Goal: Task Accomplishment & Management: Manage account settings

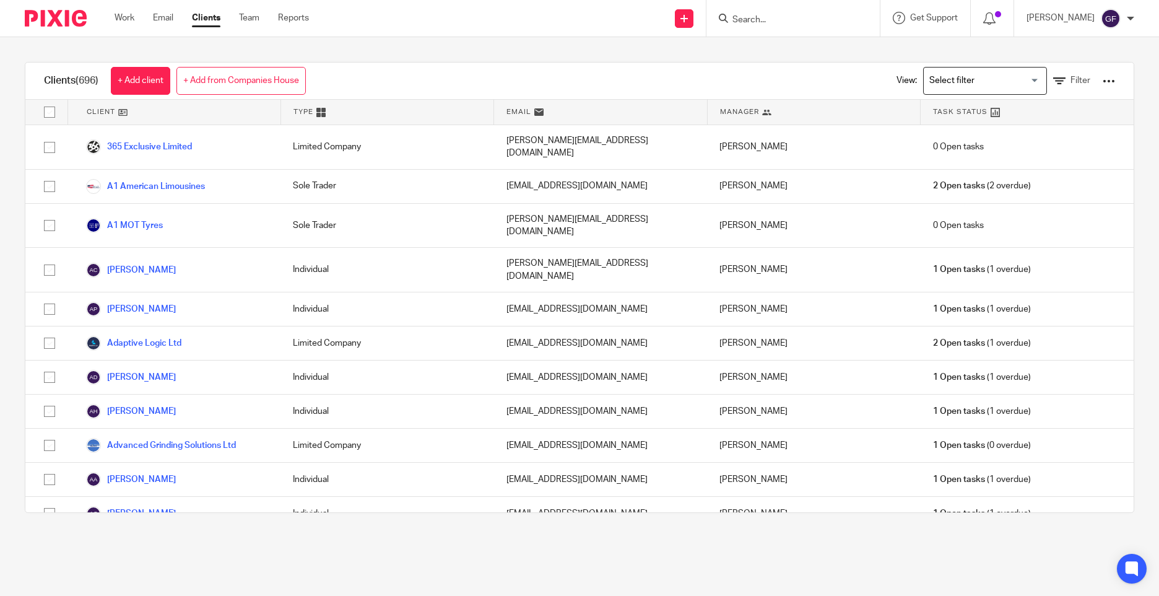
click at [766, 14] on form at bounding box center [797, 18] width 132 height 15
click at [762, 23] on input "Search" at bounding box center [786, 20] width 111 height 11
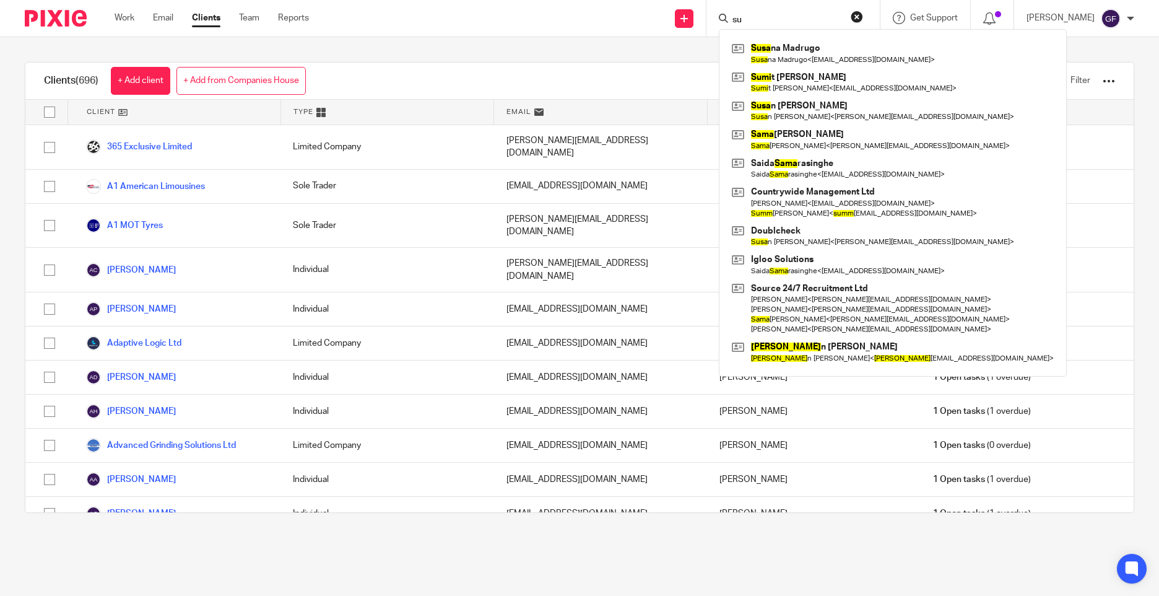
type input "s"
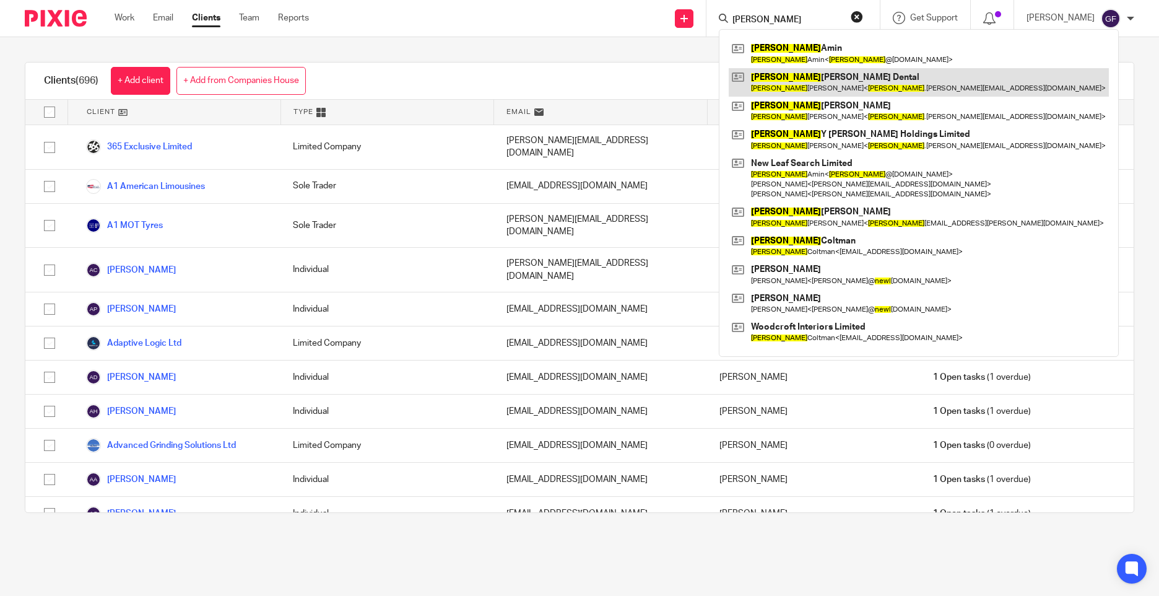
type input "neel"
click at [882, 77] on link at bounding box center [919, 82] width 380 height 28
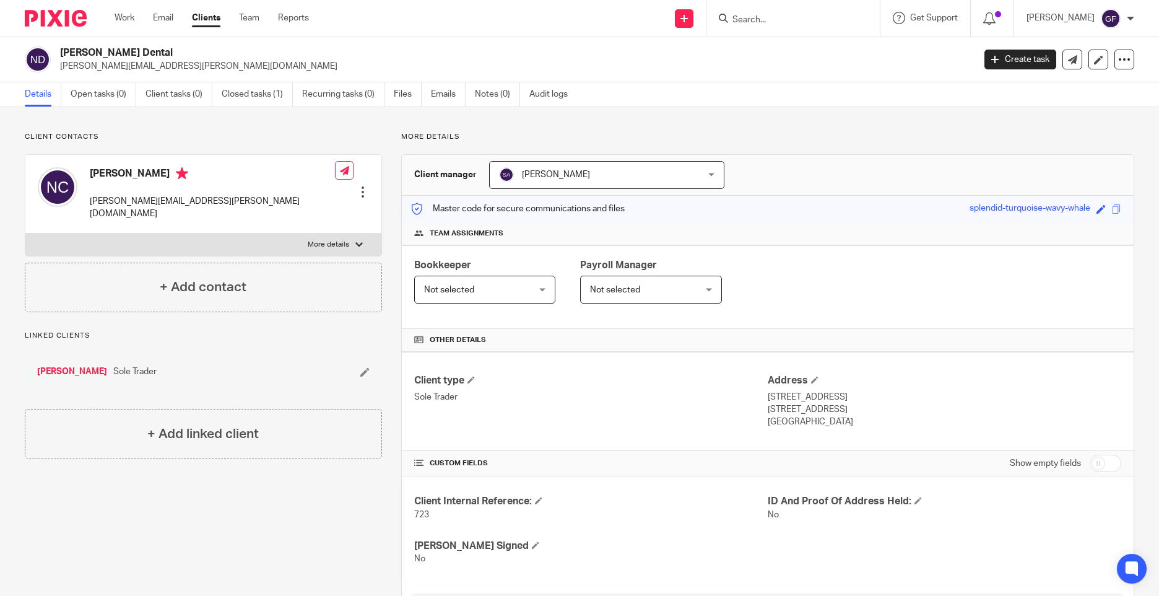
click at [76, 365] on link "[PERSON_NAME]" at bounding box center [72, 371] width 70 height 12
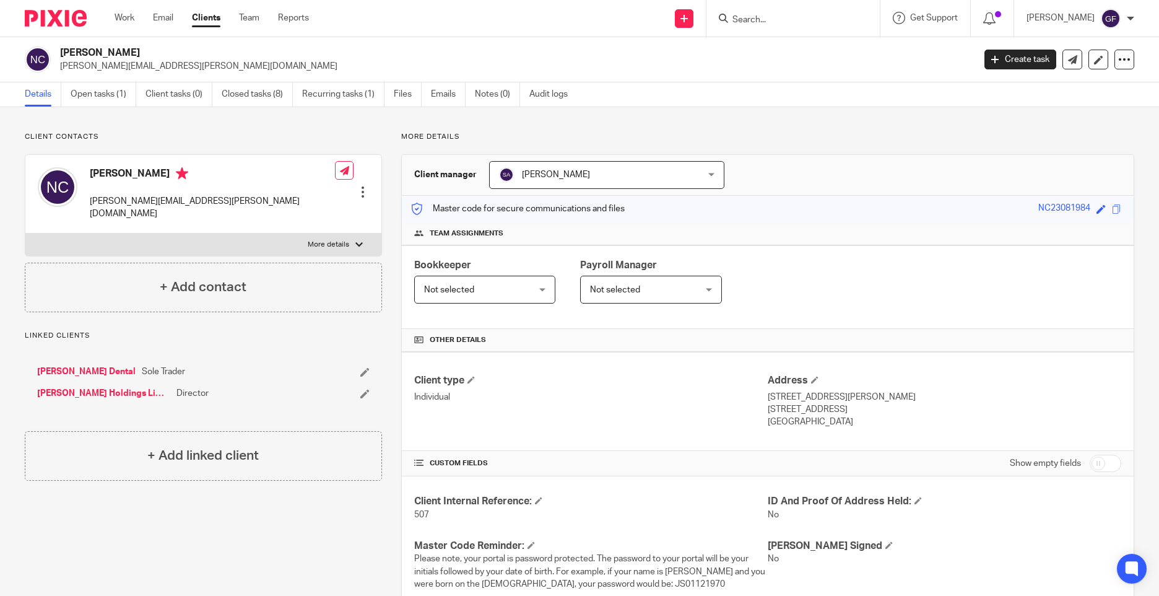
click at [92, 530] on div "Client contacts Neel Chudasama neel.chudasama@hotmail.com Edit contact Create c…" at bounding box center [194, 448] width 376 height 633
click at [765, 17] on input "Search" at bounding box center [786, 20] width 111 height 11
type input "gurdip"
click at [863, 21] on button "reset" at bounding box center [857, 17] width 12 height 12
click at [749, 24] on input "Search" at bounding box center [786, 20] width 111 height 11
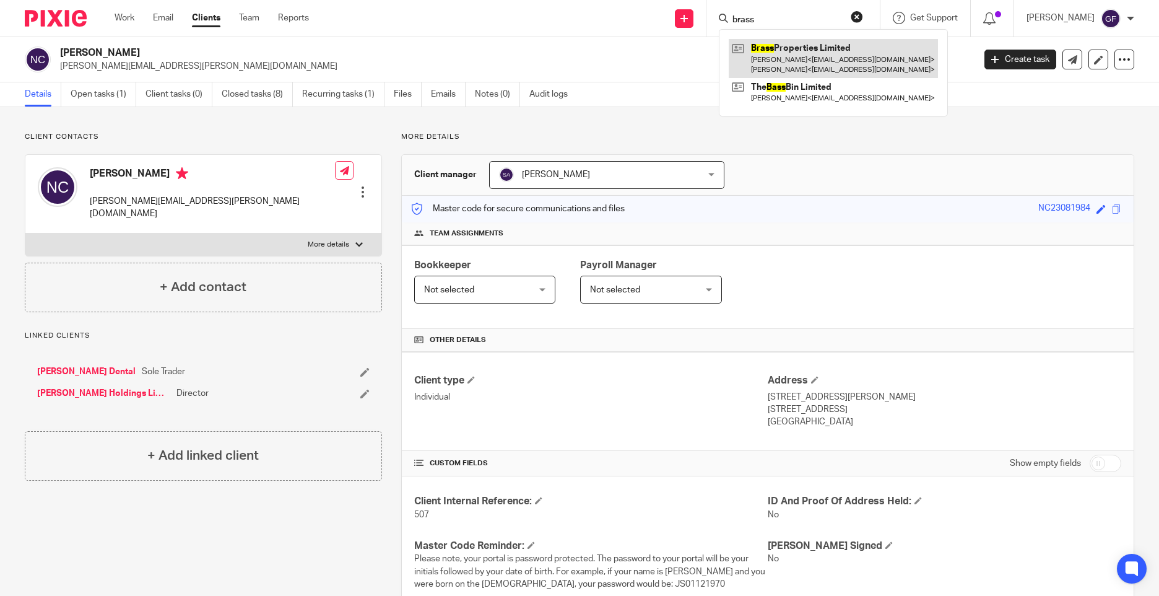
type input "brass"
click at [788, 67] on link at bounding box center [833, 58] width 209 height 38
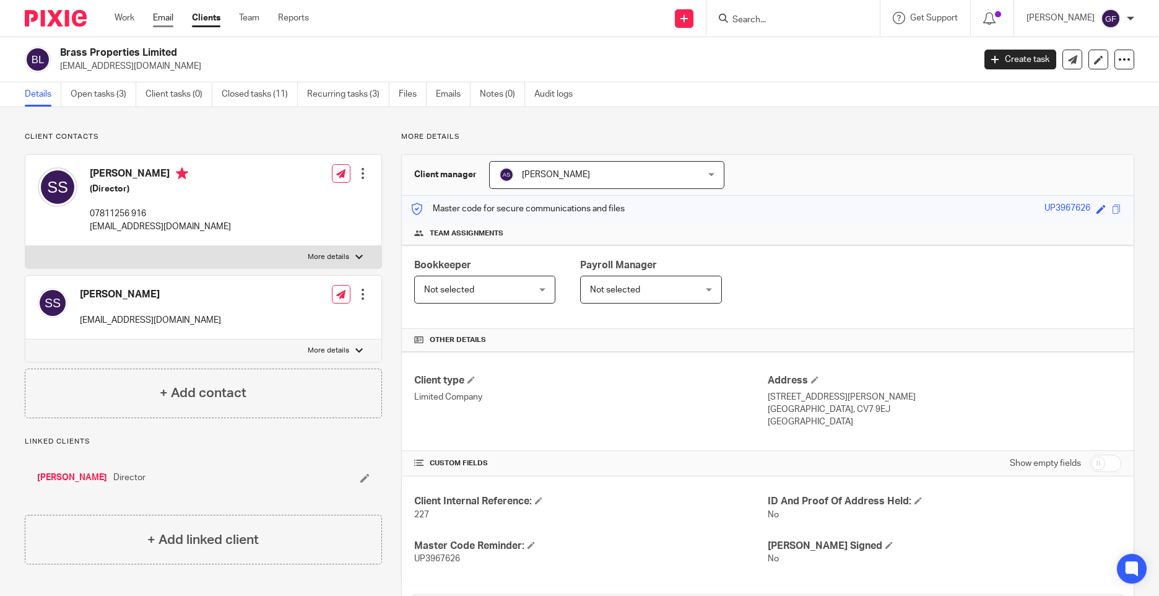
click at [168, 12] on link "Email" at bounding box center [163, 18] width 20 height 12
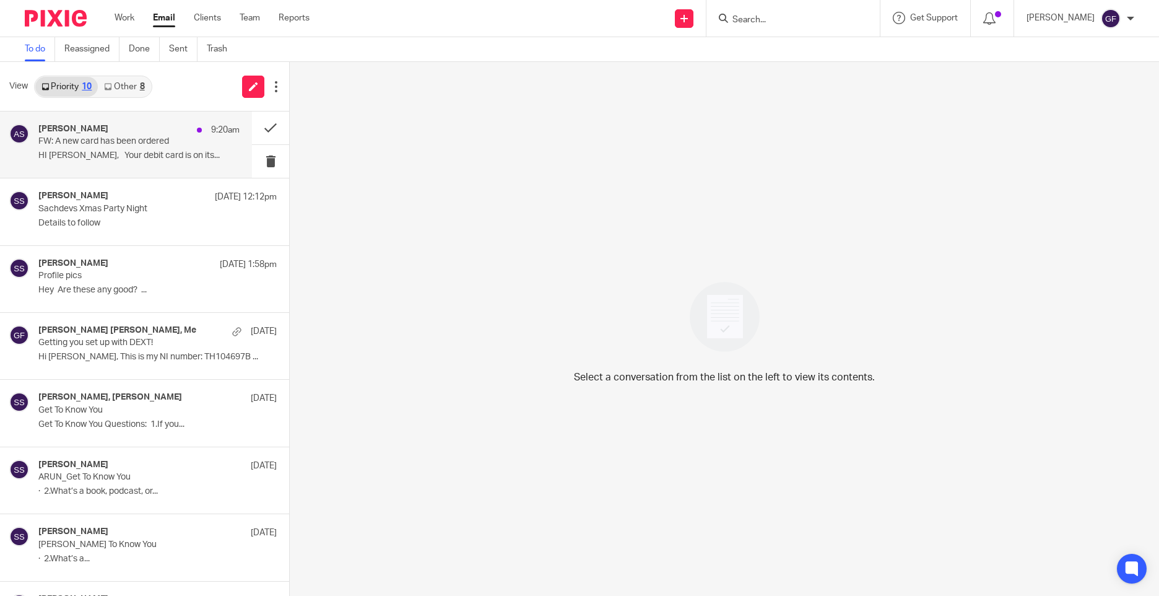
click at [85, 124] on h4 "[PERSON_NAME]" at bounding box center [73, 129] width 70 height 11
click at [131, 86] on link "Other 8" at bounding box center [124, 87] width 53 height 20
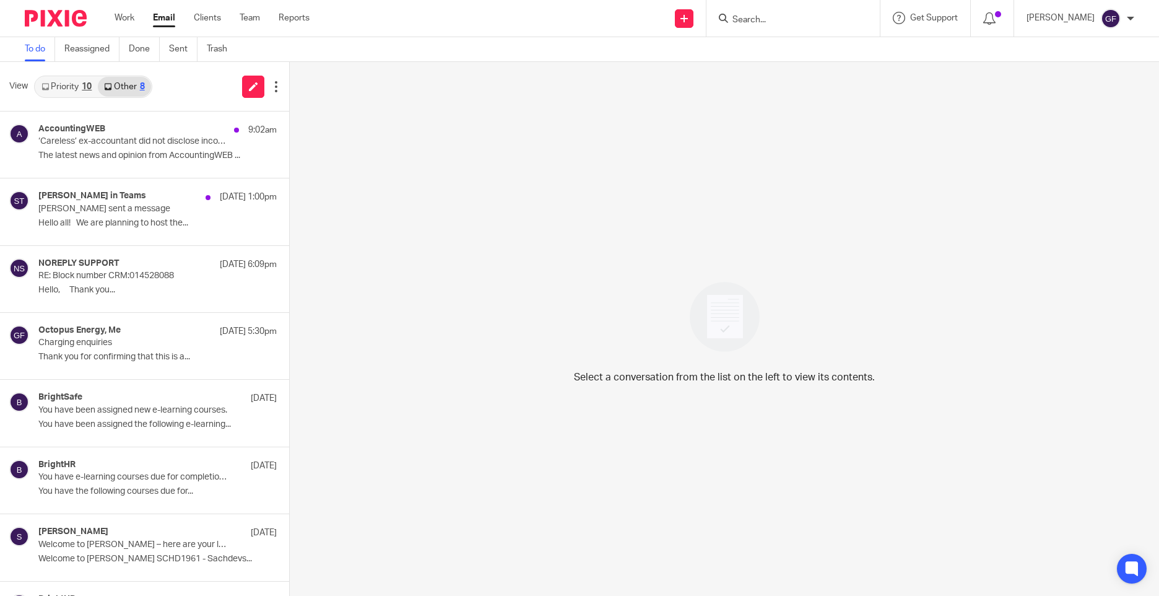
click at [74, 91] on link "Priority 10" at bounding box center [66, 87] width 63 height 20
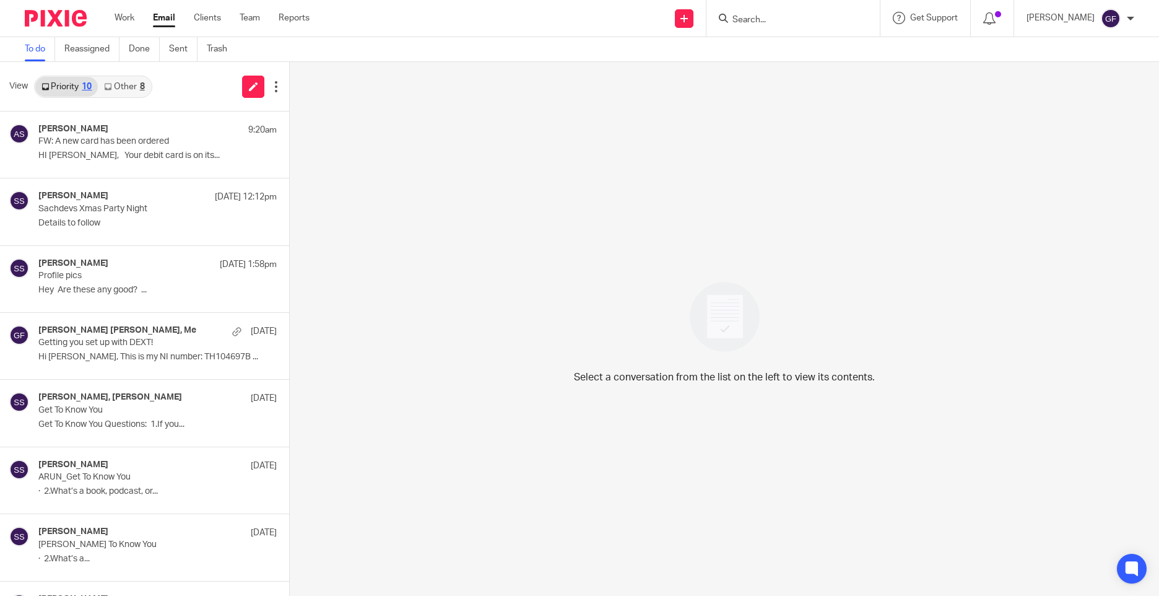
click at [1075, 383] on div "Select a conversation from the list on the left to view its contents." at bounding box center [724, 329] width 869 height 534
drag, startPoint x: 1054, startPoint y: 499, endPoint x: 1049, endPoint y: 463, distance: 36.3
click at [1054, 497] on div "Select a conversation from the list on the left to view its contents." at bounding box center [724, 329] width 869 height 534
click at [416, 552] on div "Select a conversation from the list on the left to view its contents." at bounding box center [724, 329] width 869 height 534
click at [124, 91] on link "Other 8" at bounding box center [124, 87] width 53 height 20
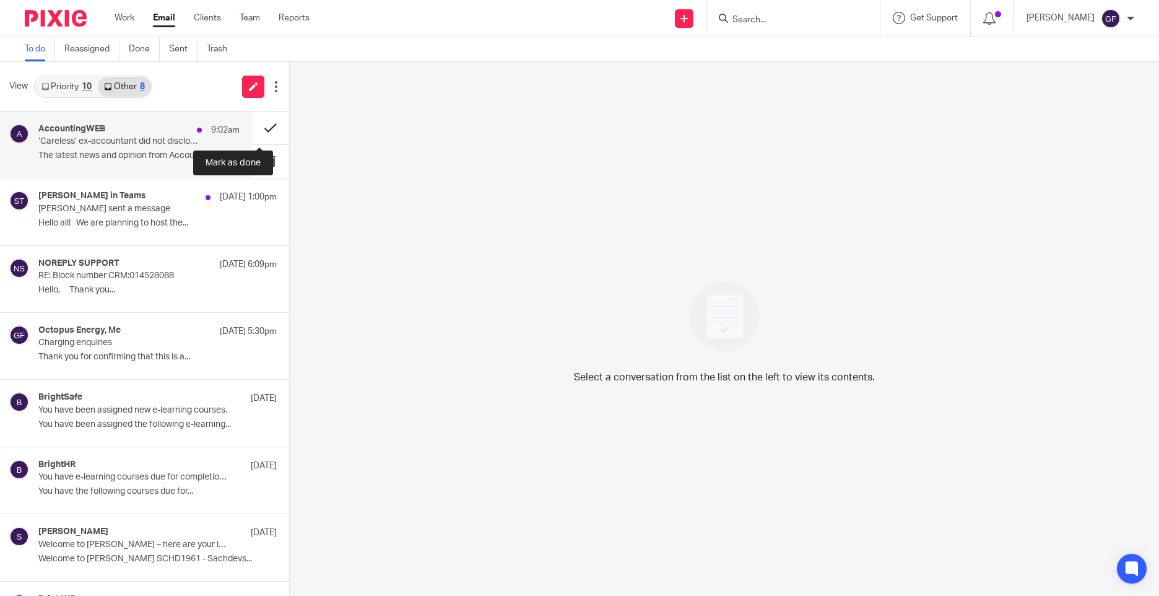
click at [263, 121] on button at bounding box center [270, 127] width 37 height 33
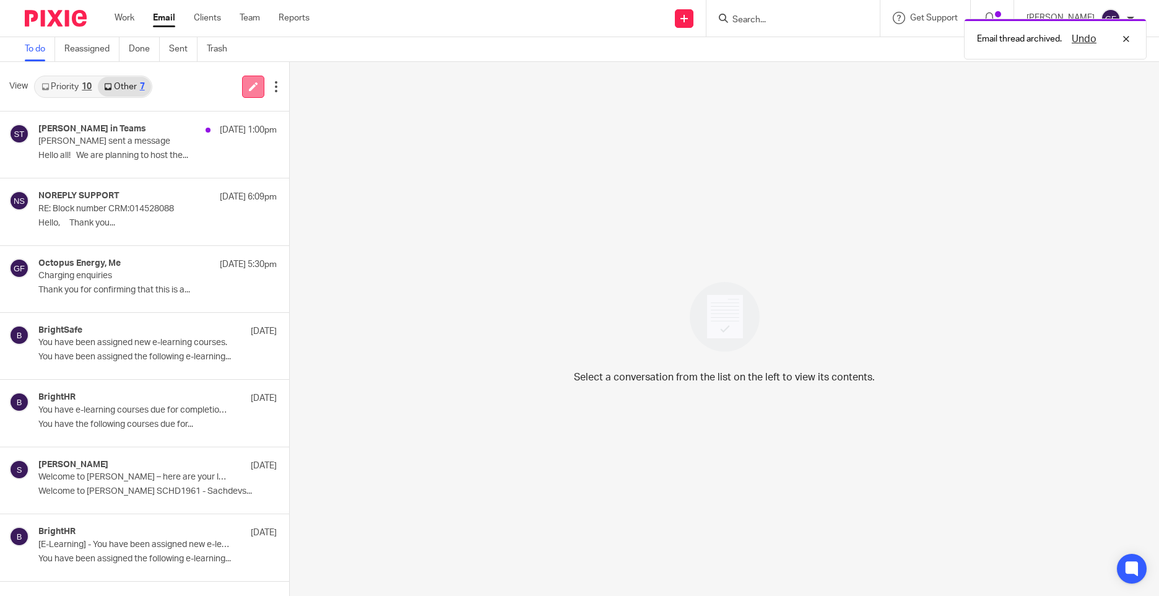
click at [249, 87] on icon at bounding box center [253, 86] width 9 height 9
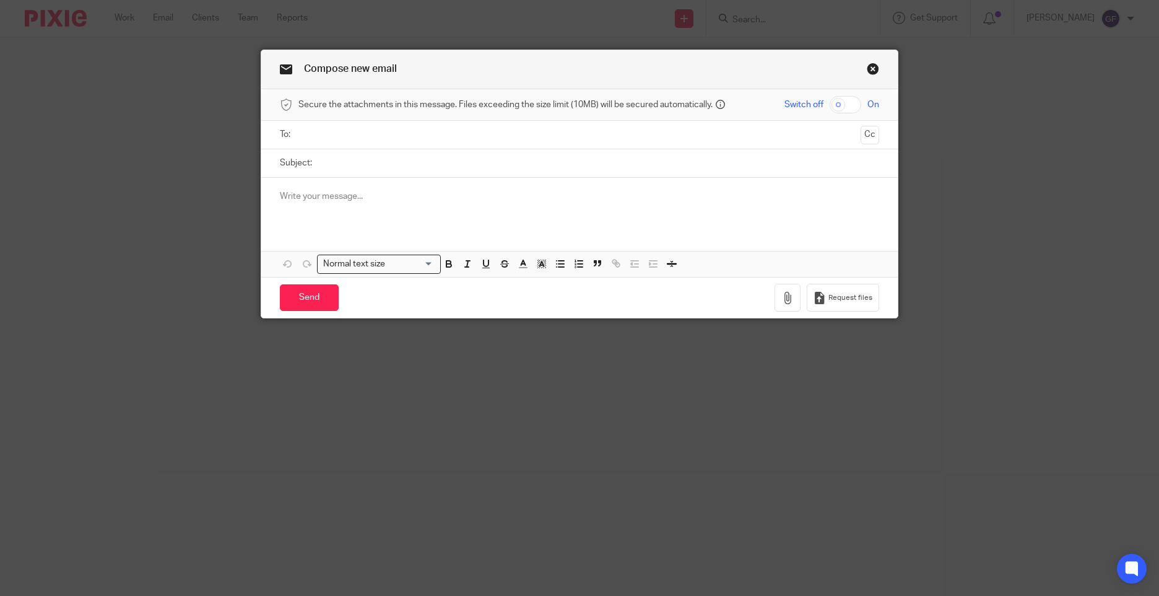
click at [487, 116] on div "Secure the attachments in this message. Files exceeding the size limit (10MB) w…" at bounding box center [579, 105] width 637 height 32
click at [513, 136] on input "text" at bounding box center [579, 135] width 552 height 14
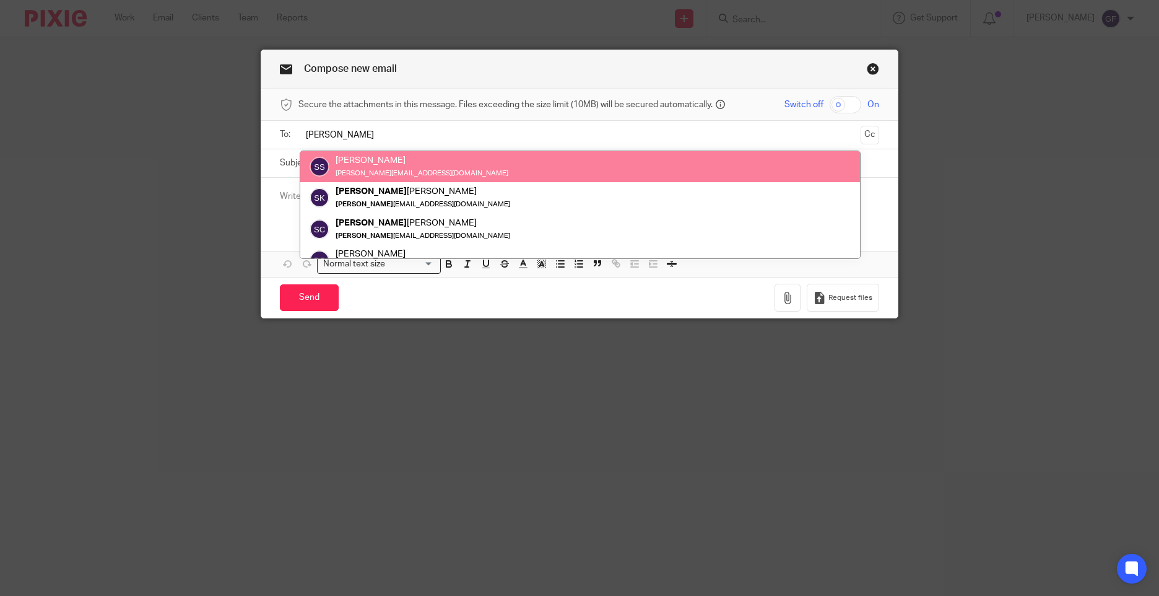
type input "[PERSON_NAME]"
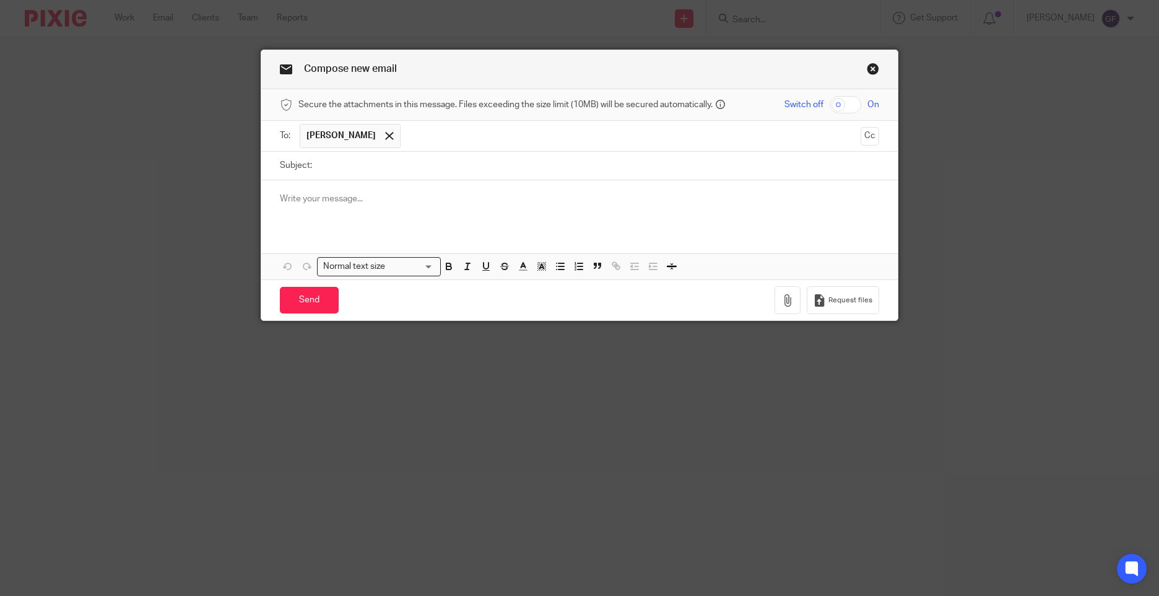
click at [471, 168] on input "Subject:" at bounding box center [598, 166] width 561 height 28
click at [864, 136] on button "Cc" at bounding box center [870, 136] width 19 height 19
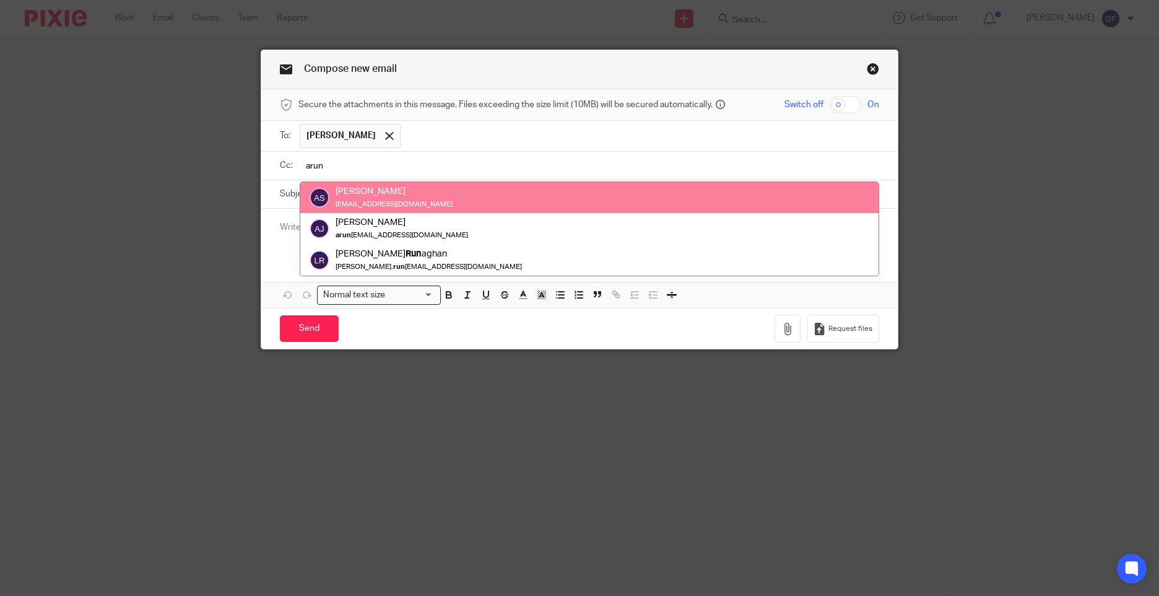
type input "arun"
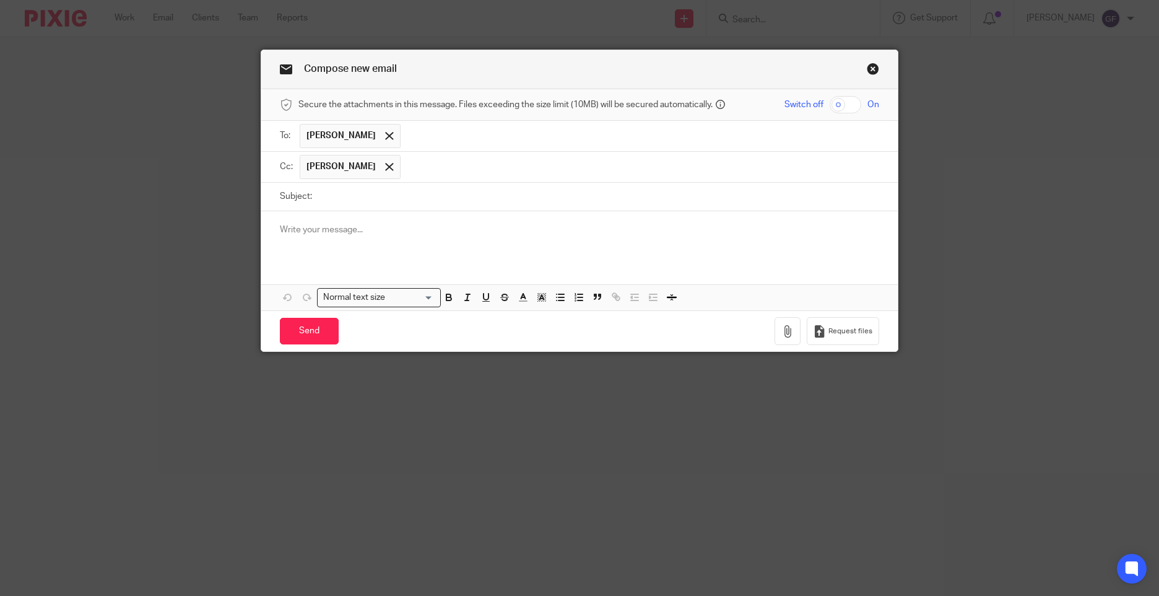
click at [550, 203] on input "Subject:" at bounding box center [598, 197] width 561 height 28
type input "HML Property Manager Change"
click at [457, 233] on p at bounding box center [579, 230] width 599 height 12
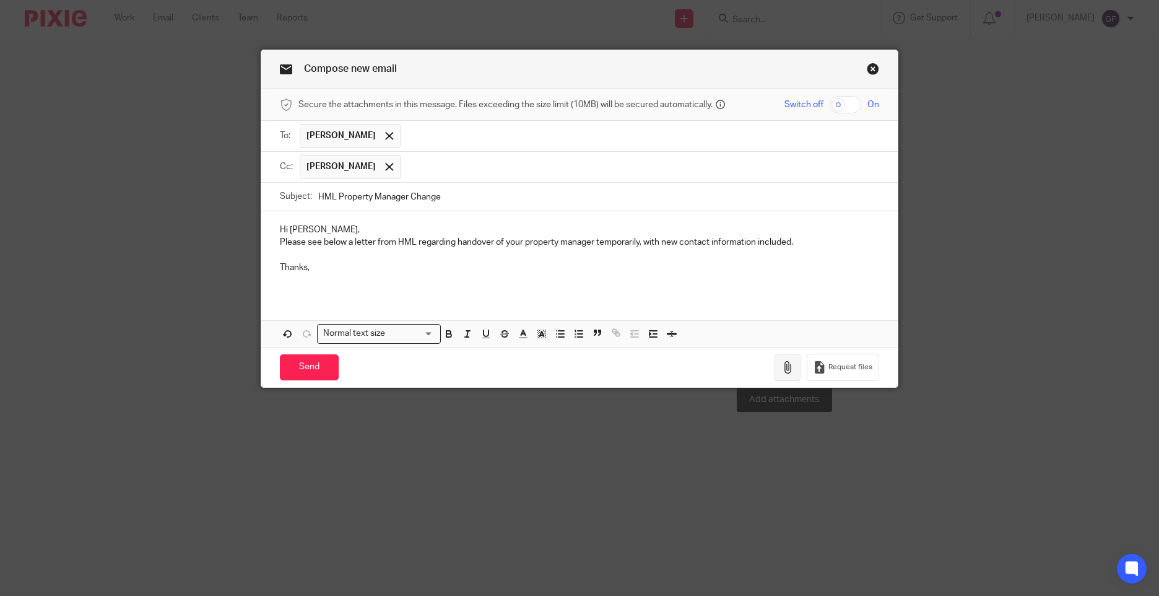
click at [775, 369] on button "button" at bounding box center [788, 368] width 26 height 28
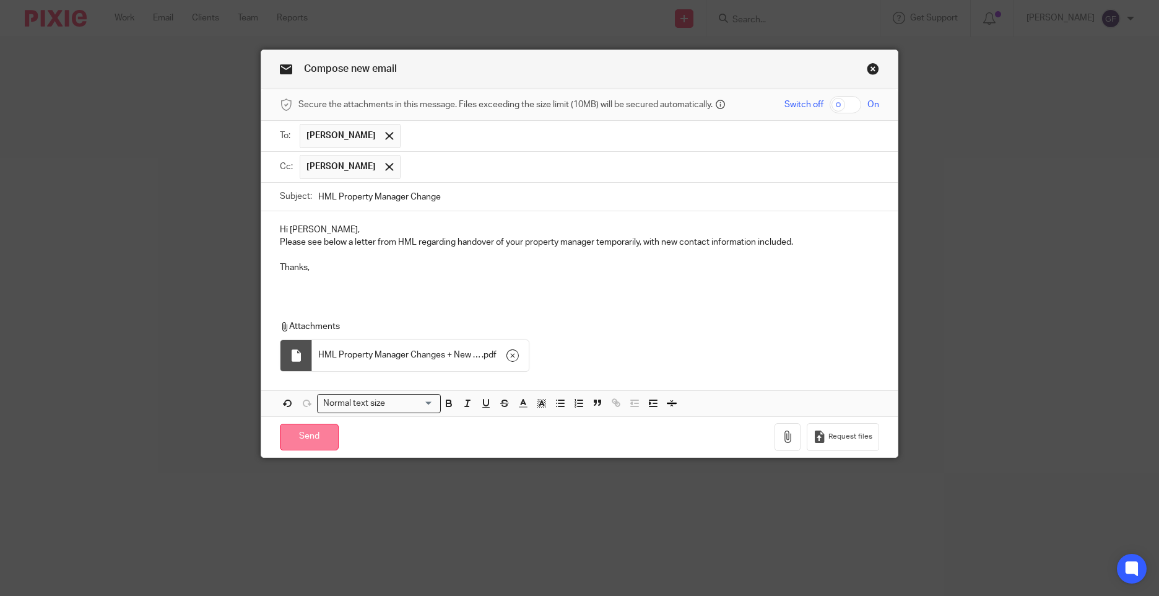
click at [301, 434] on input "Send" at bounding box center [309, 437] width 59 height 27
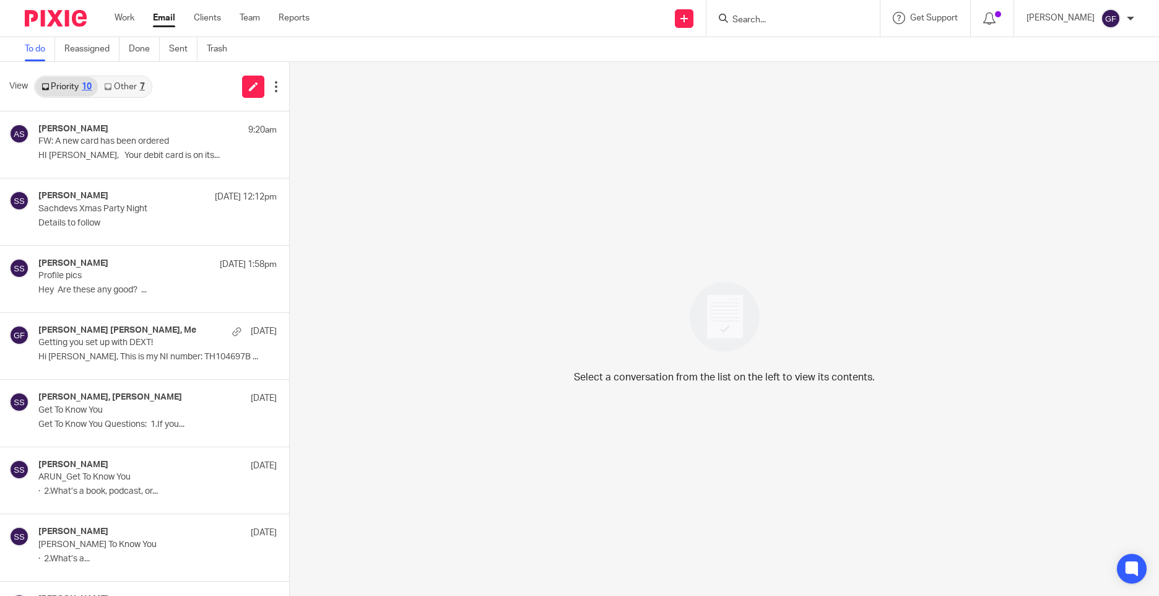
click at [531, 211] on div "Select a conversation from the list on the left to view its contents." at bounding box center [724, 329] width 869 height 534
click at [302, 428] on div "Select a conversation from the list on the left to view its contents." at bounding box center [724, 329] width 869 height 534
click at [427, 394] on div "Select a conversation from the list on the left to view its contents." at bounding box center [724, 329] width 869 height 534
click at [150, 82] on link "Other 7" at bounding box center [124, 87] width 53 height 20
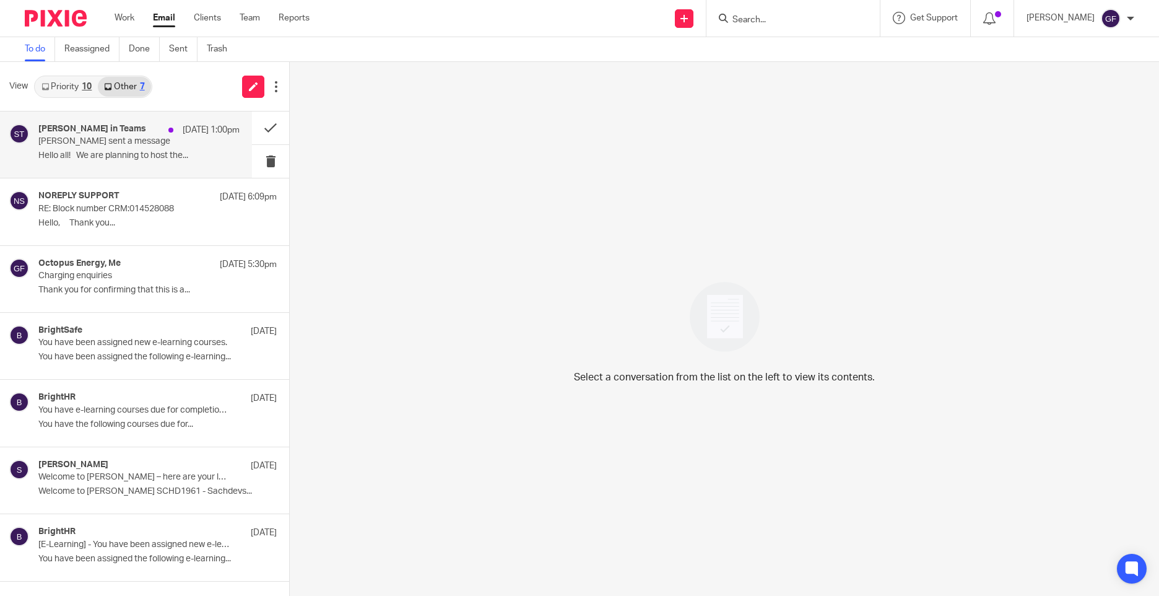
click at [136, 159] on p "Hello all! We are planning to host the..." at bounding box center [138, 155] width 201 height 11
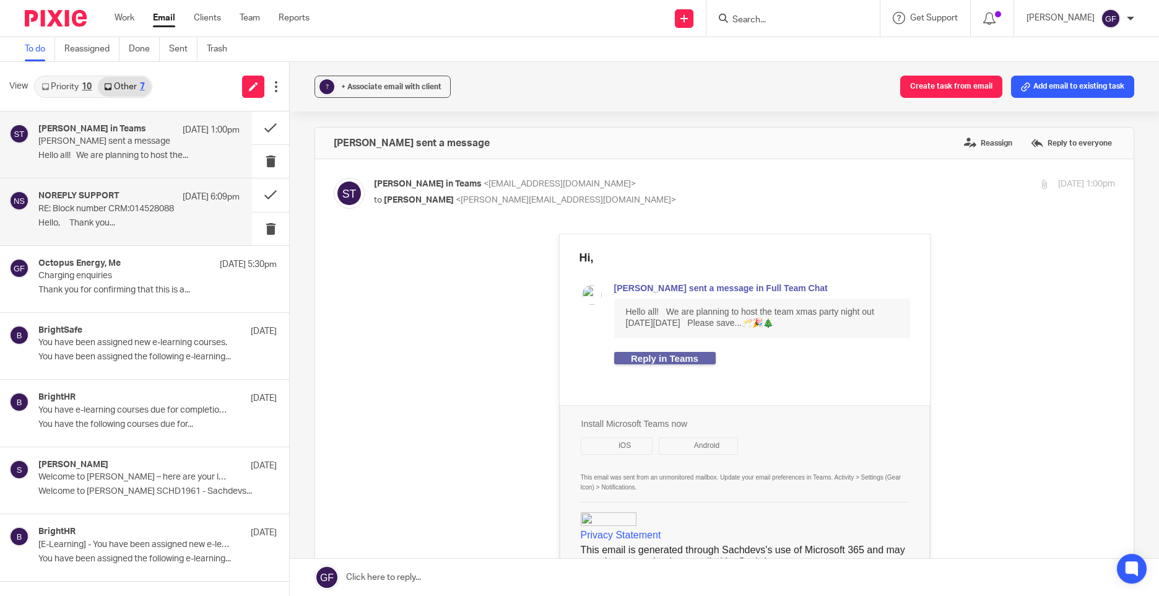
click at [146, 224] on p "Hello, Thank you..." at bounding box center [138, 223] width 201 height 11
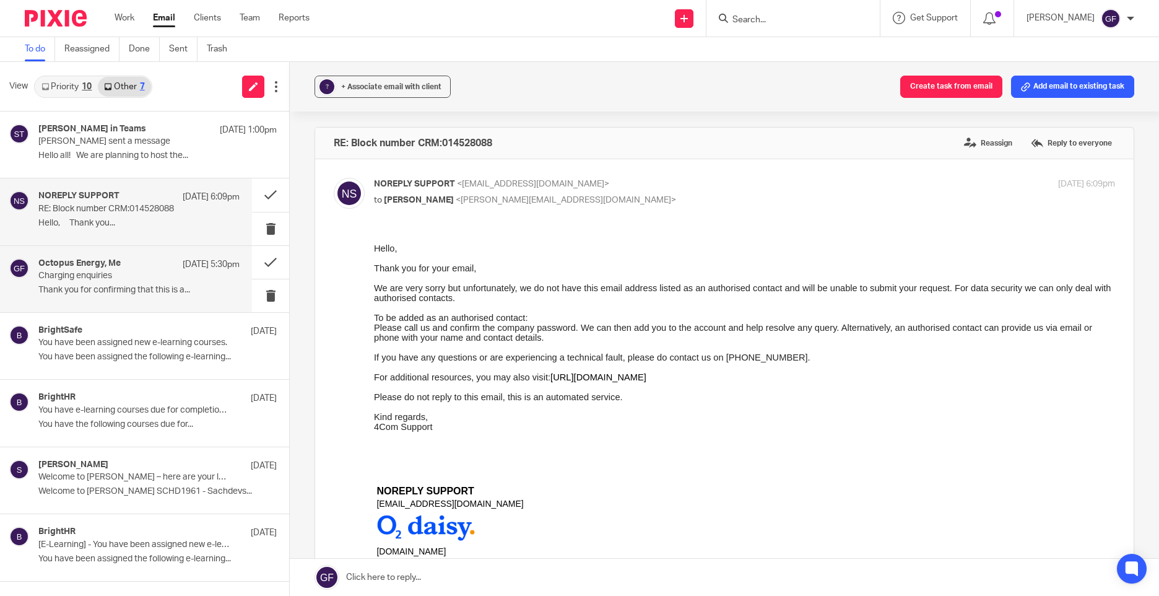
click at [107, 300] on div "Octopus Energy, Me 22 Sep 5:30pm Charging enquiries Thank you for confirming th…" at bounding box center [138, 278] width 201 height 41
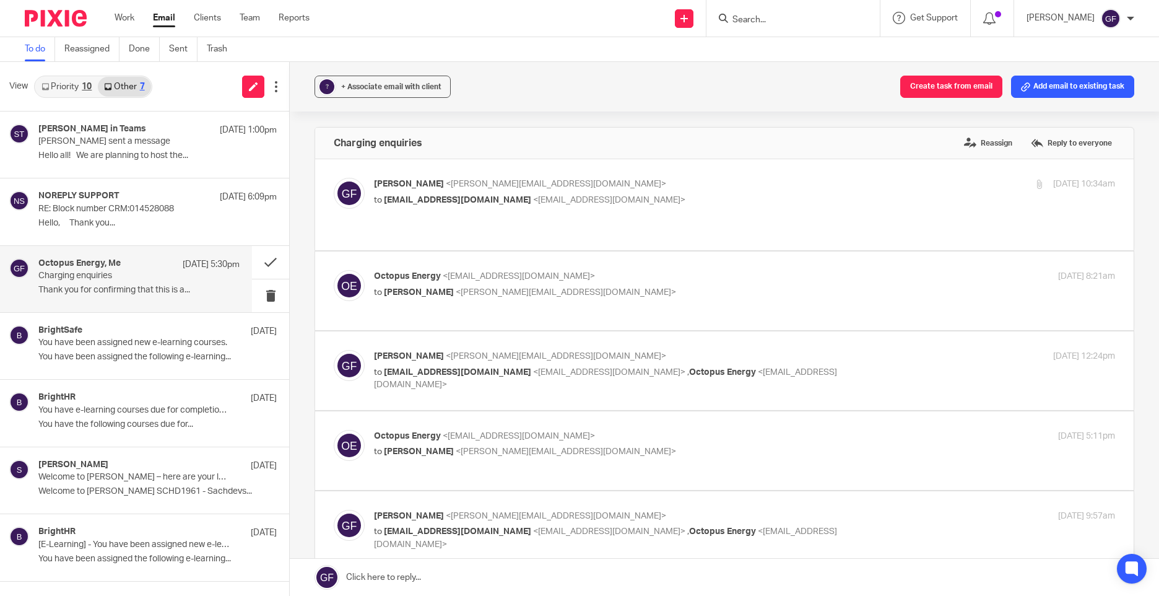
click at [82, 90] on link "Priority 10" at bounding box center [66, 87] width 63 height 20
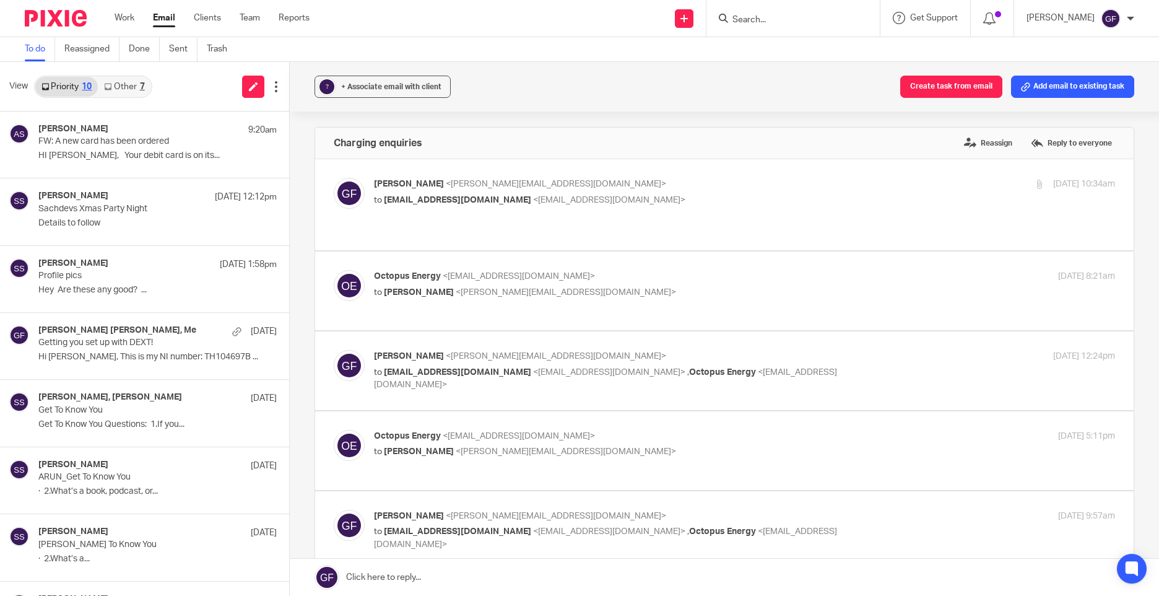
click at [164, 24] on link "Email" at bounding box center [164, 18] width 22 height 12
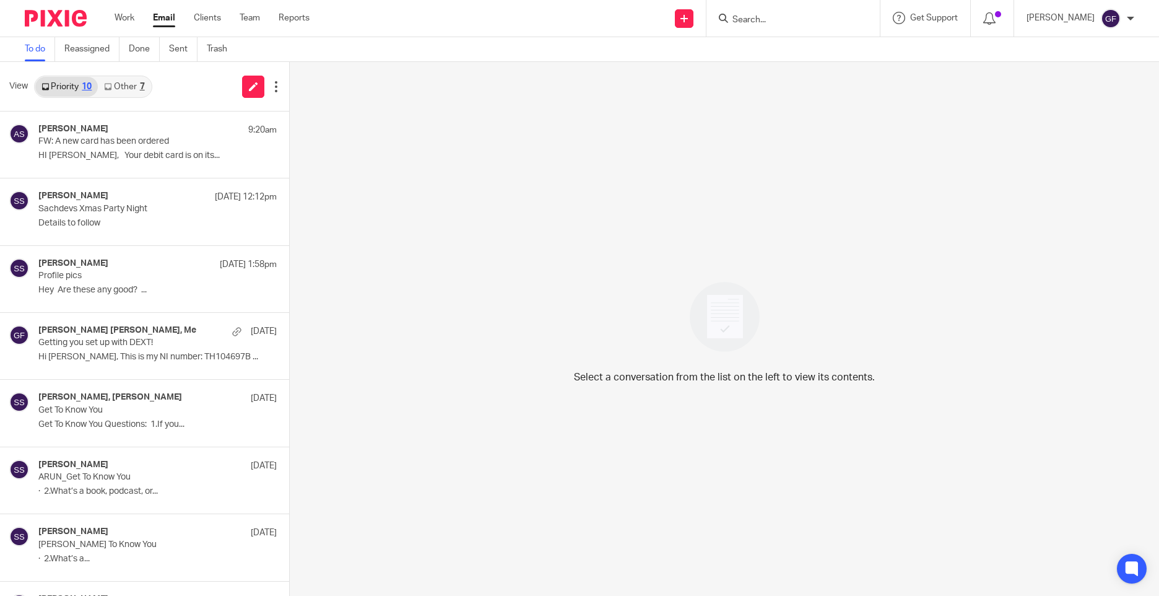
click at [122, 92] on link "Other 7" at bounding box center [124, 87] width 53 height 20
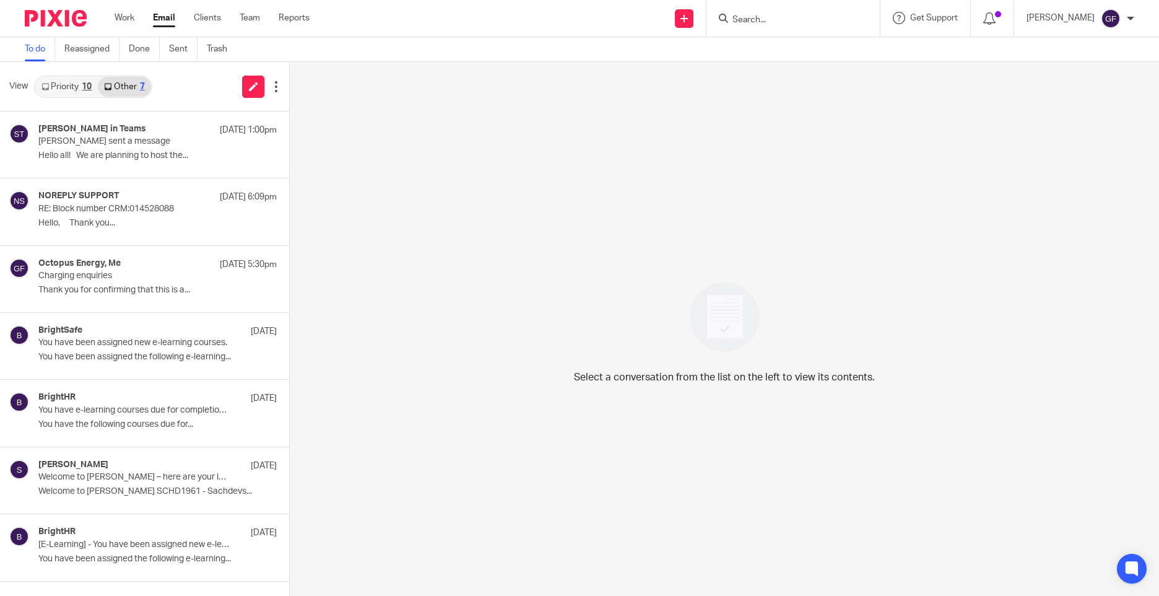
click at [77, 91] on link "Priority 10" at bounding box center [66, 87] width 63 height 20
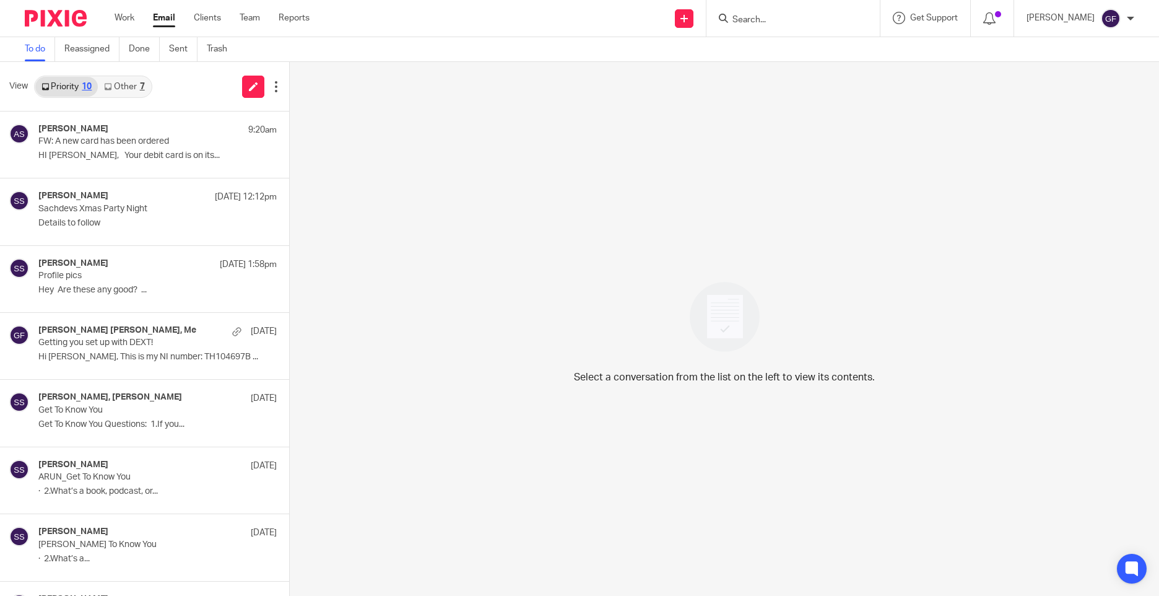
click at [377, 565] on div "Select a conversation from the list on the left to view its contents." at bounding box center [724, 329] width 869 height 534
click at [163, 15] on link "Email" at bounding box center [164, 18] width 22 height 12
click at [160, 22] on link "Email" at bounding box center [164, 18] width 22 height 12
click at [135, 91] on link "Other 7" at bounding box center [124, 87] width 53 height 20
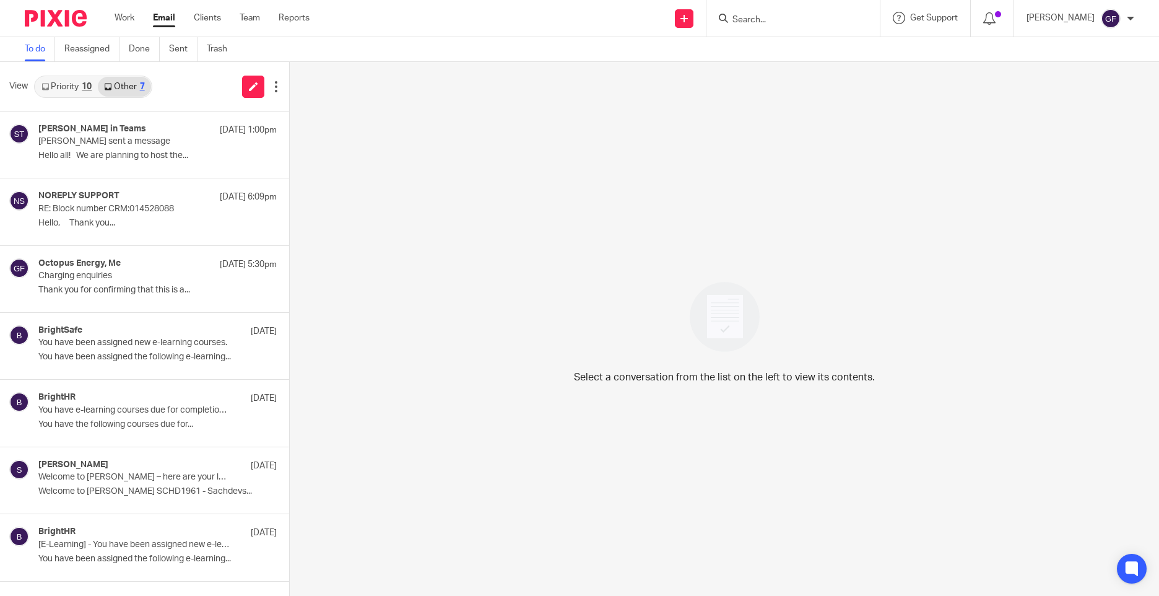
click at [67, 77] on link "Priority 10" at bounding box center [66, 87] width 63 height 20
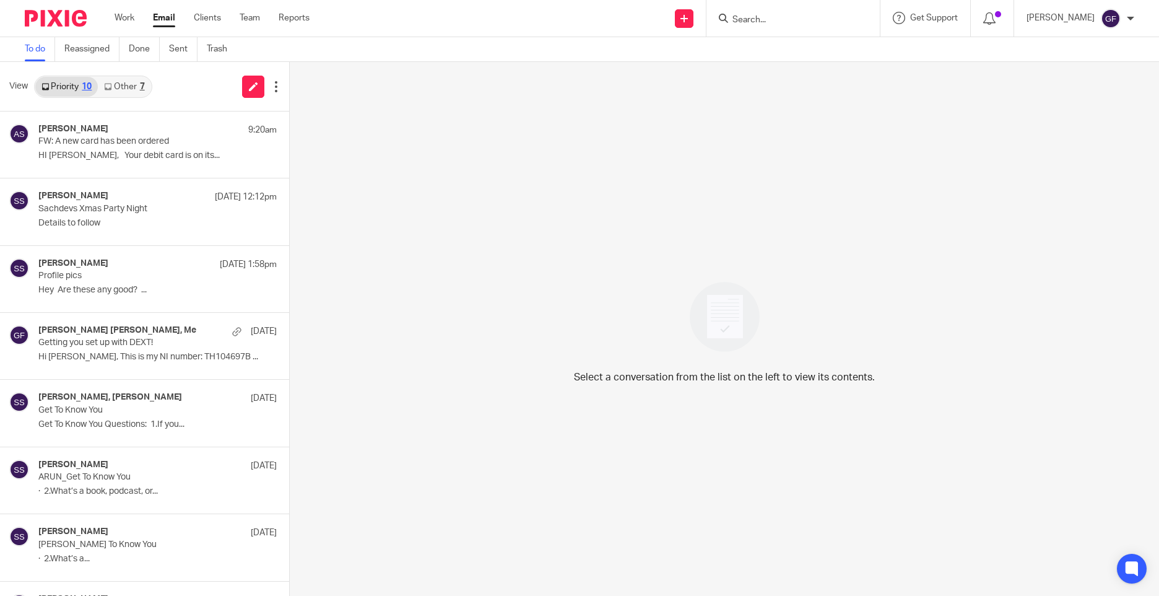
click at [363, 584] on div "Select a conversation from the list on the left to view its contents." at bounding box center [724, 329] width 869 height 534
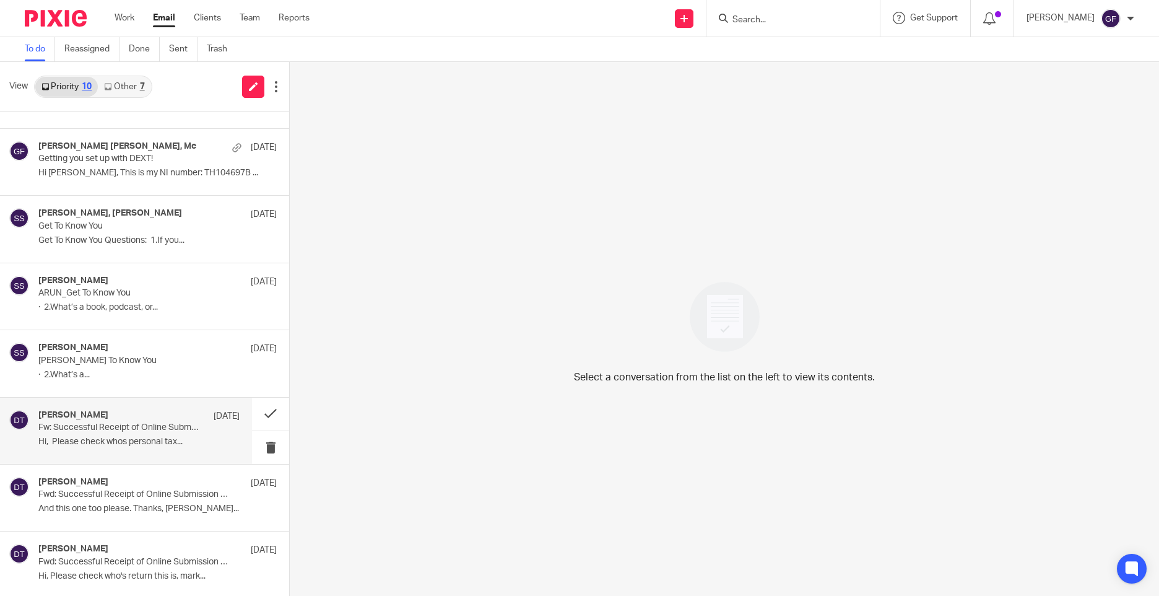
scroll to position [187, 0]
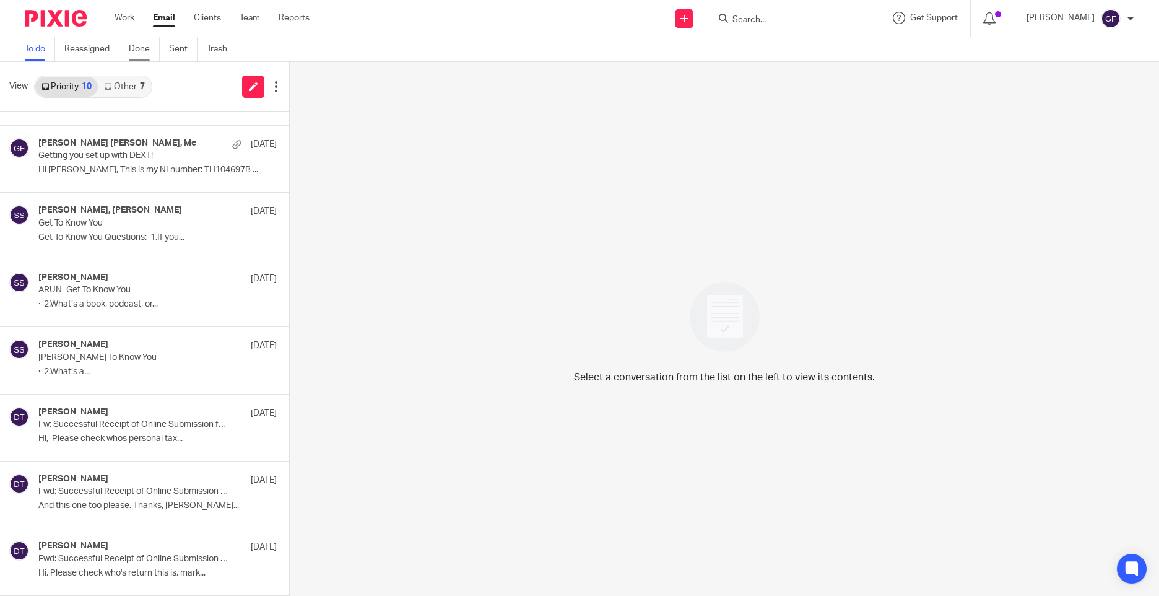
click at [150, 51] on link "Done" at bounding box center [144, 49] width 31 height 24
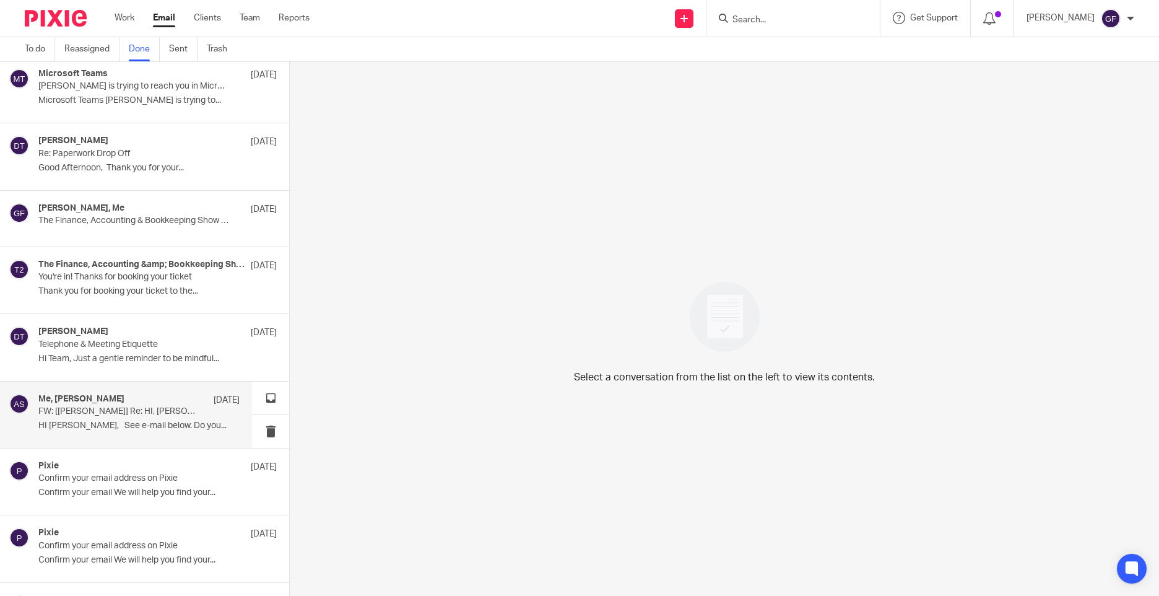
scroll to position [5522, 0]
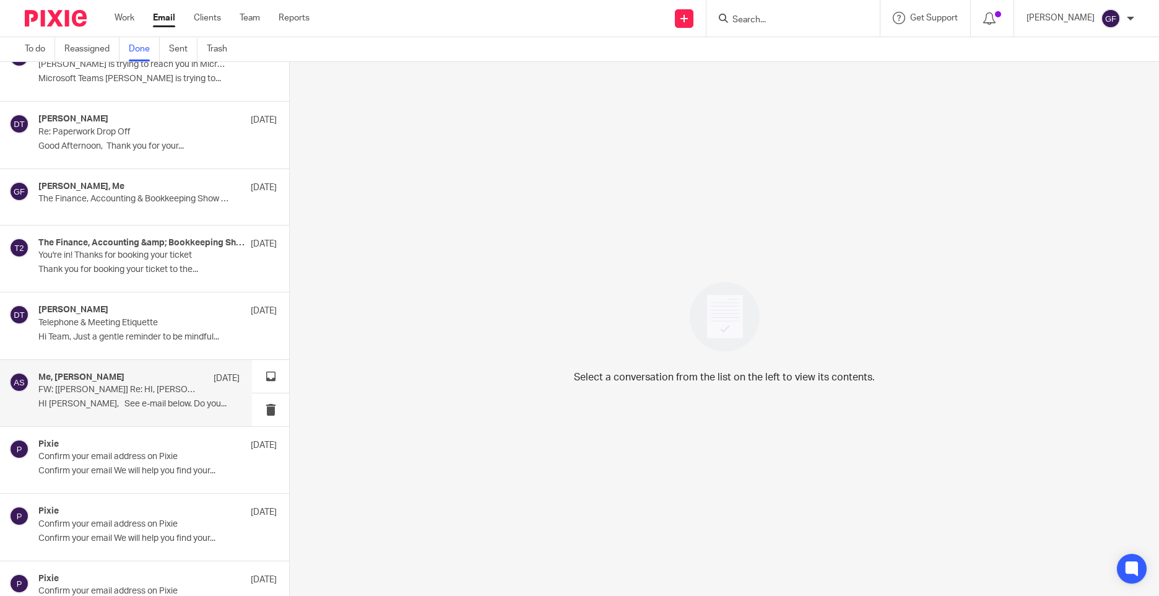
click at [130, 405] on p "HI [PERSON_NAME], See e-mail below. Do you..." at bounding box center [138, 404] width 201 height 11
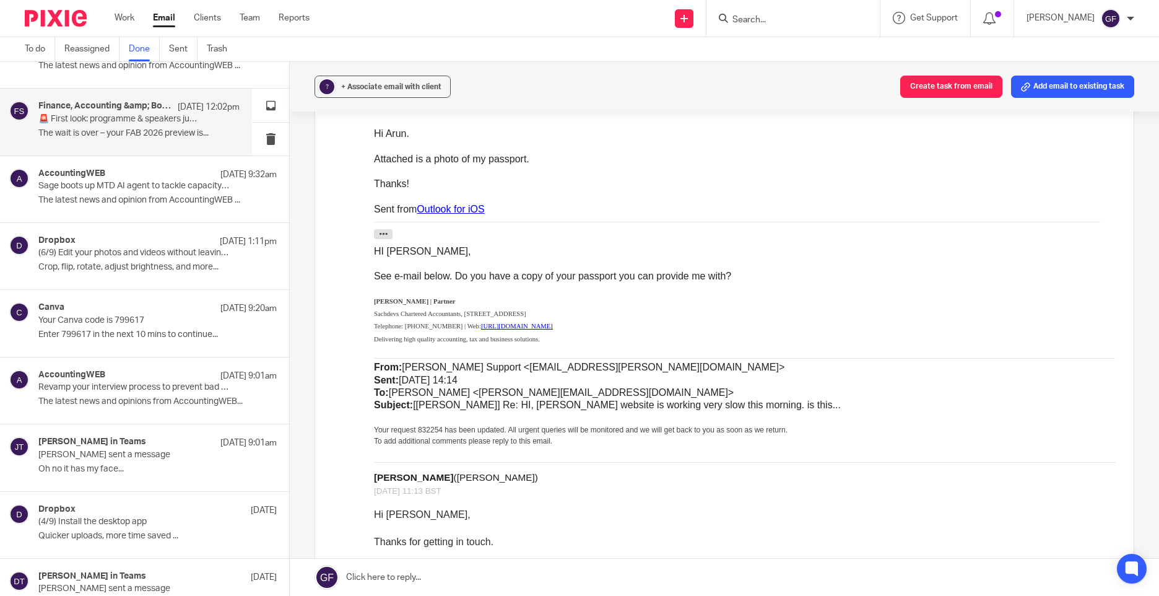
scroll to position [0, 0]
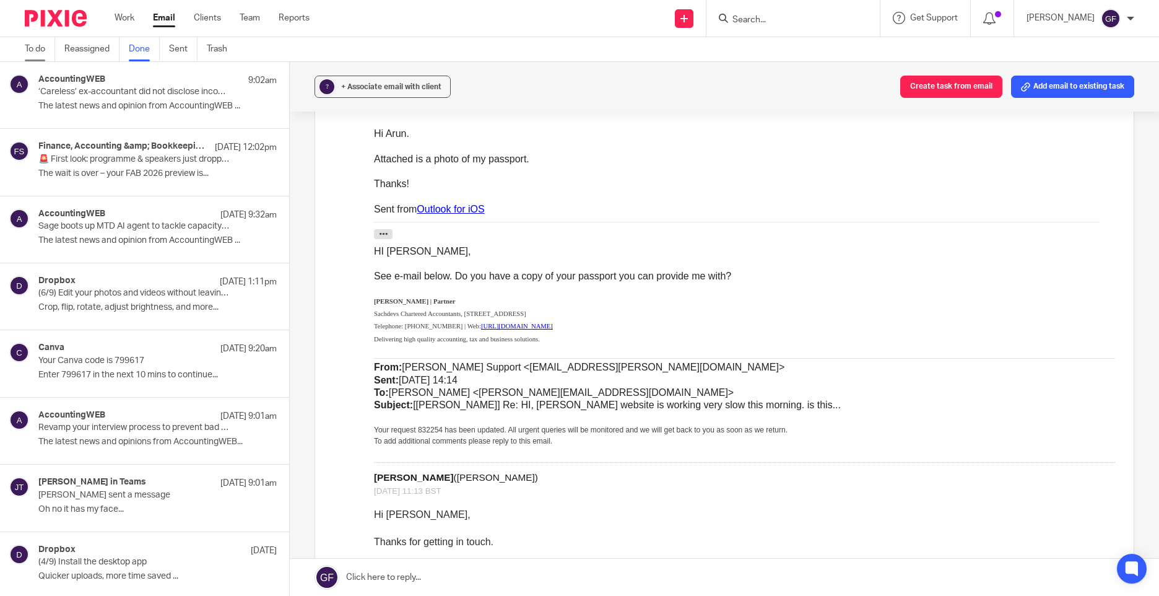
click at [45, 43] on link "To do" at bounding box center [40, 49] width 30 height 24
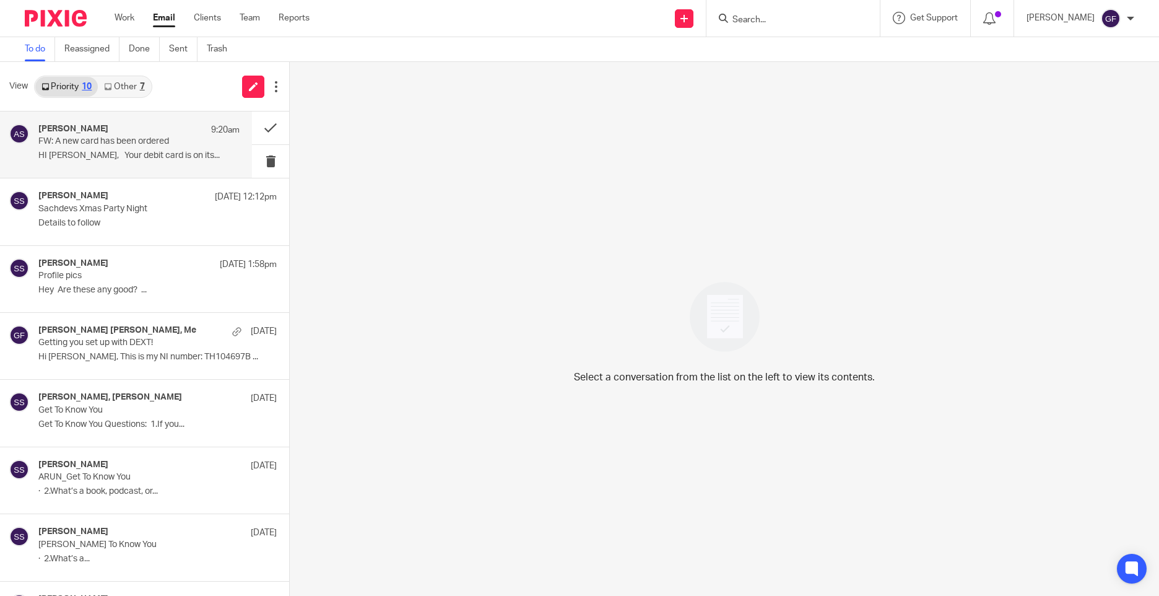
click at [114, 168] on div "Arun Sachdev 9:20am FW: A new card has been ordered HI George, Your debit card …" at bounding box center [126, 144] width 252 height 66
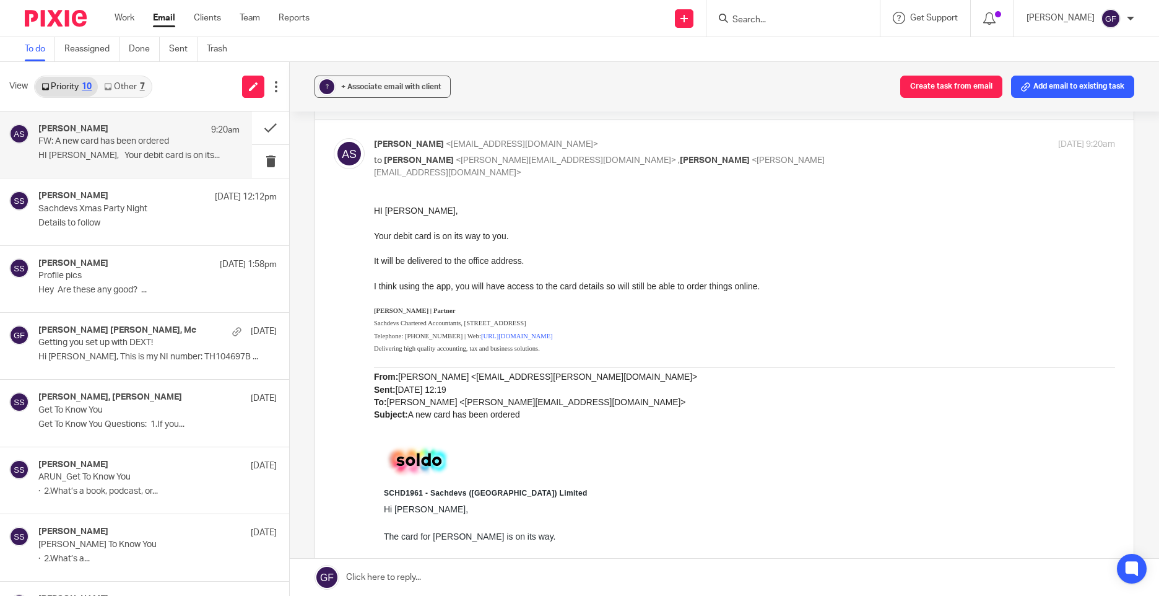
scroll to position [62, 0]
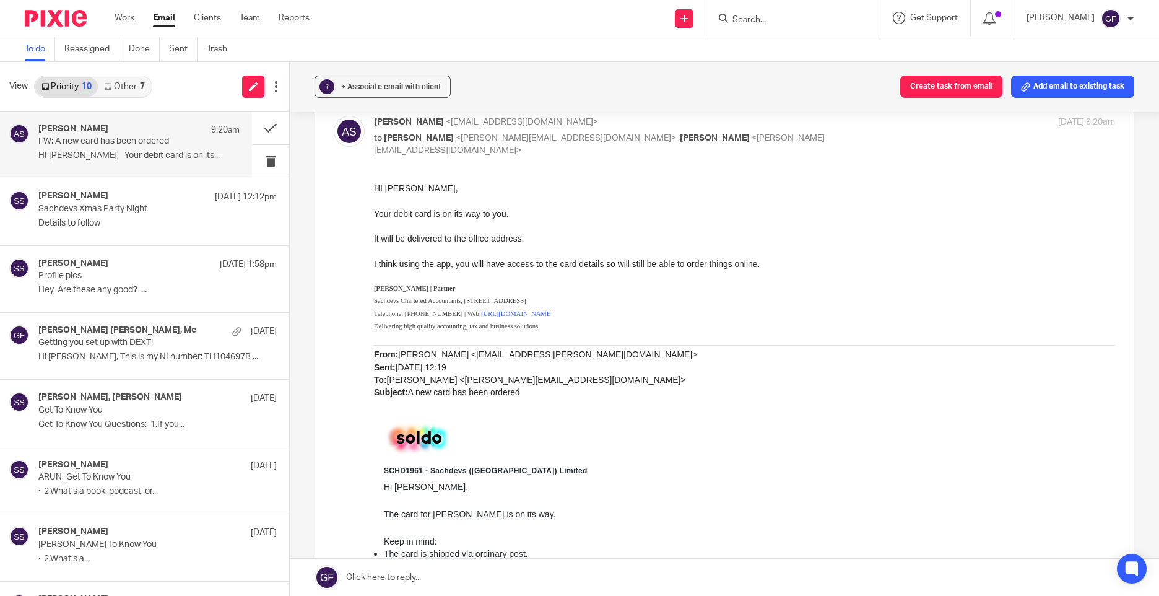
click at [1108, 412] on label at bounding box center [724, 594] width 819 height 994
click at [334, 116] on input "checkbox" at bounding box center [333, 115] width 1 height 1
checkbox input "false"
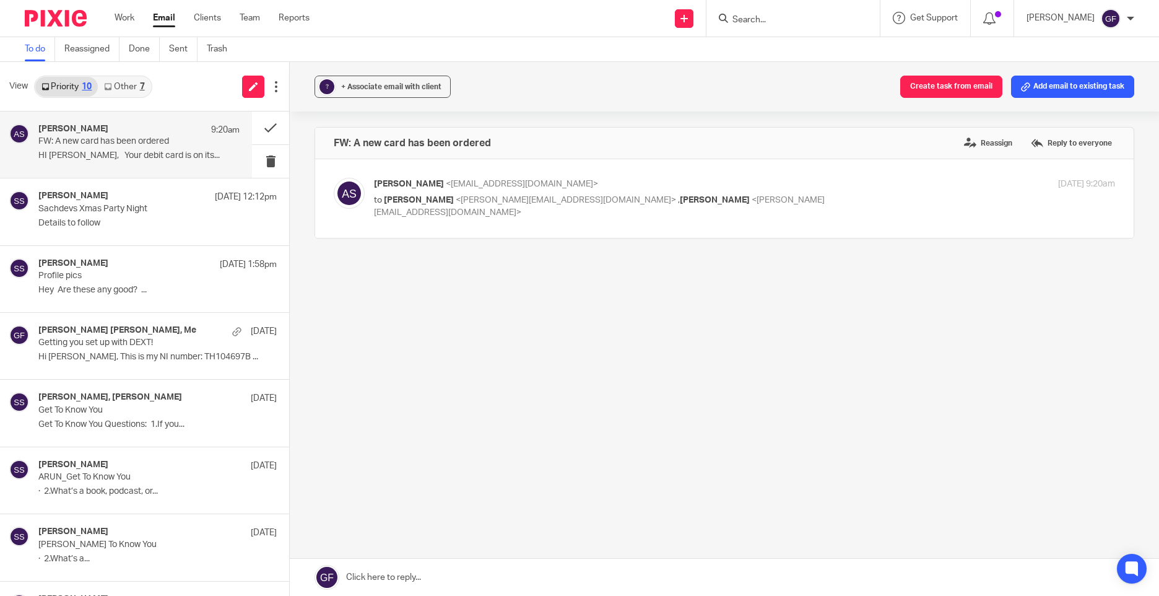
scroll to position [0, 0]
click at [147, 48] on link "Done" at bounding box center [144, 49] width 31 height 24
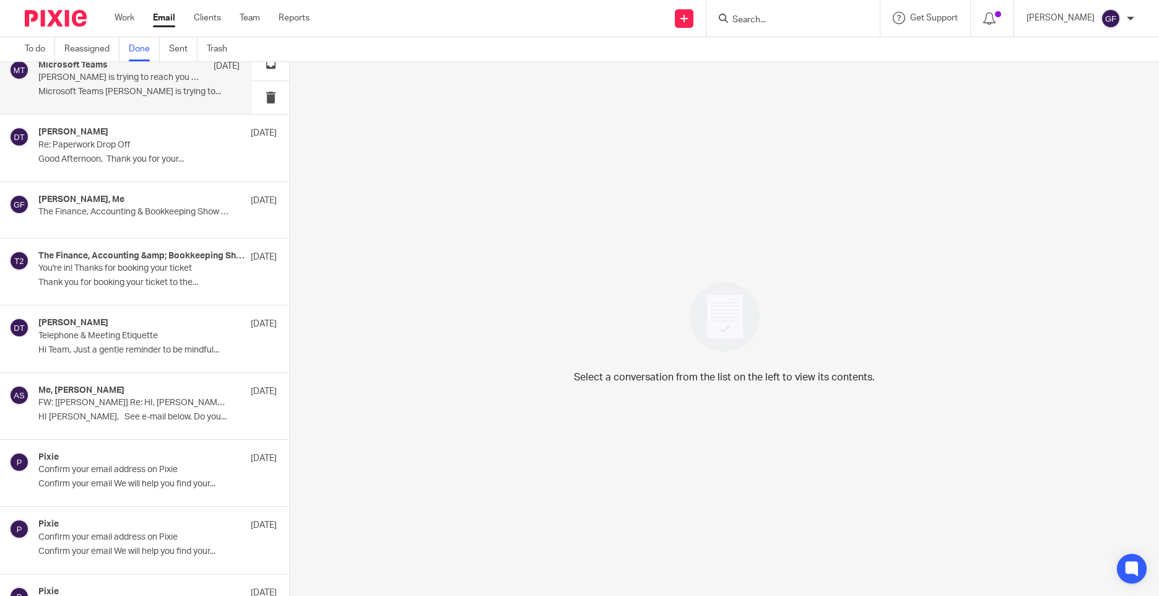
scroll to position [5511, 0]
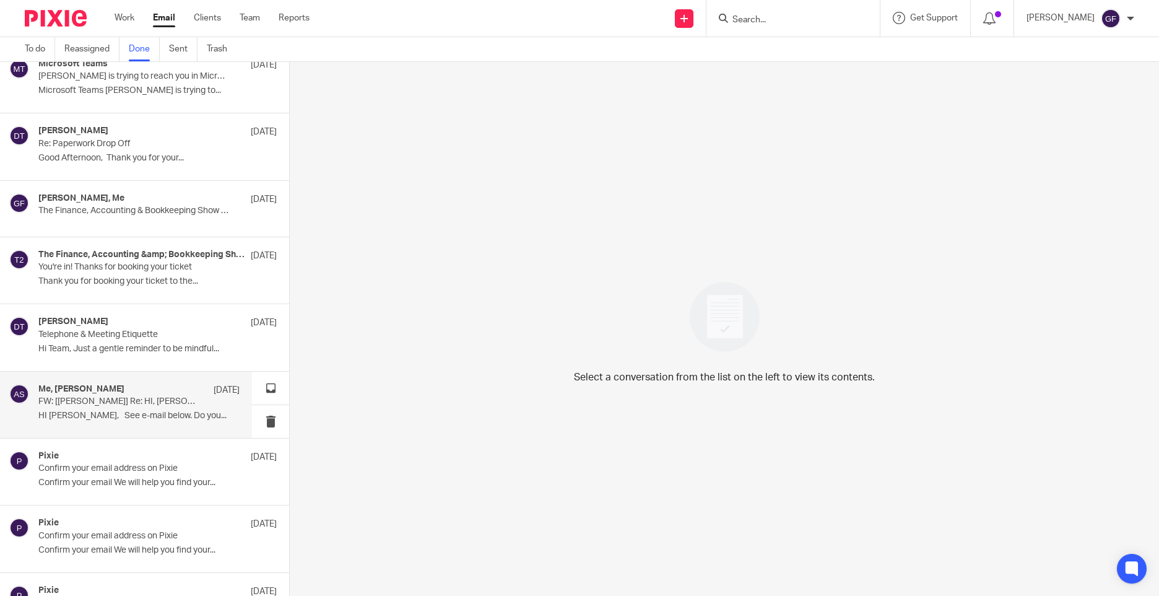
click at [150, 405] on p "FW: [Soldo] Re: HI, Soldo website is working very slow this morning. is this..." at bounding box center [118, 401] width 161 height 11
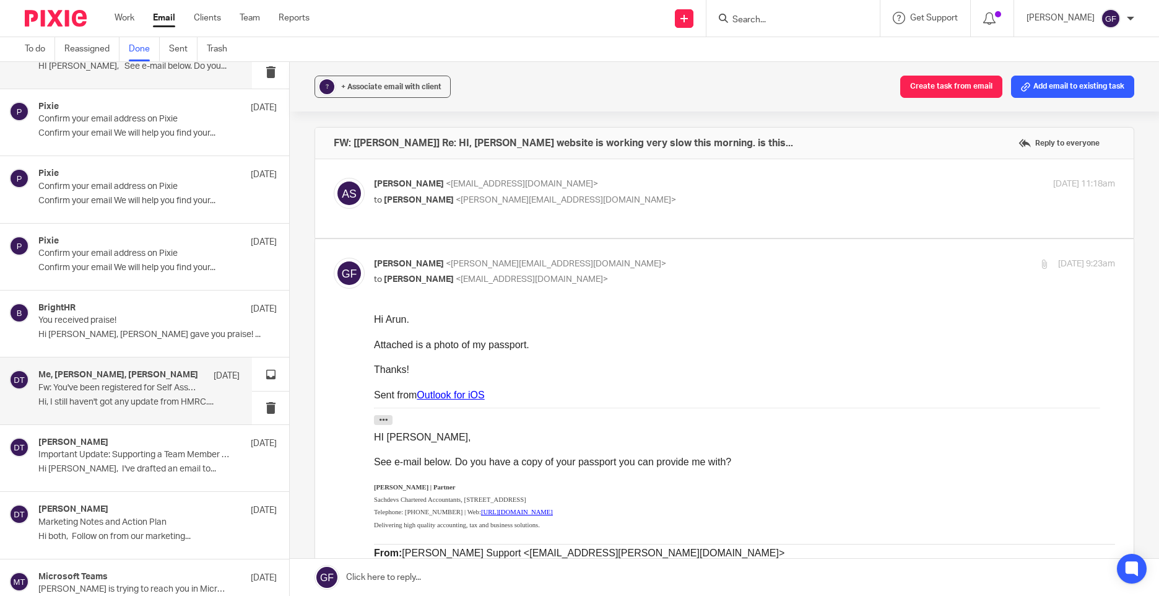
scroll to position [5882, 0]
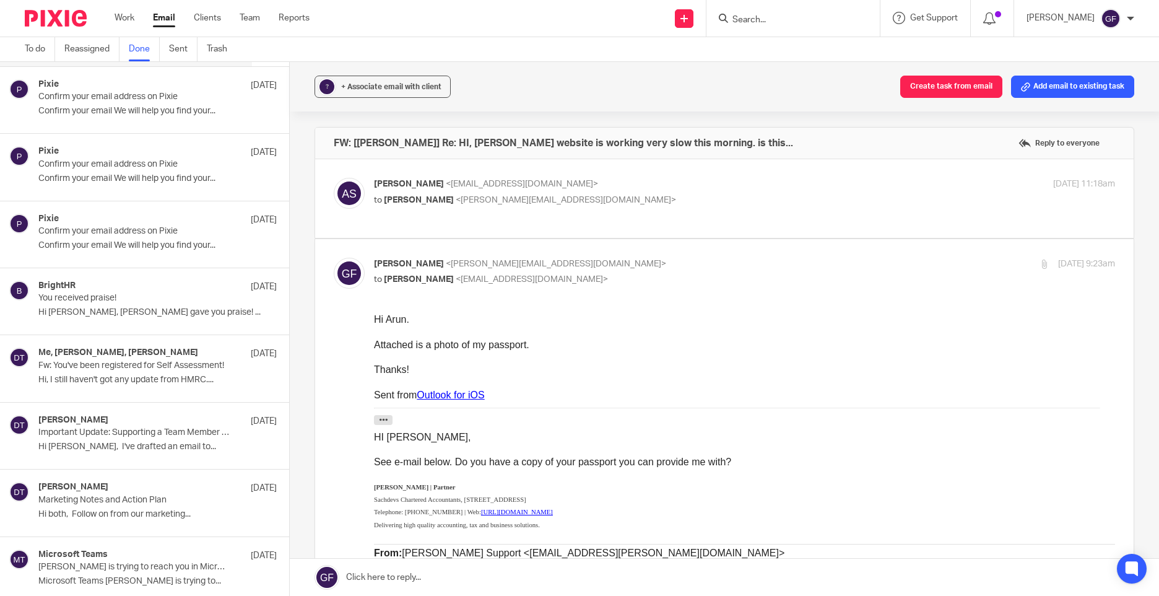
click at [622, 186] on p "Arun Sachdev <arun@sachdevs-ca.com>" at bounding box center [621, 184] width 494 height 13
checkbox input "true"
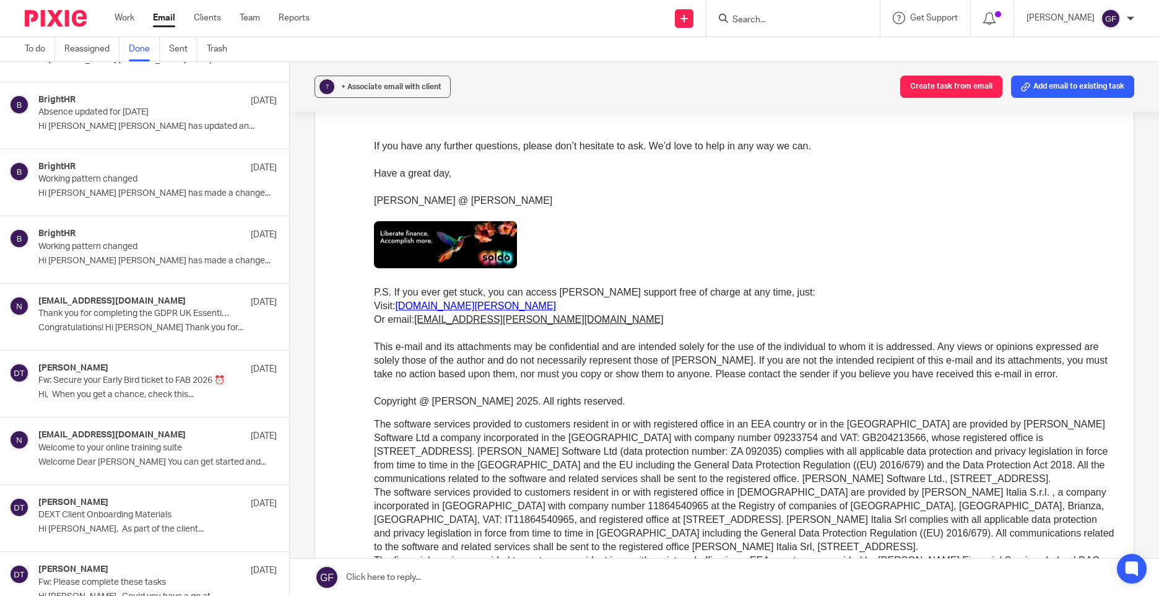
scroll to position [6749, 0]
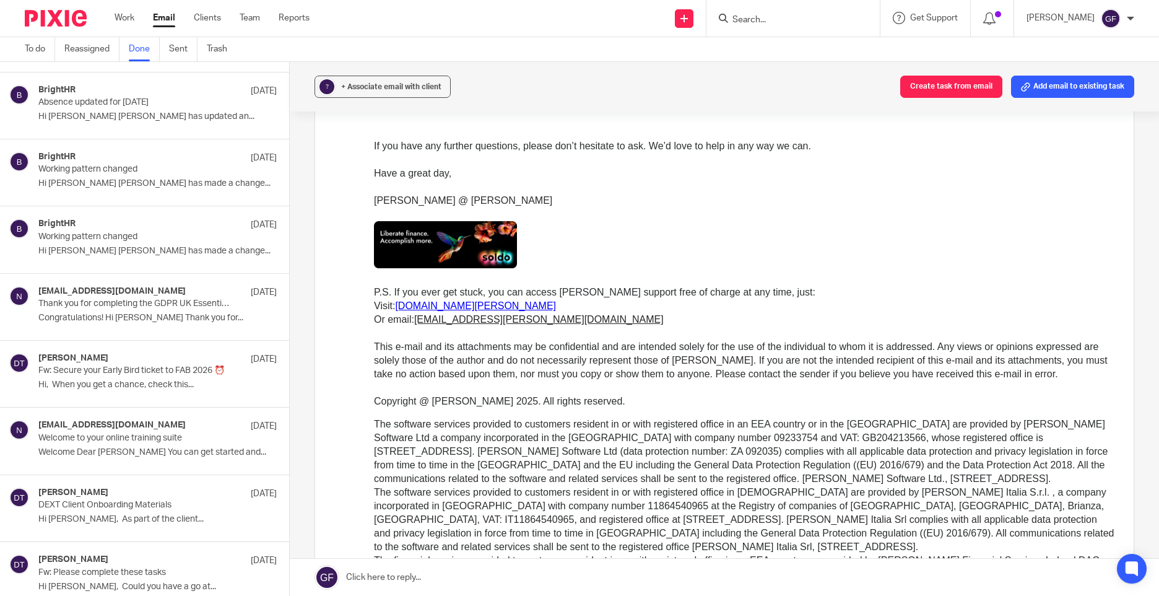
click at [783, 285] on p "If you have any further questions, please don’t hesitate to ask. We’d love to h…" at bounding box center [744, 240] width 741 height 310
click at [779, 22] on input "Search" at bounding box center [786, 20] width 111 height 11
type input "treble"
click at [797, 62] on link at bounding box center [833, 53] width 209 height 28
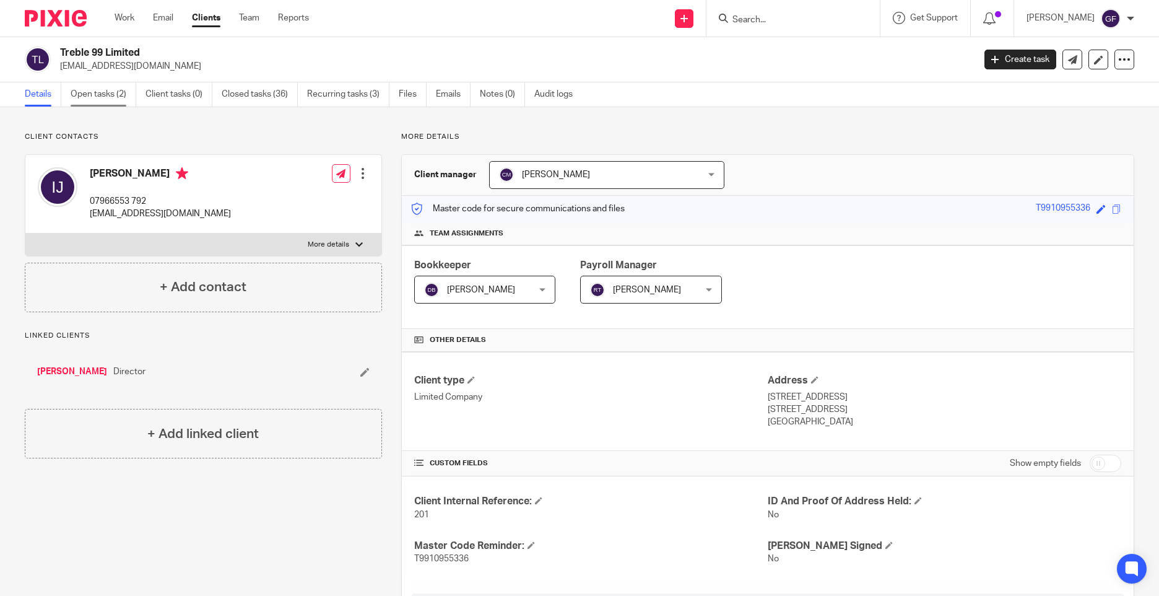
click at [97, 100] on link "Open tasks (2)" at bounding box center [104, 94] width 66 height 24
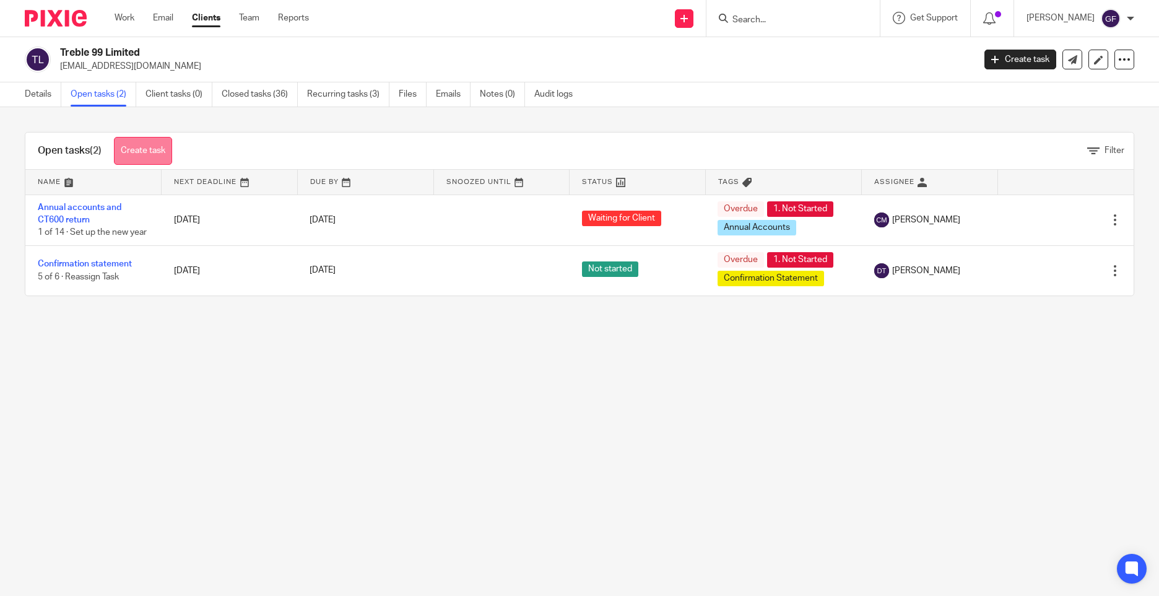
click at [154, 149] on link "Create task" at bounding box center [143, 151] width 58 height 28
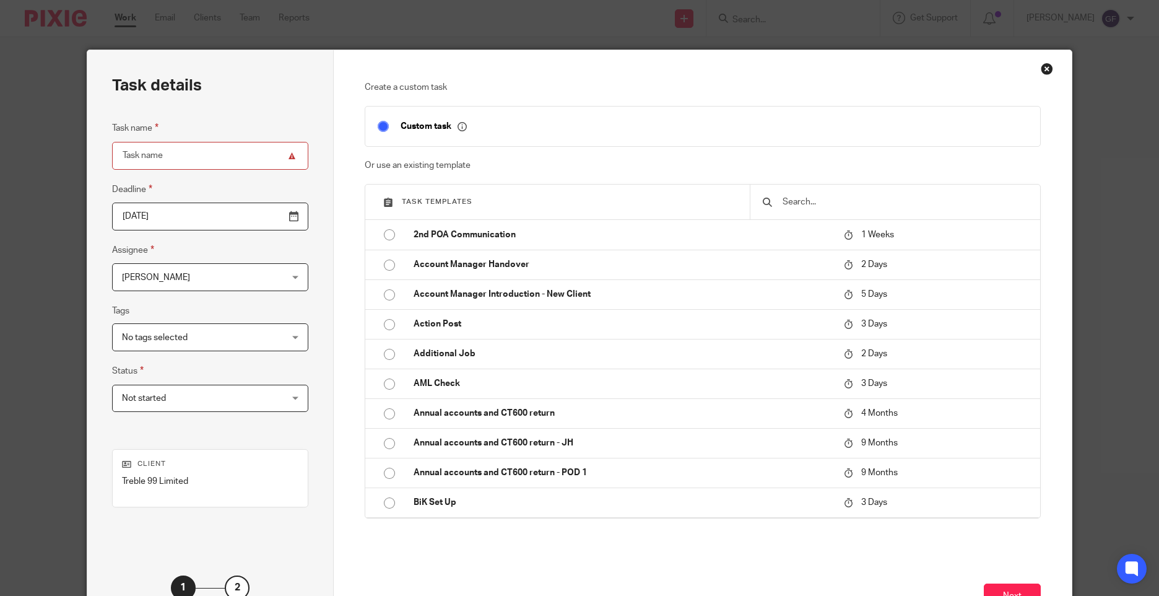
click at [1041, 64] on div "Close this dialog window" at bounding box center [1047, 69] width 12 height 12
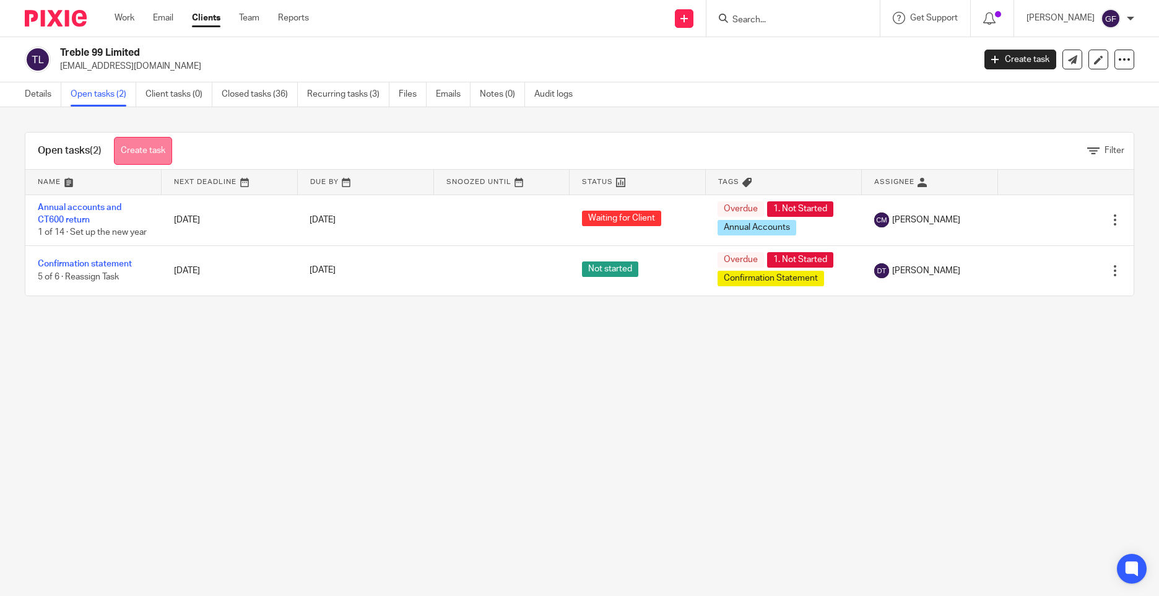
click at [159, 146] on link "Create task" at bounding box center [143, 151] width 58 height 28
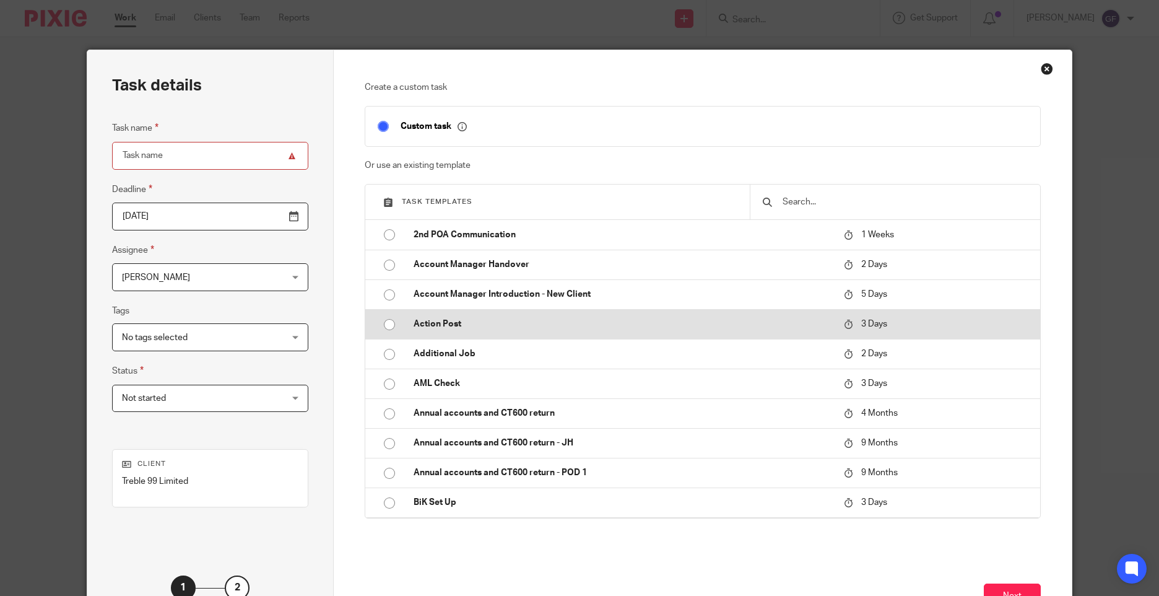
click at [389, 318] on input "radio" at bounding box center [390, 325] width 24 height 24
type input "[DATE]"
type input "Action Post"
checkbox input "false"
radio input "false"
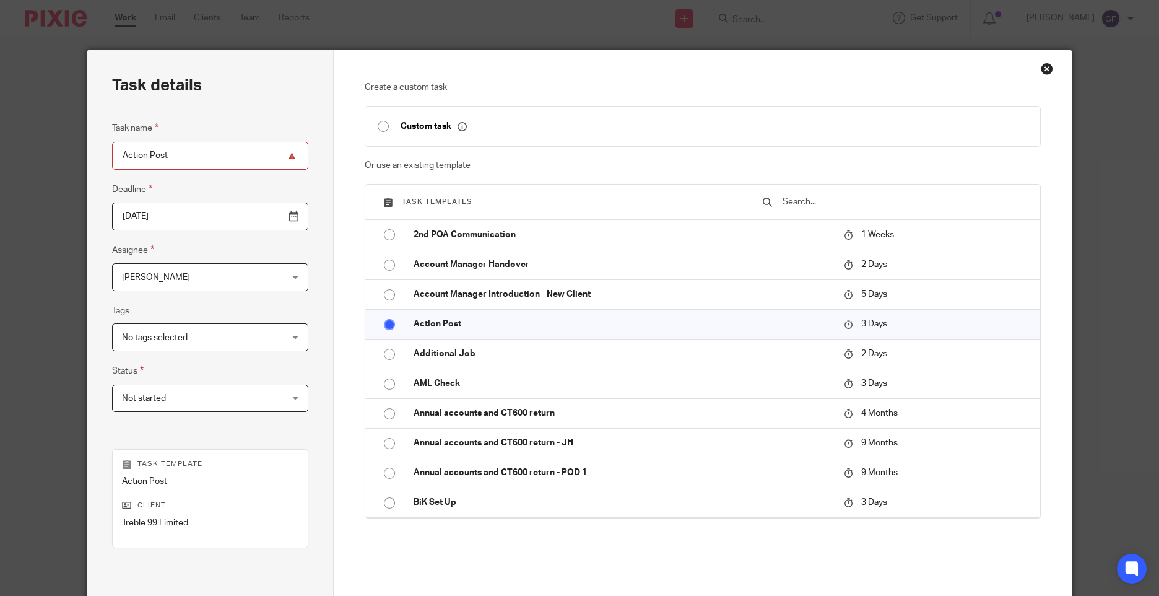
click at [163, 276] on span "[PERSON_NAME]" at bounding box center [156, 277] width 68 height 9
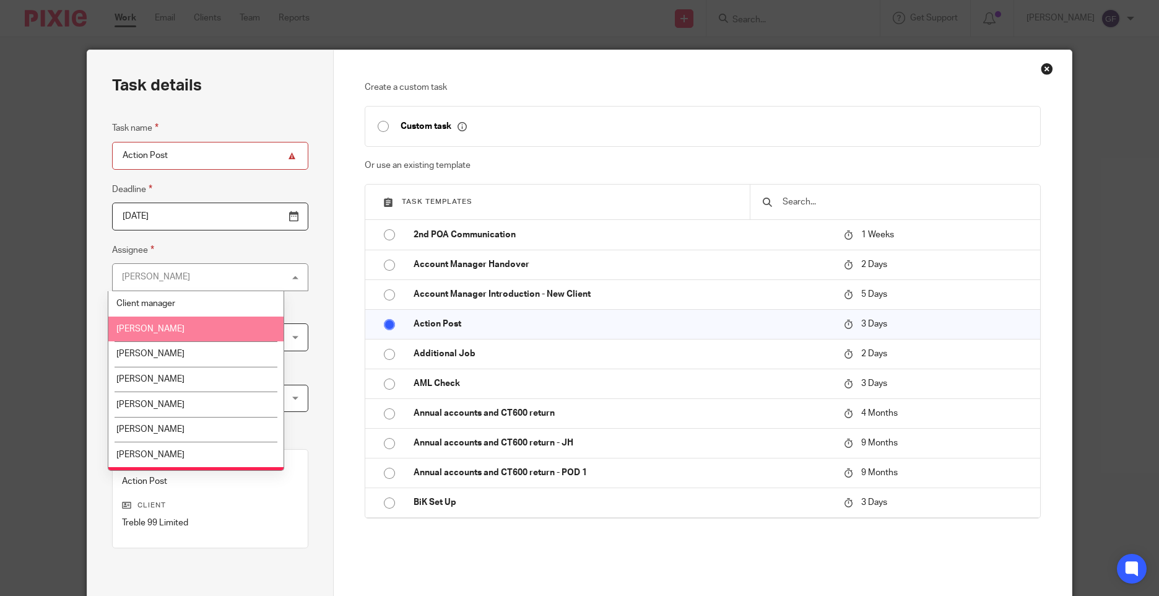
click at [173, 336] on li "[PERSON_NAME]" at bounding box center [195, 328] width 175 height 25
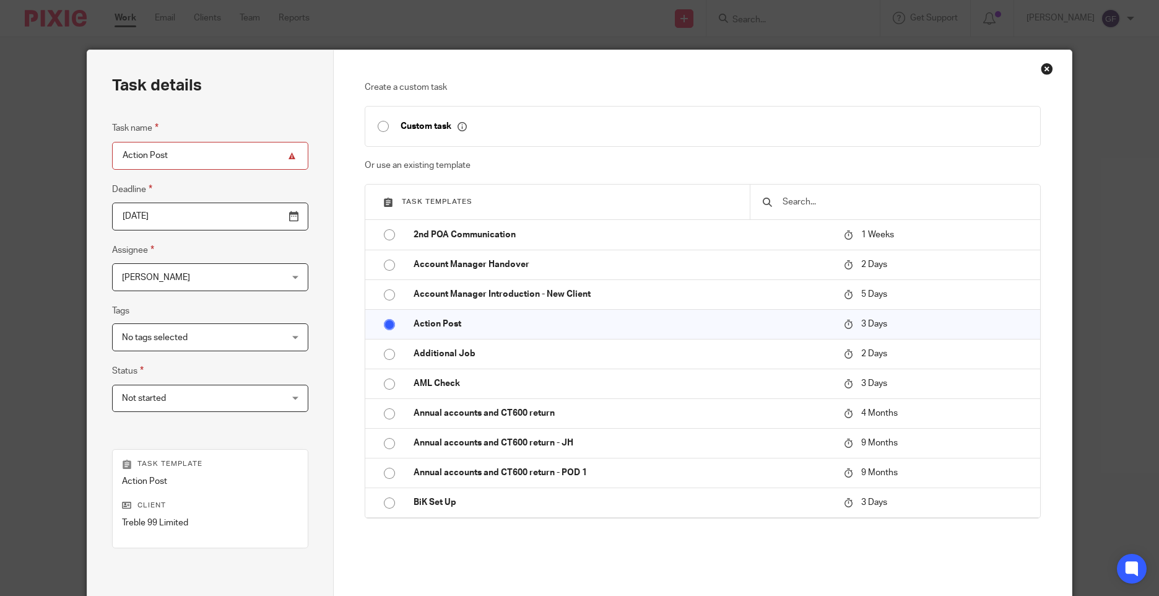
click at [160, 271] on span "[PERSON_NAME]" at bounding box center [196, 277] width 148 height 26
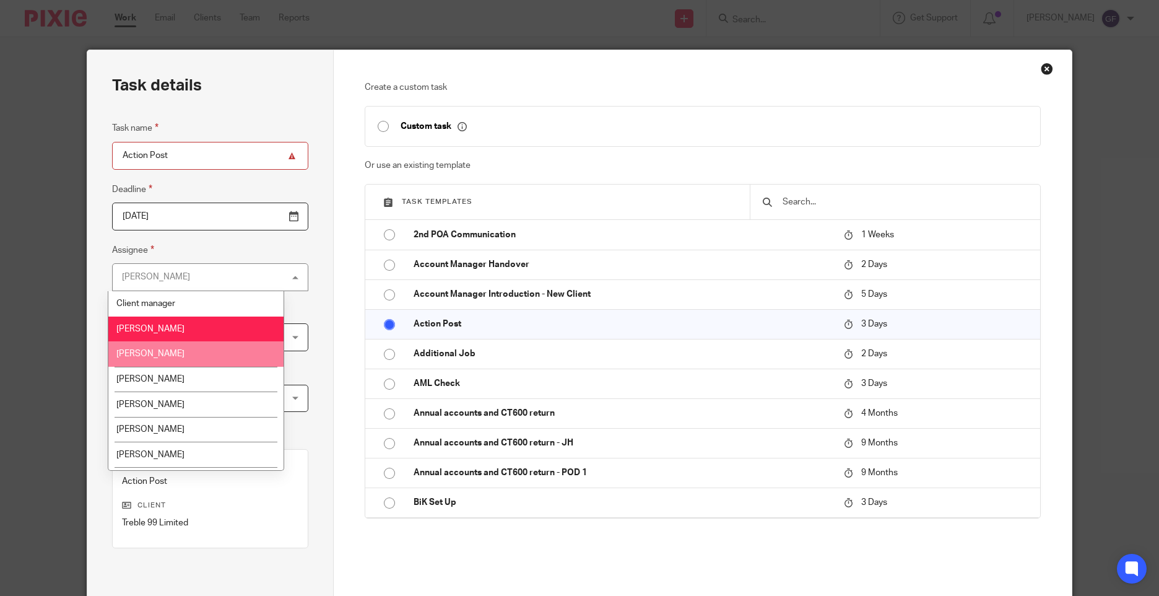
click at [159, 358] on li "[PERSON_NAME]" at bounding box center [195, 353] width 175 height 25
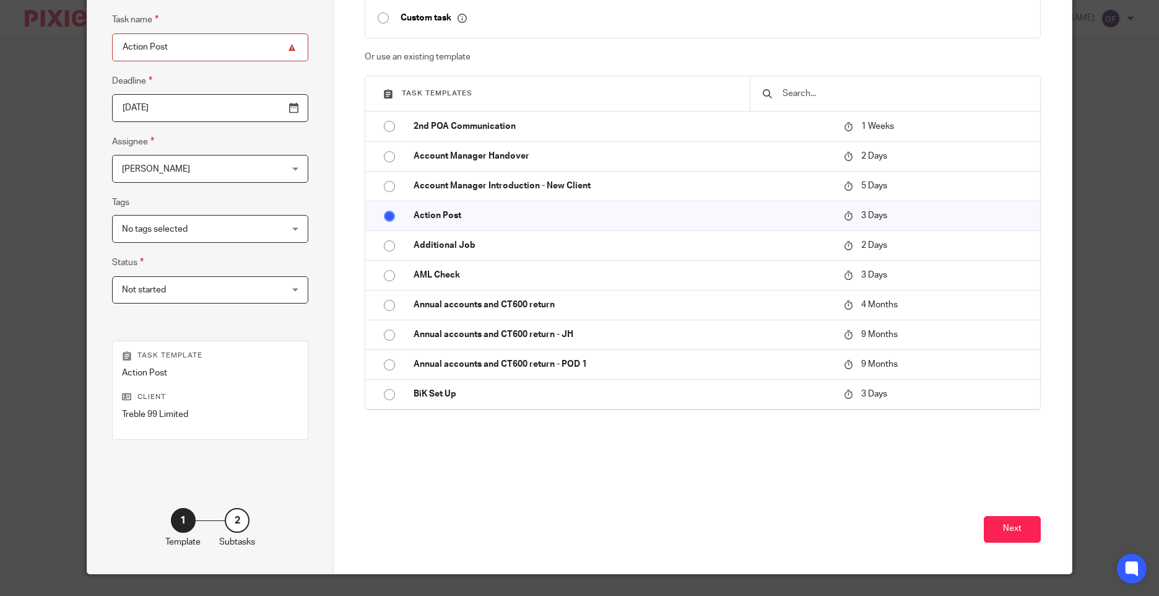
scroll to position [136, 0]
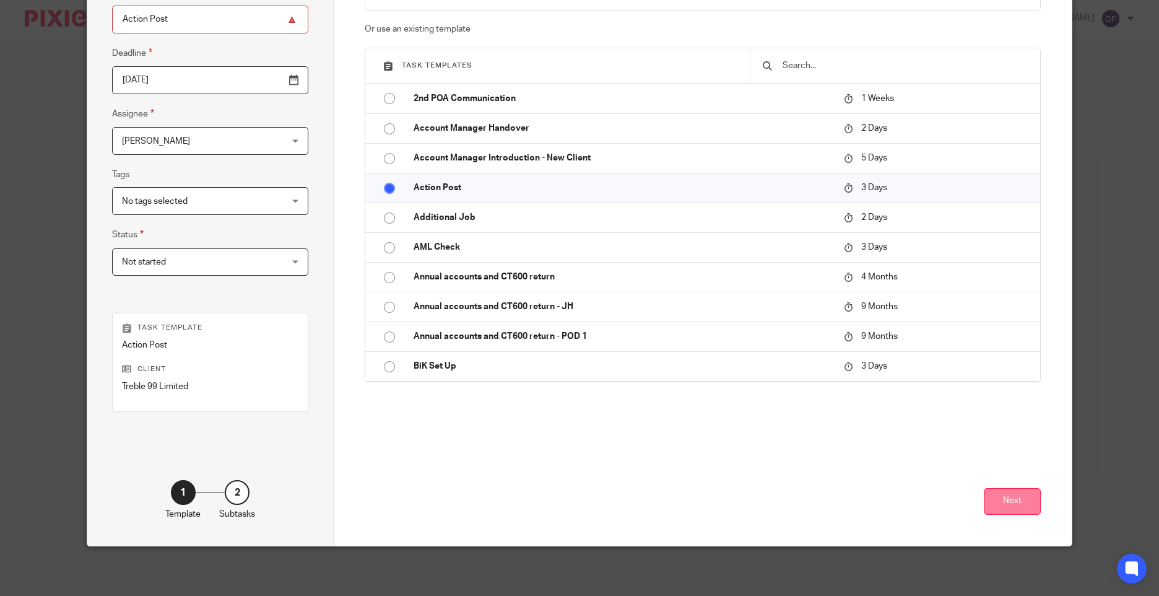
click at [993, 506] on button "Next" at bounding box center [1012, 501] width 57 height 27
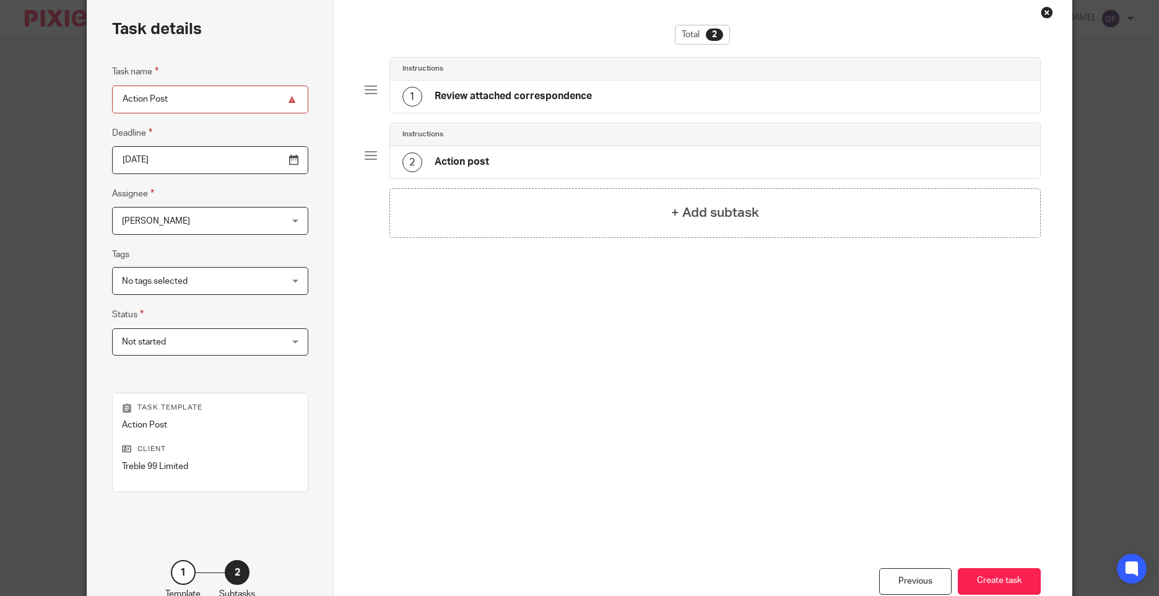
scroll to position [0, 0]
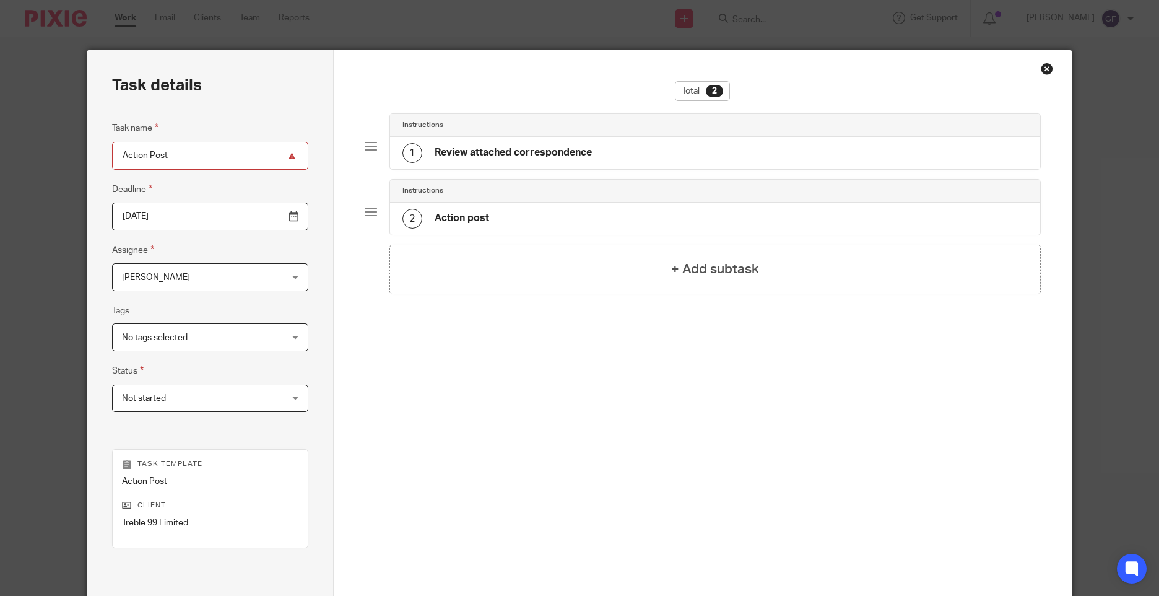
click at [539, 143] on div "1 Review attached correspondence" at bounding box center [496, 153] width 189 height 20
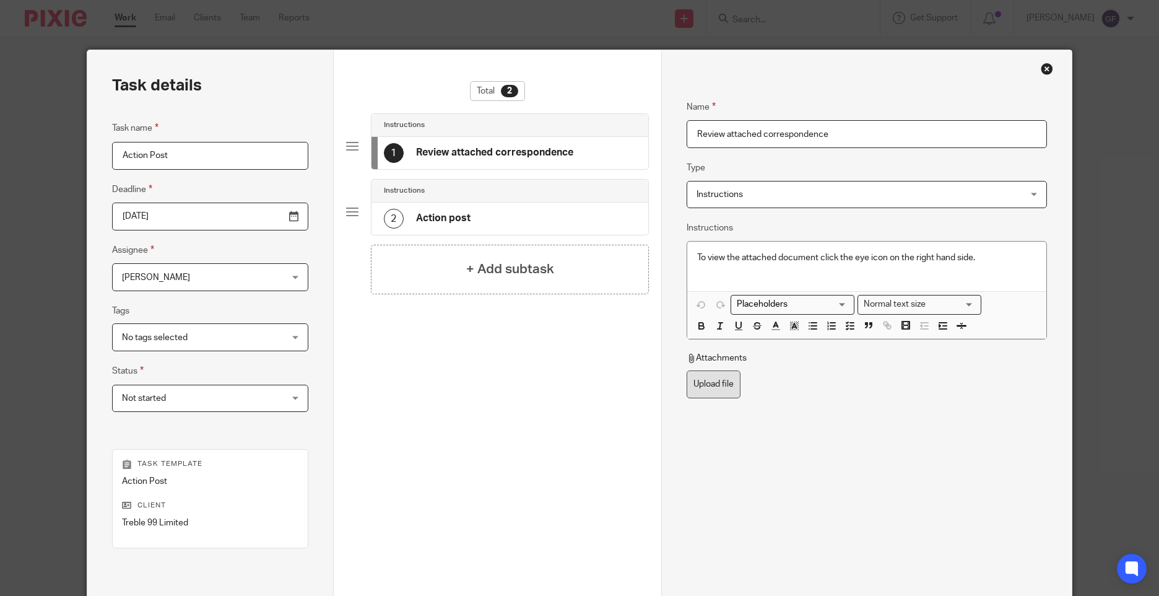
click at [716, 376] on label "Upload file" at bounding box center [714, 384] width 54 height 28
click at [687, 370] on input "Upload file" at bounding box center [686, 370] width 1 height 1
type input "C:\fakepath\HMRC IWL10 1 24092025_001.pdf"
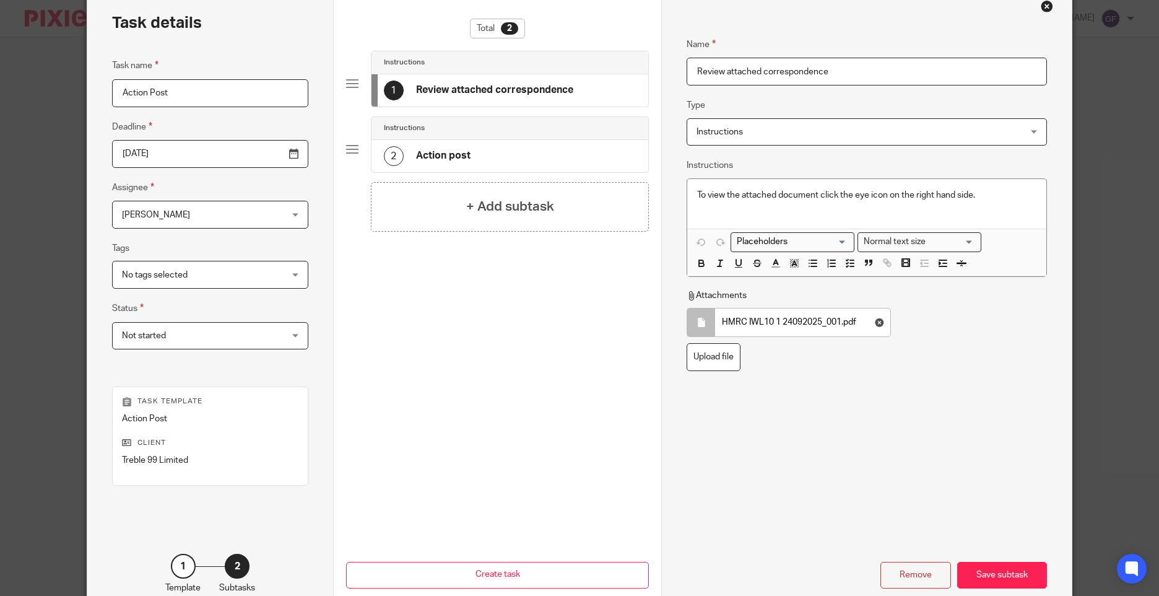
scroll to position [136, 0]
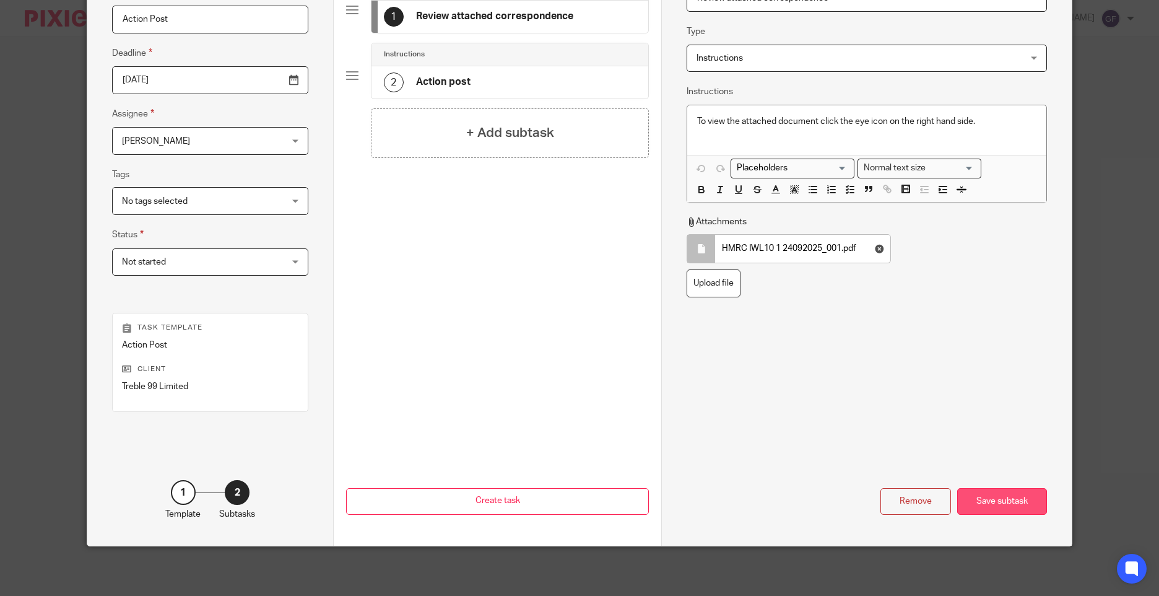
click at [993, 504] on div "Save subtask" at bounding box center [1002, 501] width 90 height 27
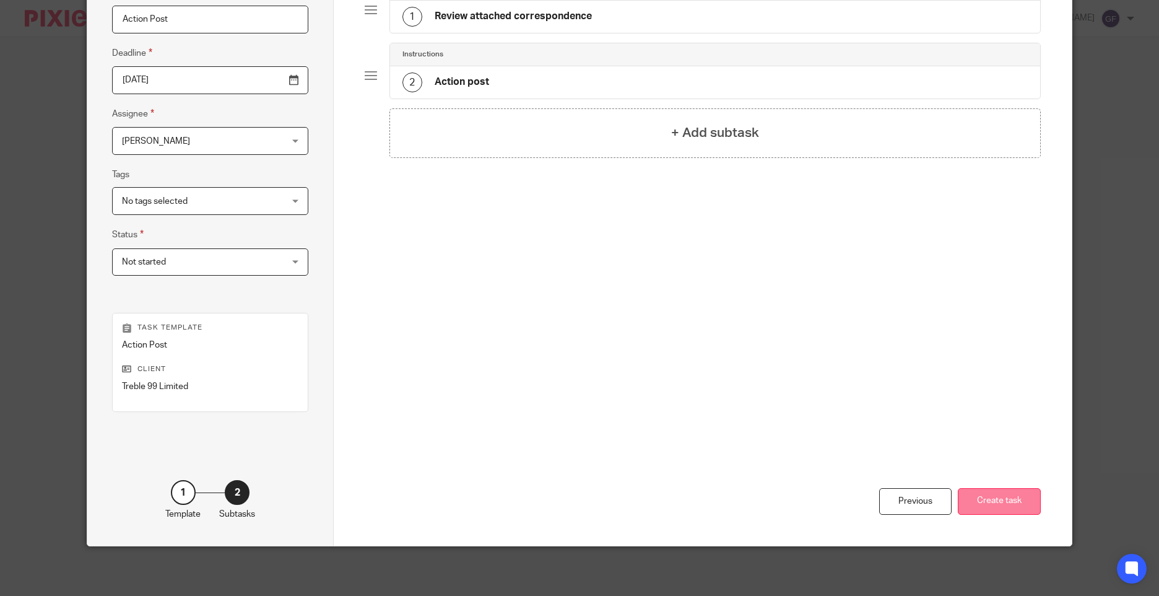
click at [1005, 504] on button "Create task" at bounding box center [999, 501] width 83 height 27
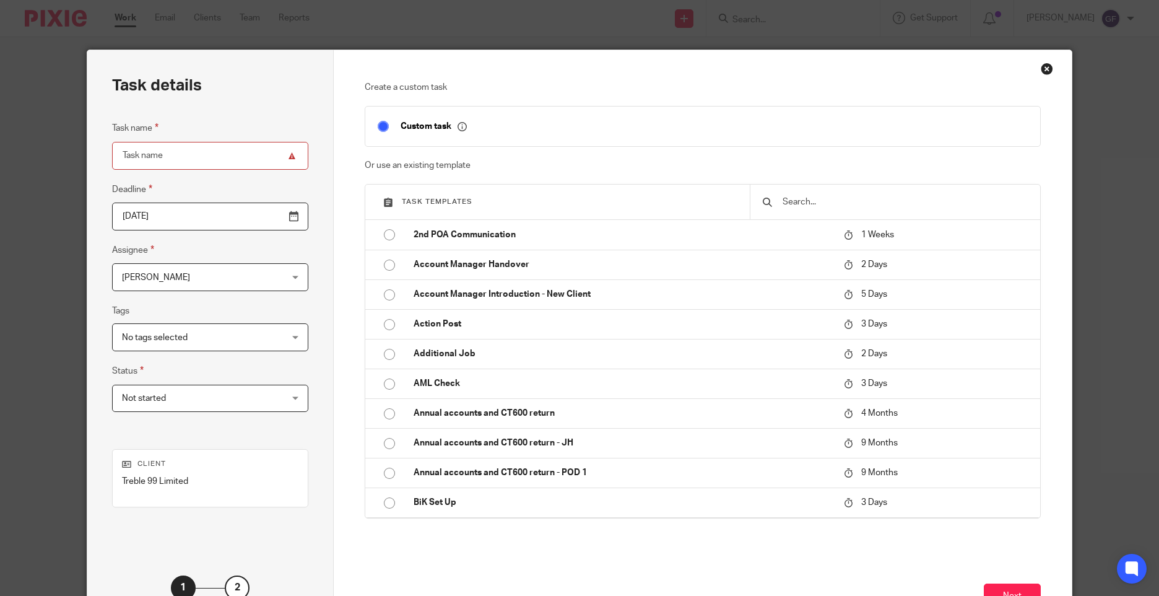
click at [1041, 69] on div "Close this dialog window" at bounding box center [1047, 69] width 12 height 12
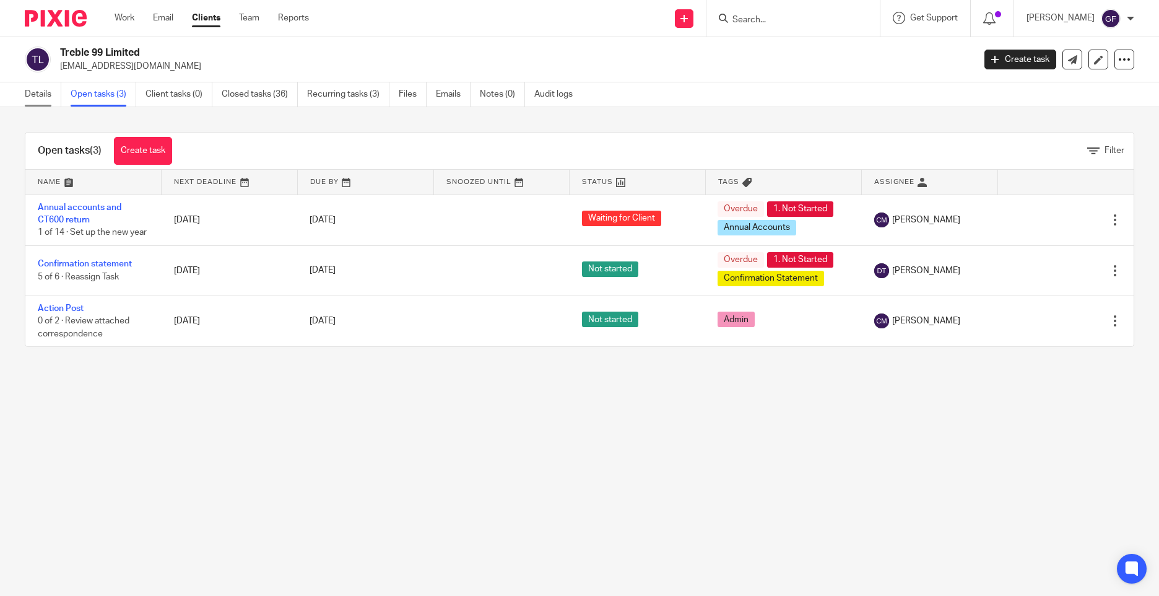
click at [43, 97] on link "Details" at bounding box center [43, 94] width 37 height 24
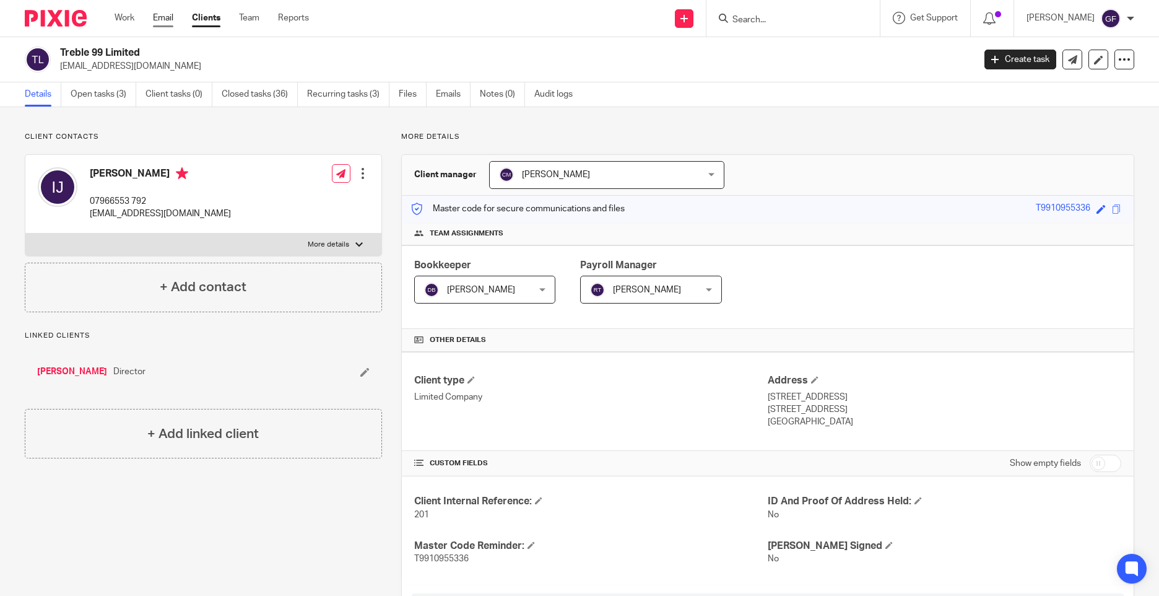
drag, startPoint x: 177, startPoint y: 18, endPoint x: 169, endPoint y: 18, distance: 8.0
click at [177, 18] on ul "Work Email Clients Team Reports" at bounding box center [221, 18] width 213 height 12
click at [166, 19] on link "Email" at bounding box center [163, 18] width 20 height 12
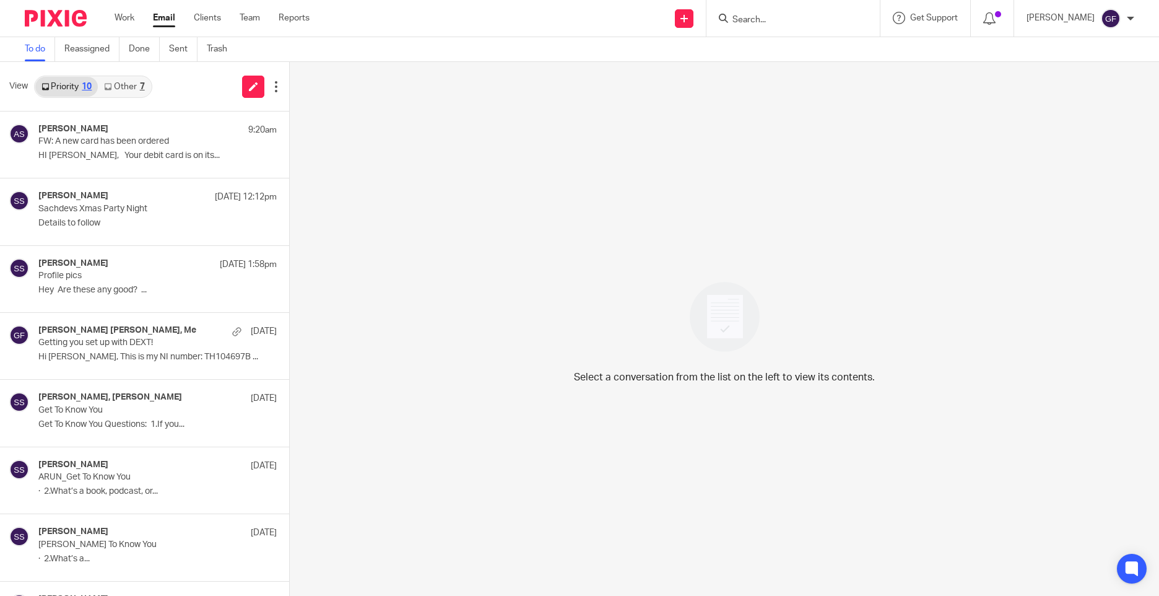
click at [134, 88] on link "Other 7" at bounding box center [124, 87] width 53 height 20
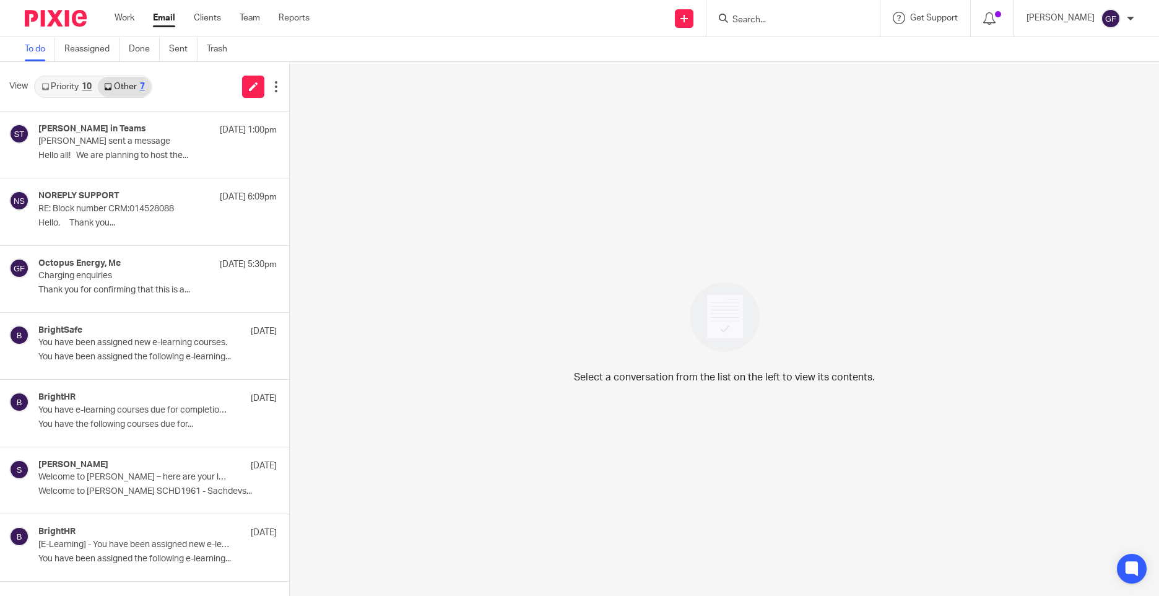
click at [66, 95] on link "Priority 10" at bounding box center [66, 87] width 63 height 20
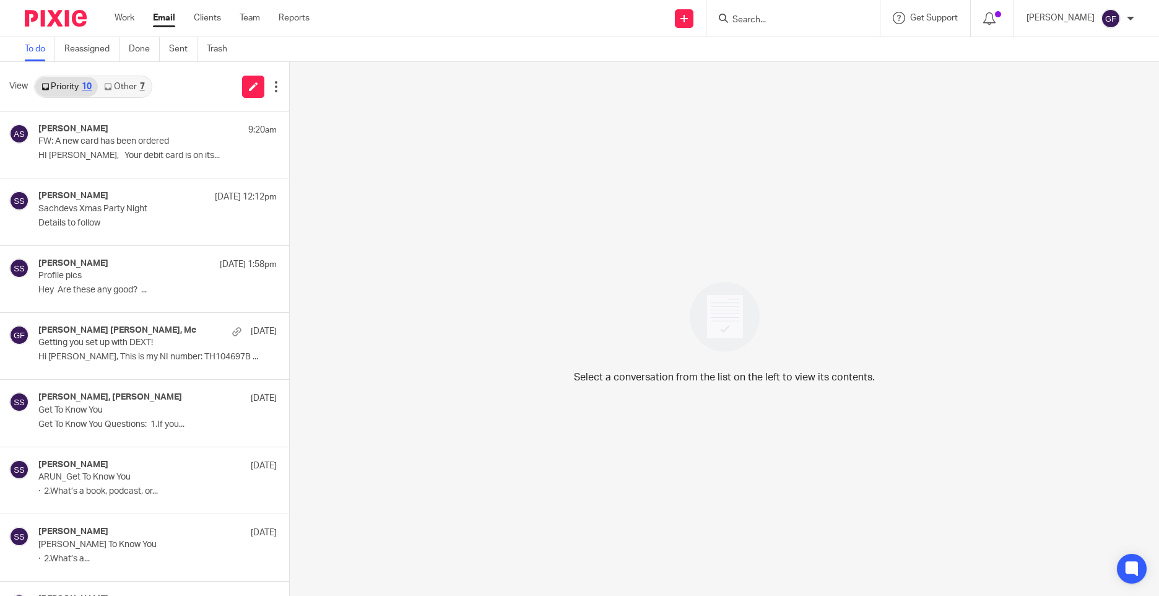
click at [469, 229] on div "Select a conversation from the list on the left to view its contents." at bounding box center [724, 329] width 869 height 534
click at [968, 118] on div "Select a conversation from the list on the left to view its contents." at bounding box center [724, 329] width 869 height 534
click at [158, 19] on link "Email" at bounding box center [164, 18] width 22 height 12
click at [134, 90] on link "Other 7" at bounding box center [124, 87] width 53 height 20
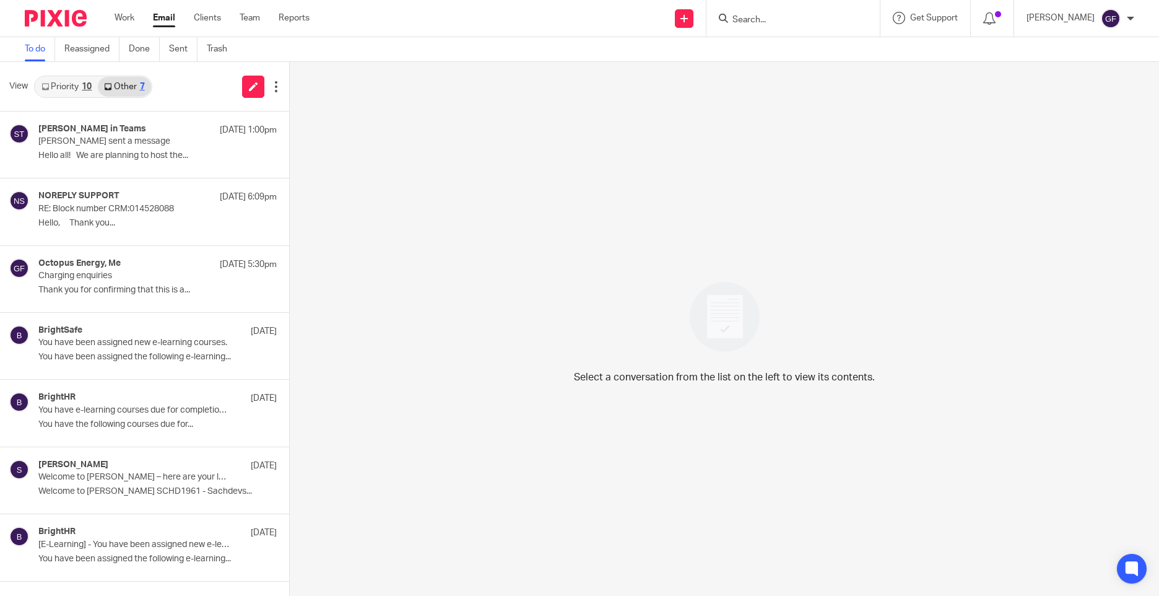
click at [69, 85] on link "Priority 10" at bounding box center [66, 87] width 63 height 20
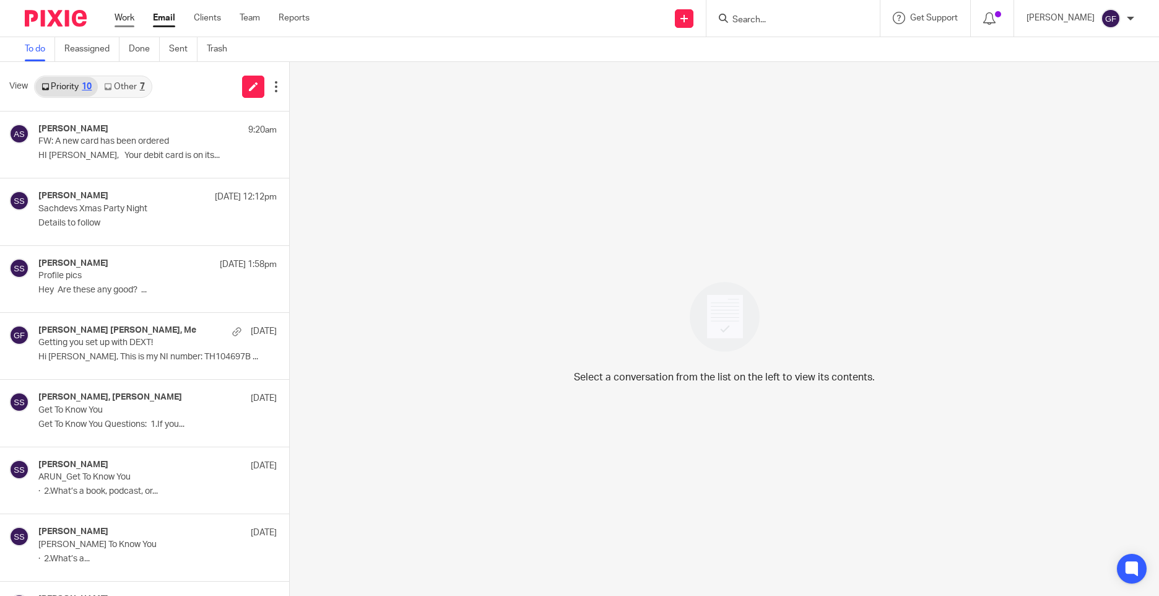
click at [120, 19] on link "Work" at bounding box center [125, 18] width 20 height 12
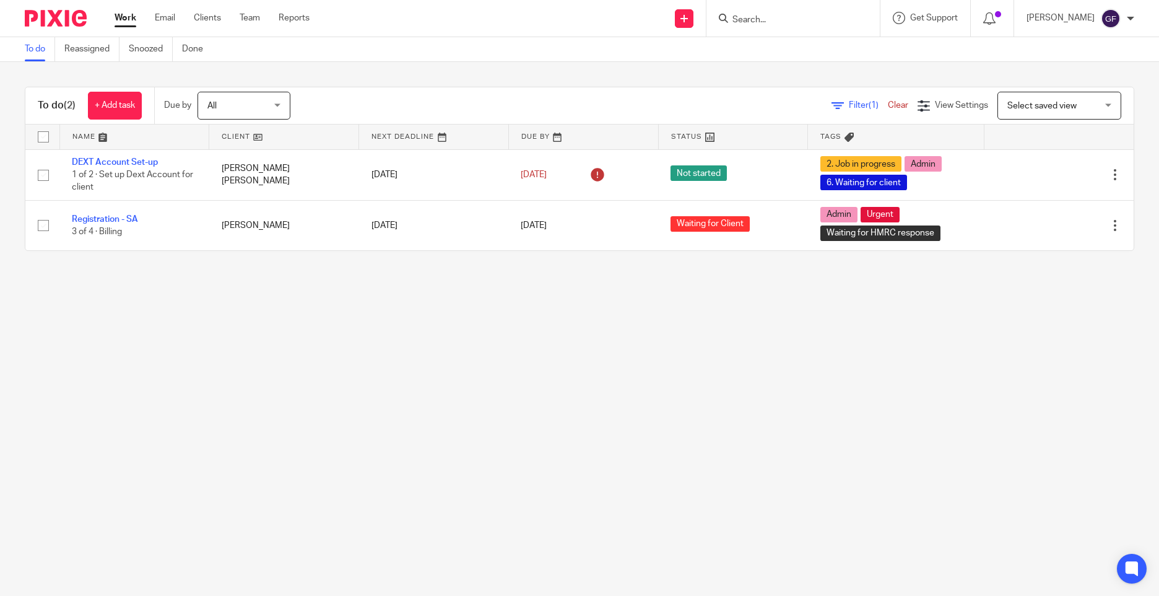
click at [152, 18] on ul "Work Email Clients Team Reports" at bounding box center [222, 18] width 214 height 12
click at [155, 16] on link "Email" at bounding box center [165, 18] width 20 height 12
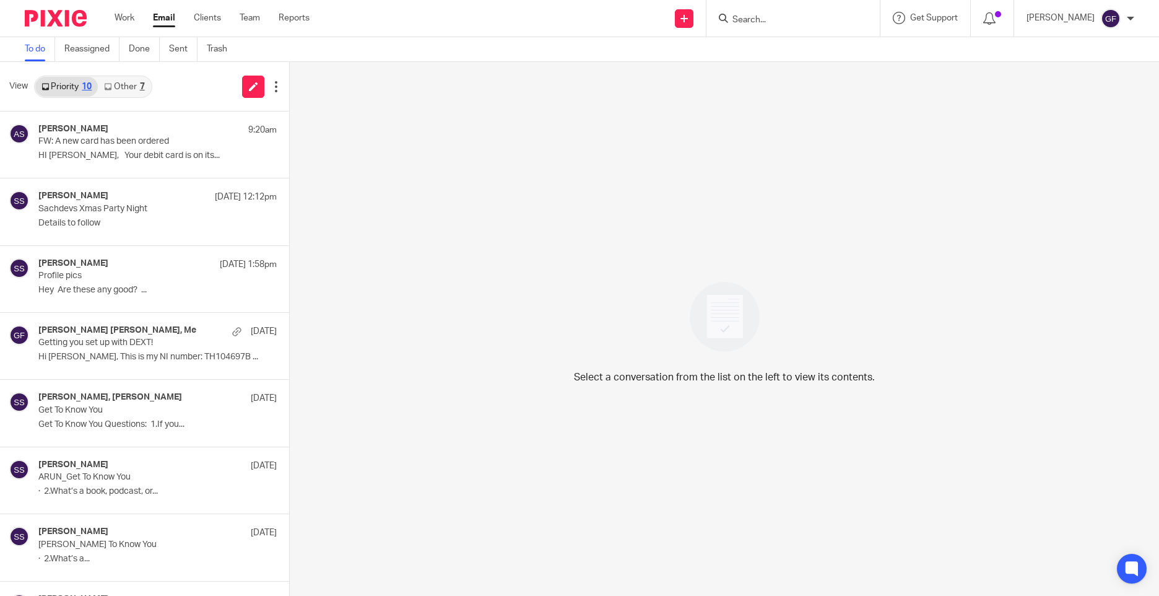
click at [798, 20] on input "Search" at bounding box center [786, 20] width 111 height 11
click at [791, 24] on input "Search" at bounding box center [786, 20] width 111 height 11
type input "purch"
click at [781, 47] on link at bounding box center [833, 53] width 209 height 28
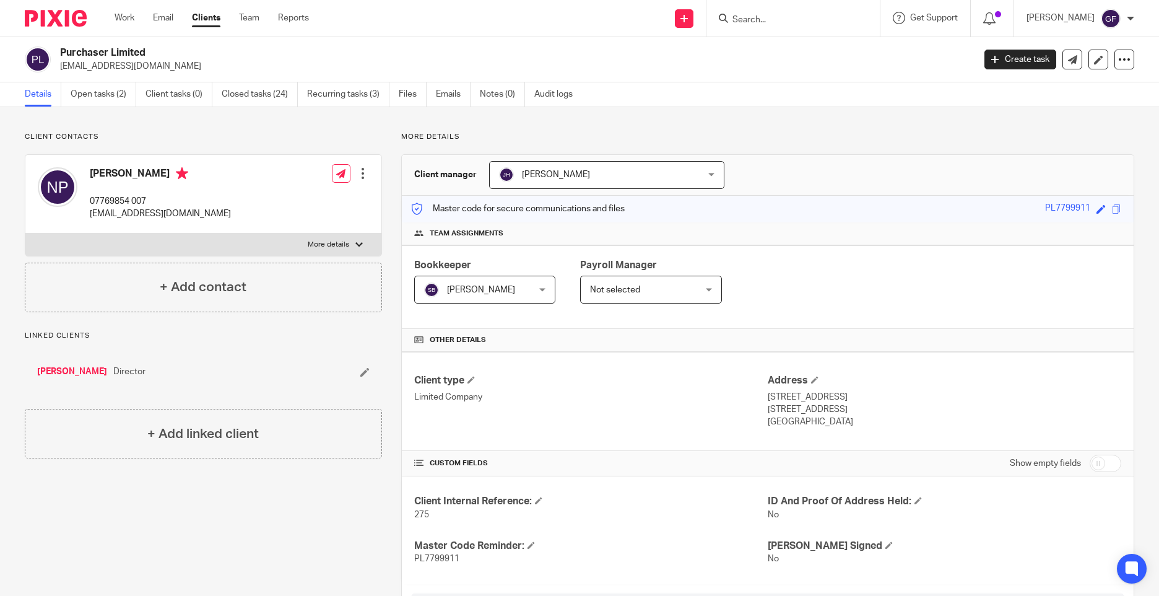
click at [763, 14] on form at bounding box center [797, 18] width 132 height 15
click at [765, 22] on input "Search" at bounding box center [786, 20] width 111 height 11
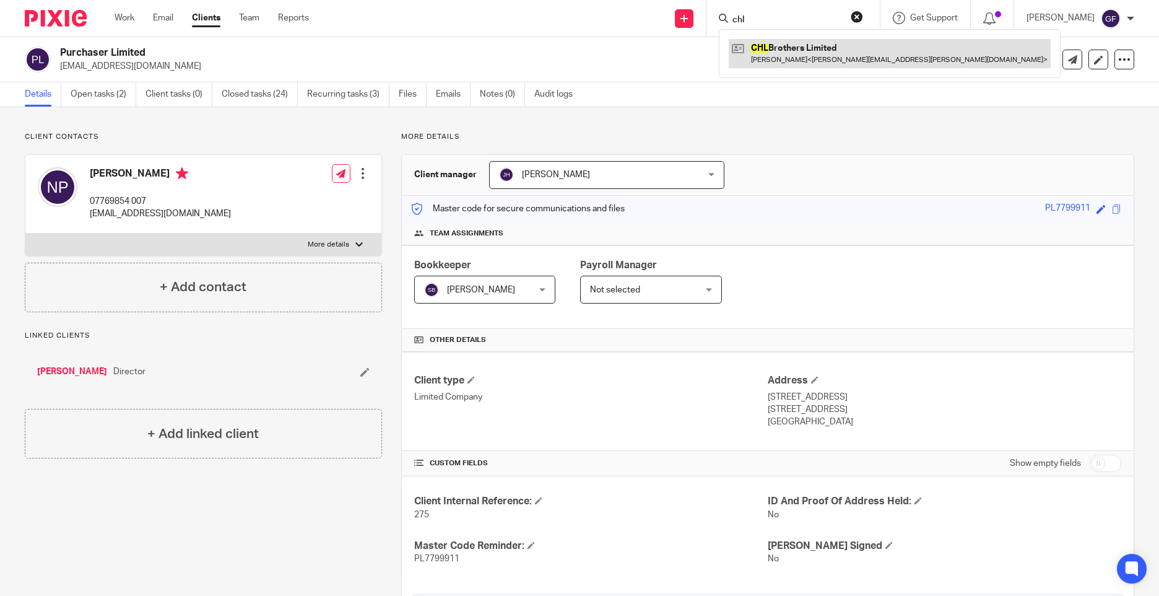
type input "chl"
click at [773, 49] on link at bounding box center [890, 53] width 322 height 28
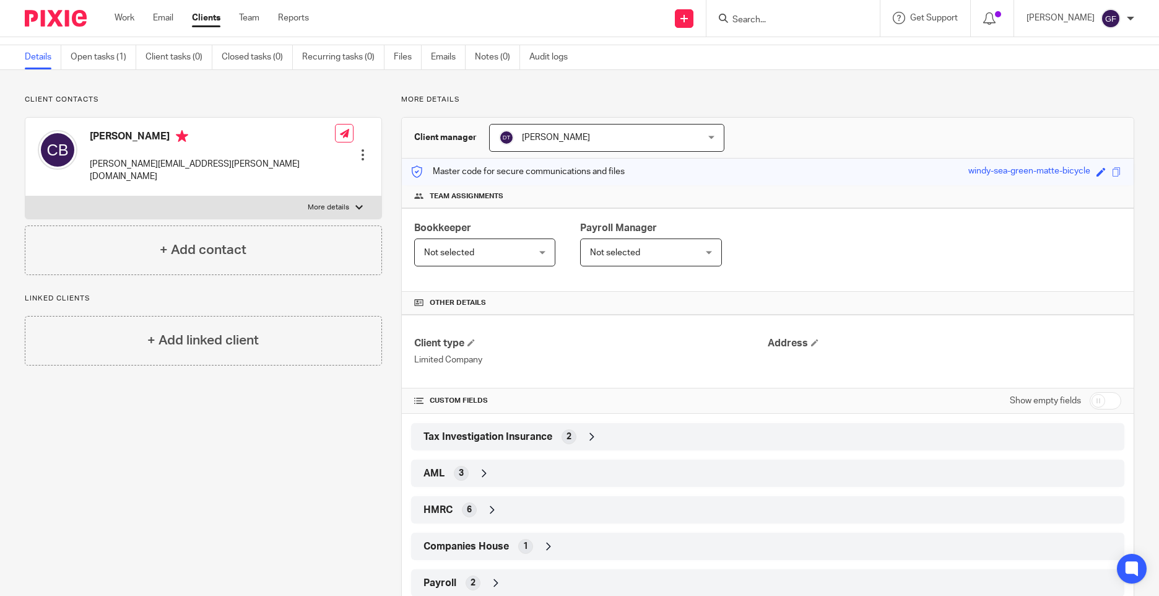
scroll to position [72, 0]
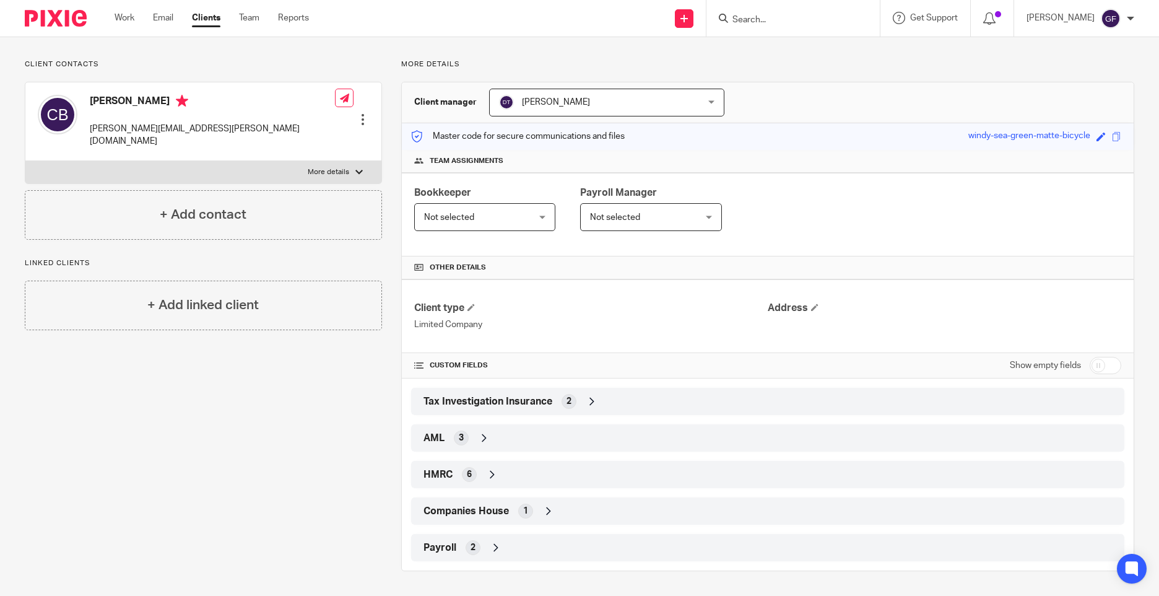
click at [546, 482] on div "HMRC 6" at bounding box center [767, 474] width 695 height 21
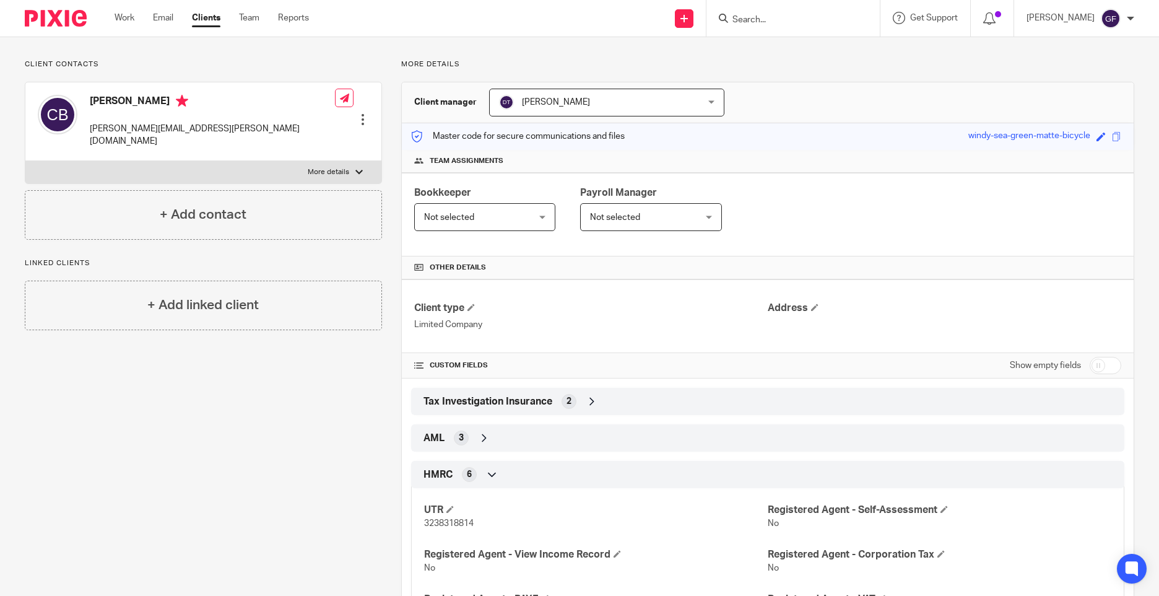
scroll to position [196, 0]
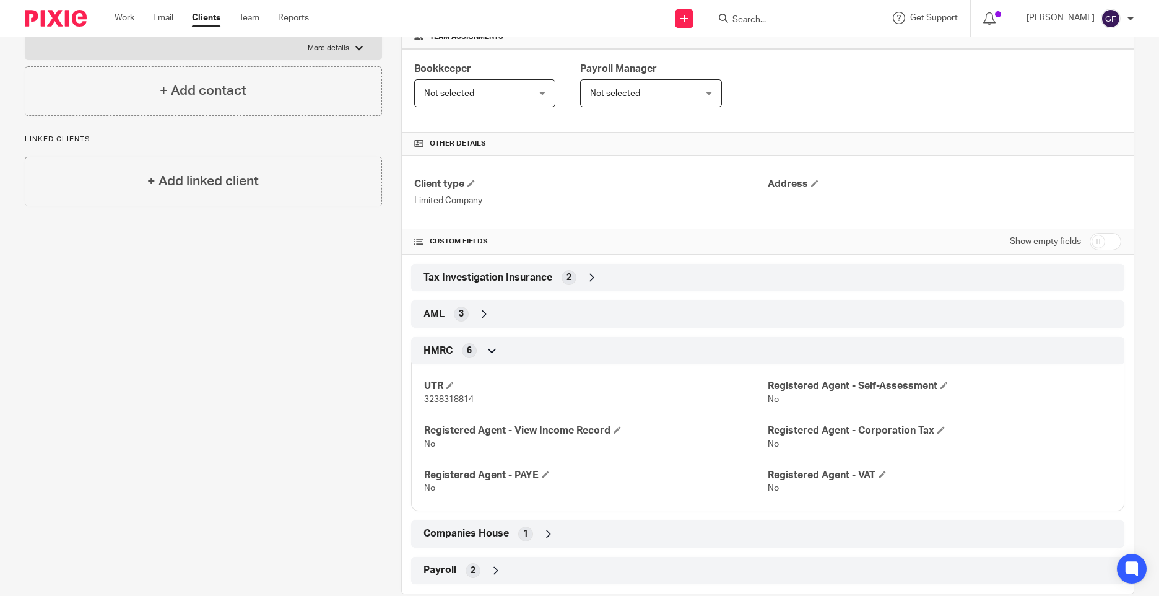
click at [497, 349] on div "HMRC 6" at bounding box center [767, 350] width 695 height 21
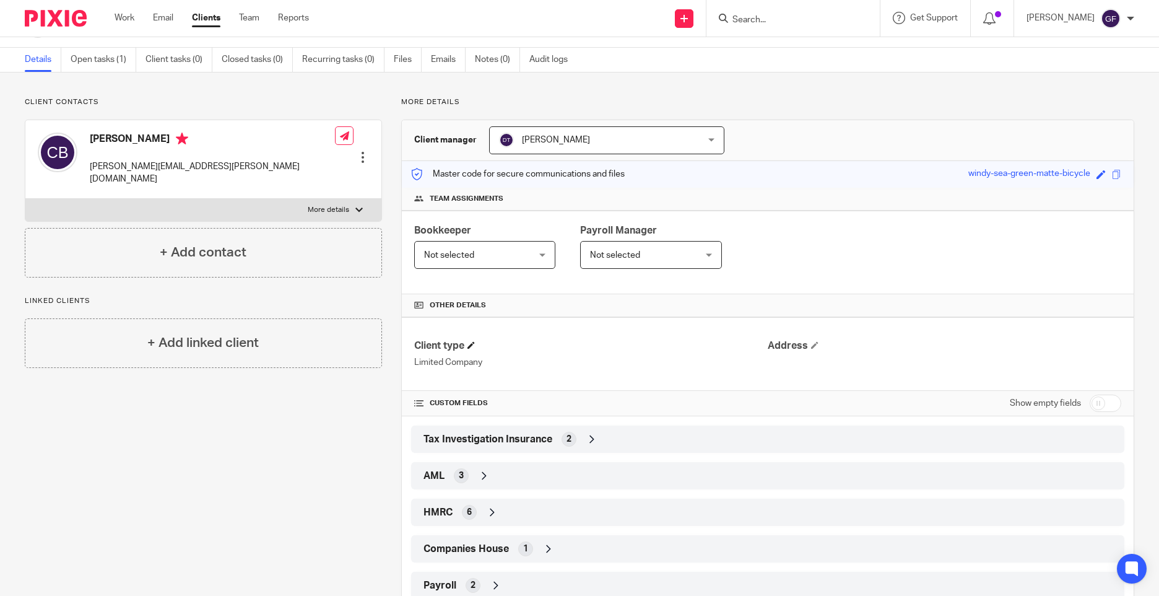
scroll to position [0, 0]
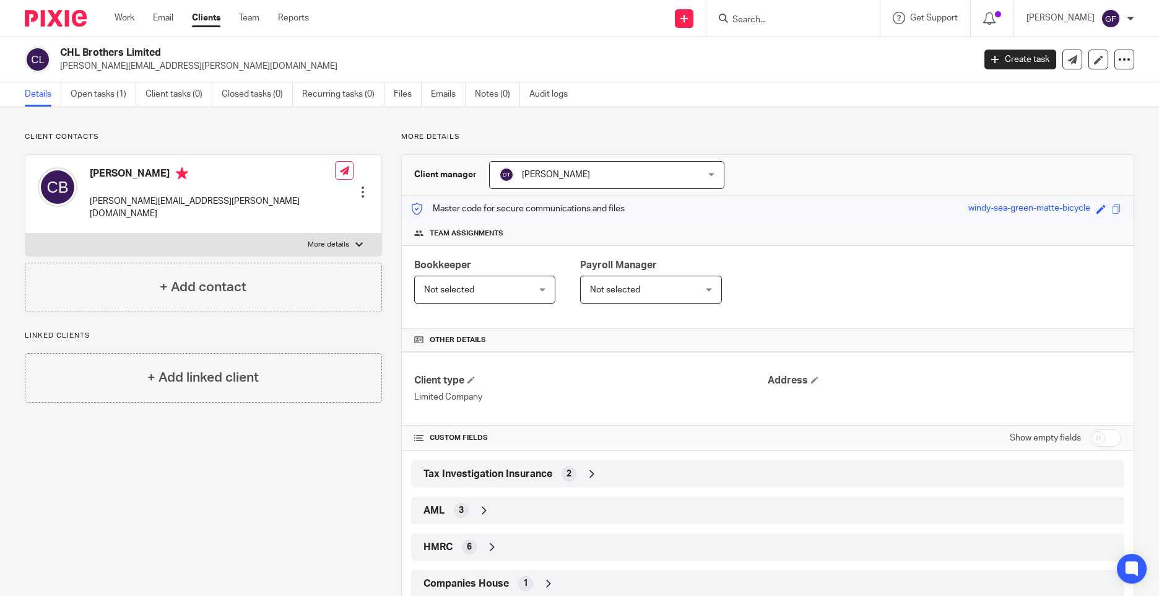
click at [775, 19] on input "Search" at bounding box center [786, 20] width 111 height 11
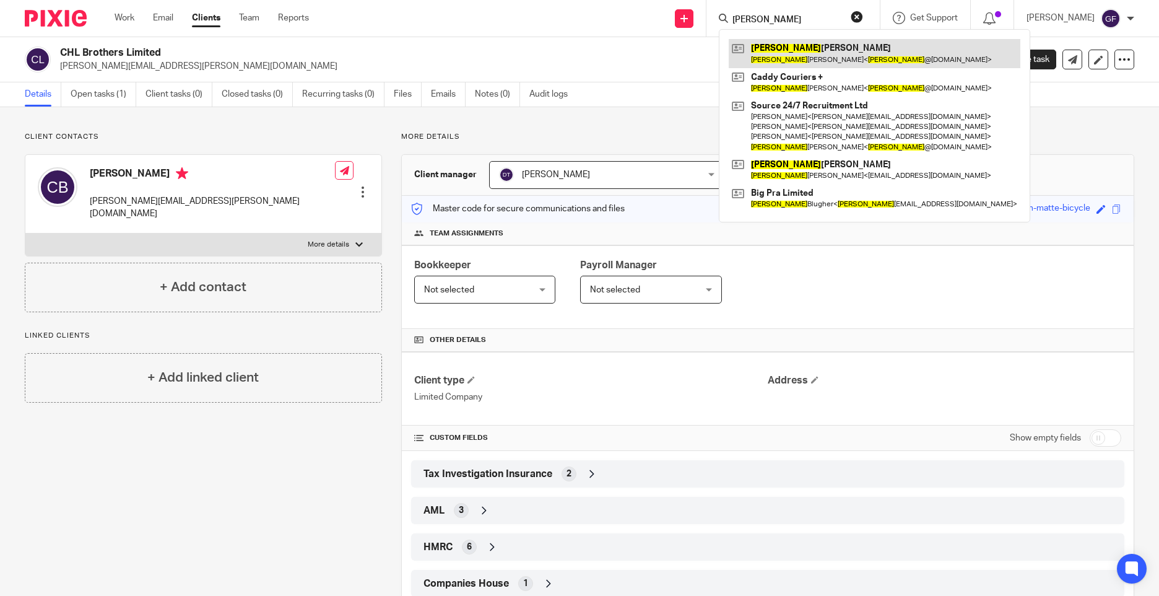
type input "barry"
click at [832, 60] on link at bounding box center [875, 53] width 292 height 28
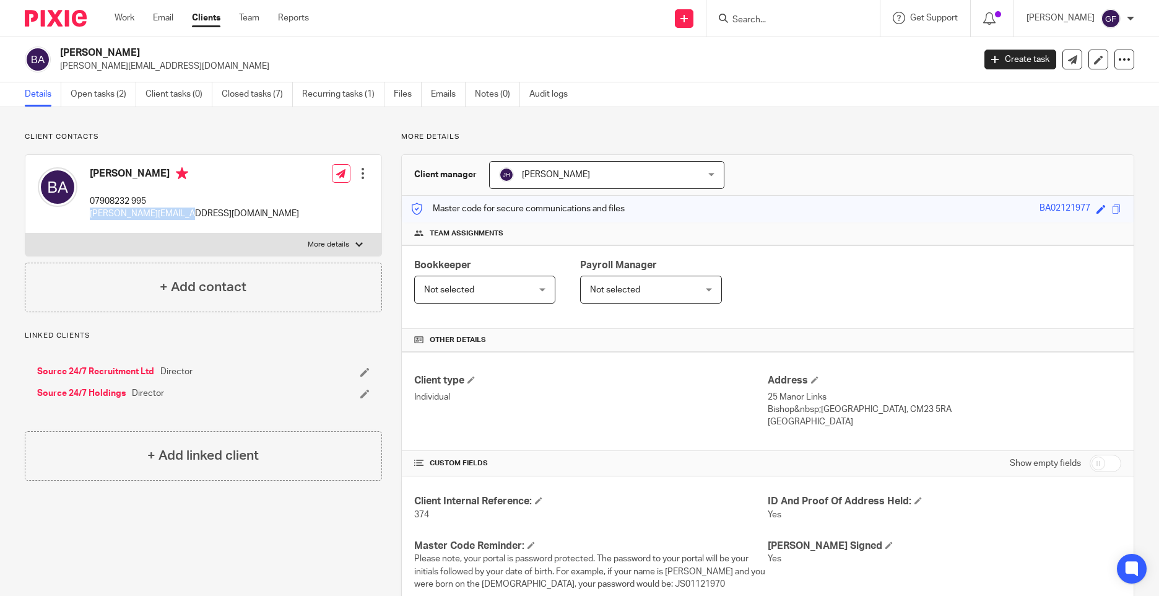
drag, startPoint x: 87, startPoint y: 213, endPoint x: 224, endPoint y: 228, distance: 138.3
click at [224, 228] on div "Barry Abbott 07908232 995 barry@source247.co.uk Edit contact Create client from…" at bounding box center [203, 194] width 356 height 79
click at [749, 17] on input "Search" at bounding box center [786, 20] width 111 height 11
type input "cgd"
click at [597, 15] on div "Send new email Create task Add client Request signature cgd No results found. T…" at bounding box center [744, 18] width 832 height 37
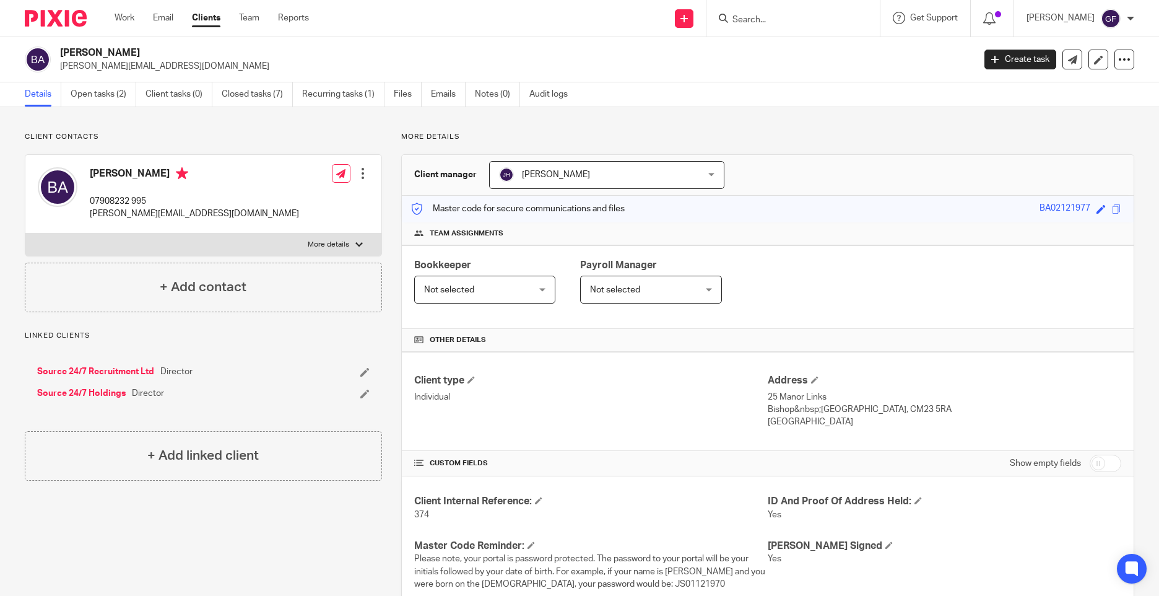
click at [211, 24] on link "Clients" at bounding box center [206, 18] width 28 height 12
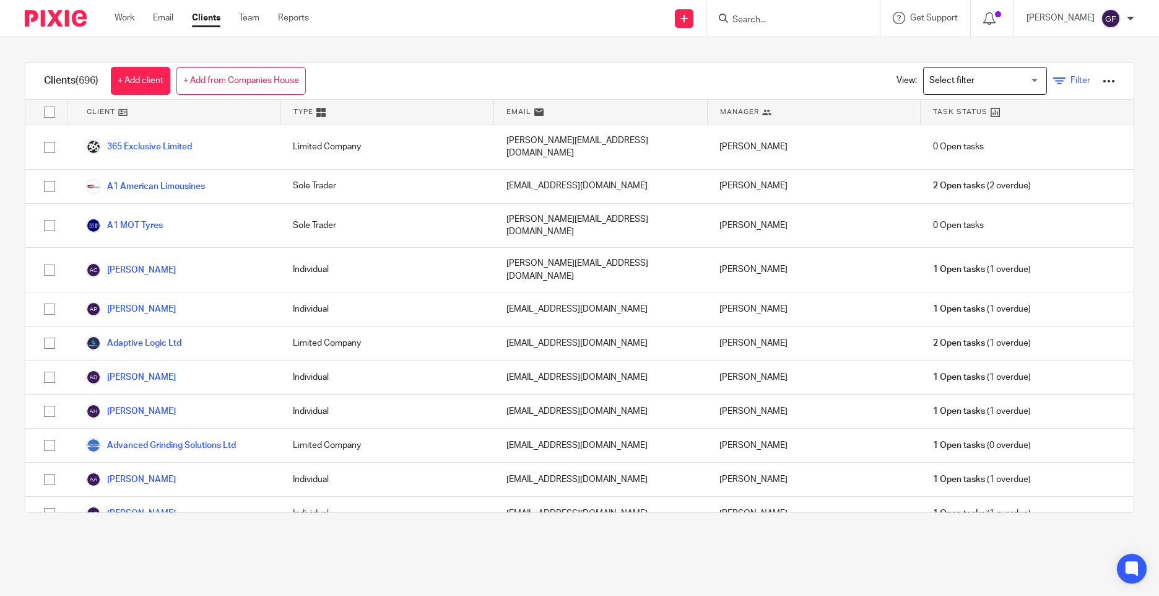
click at [1053, 87] on link "Filter" at bounding box center [1071, 80] width 37 height 13
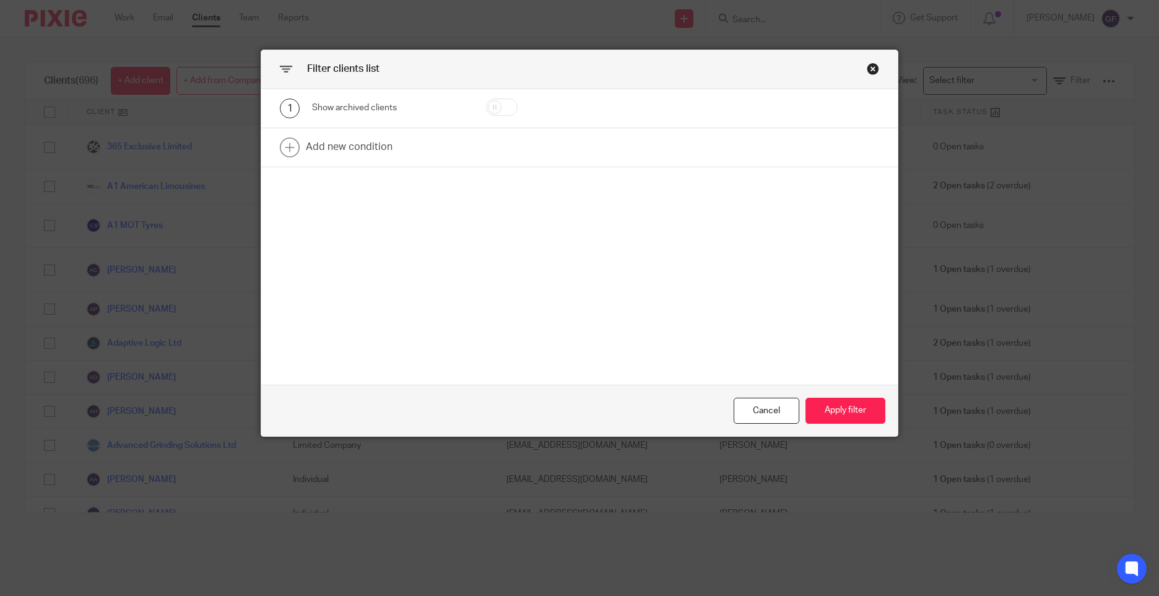
click at [489, 111] on input "checkbox" at bounding box center [502, 106] width 32 height 17
checkbox input "true"
click at [370, 144] on link at bounding box center [579, 147] width 637 height 38
drag, startPoint x: 368, startPoint y: 152, endPoint x: 358, endPoint y: 180, distance: 30.2
click at [368, 152] on div "Field" at bounding box center [379, 151] width 115 height 26
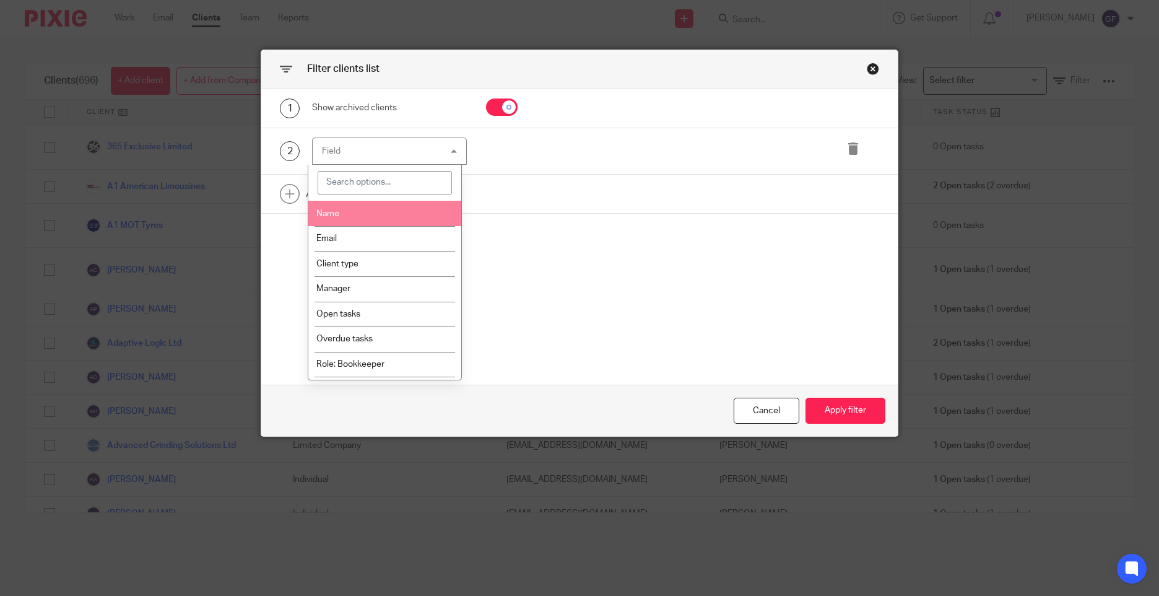
click at [357, 215] on li "Name" at bounding box center [385, 213] width 154 height 25
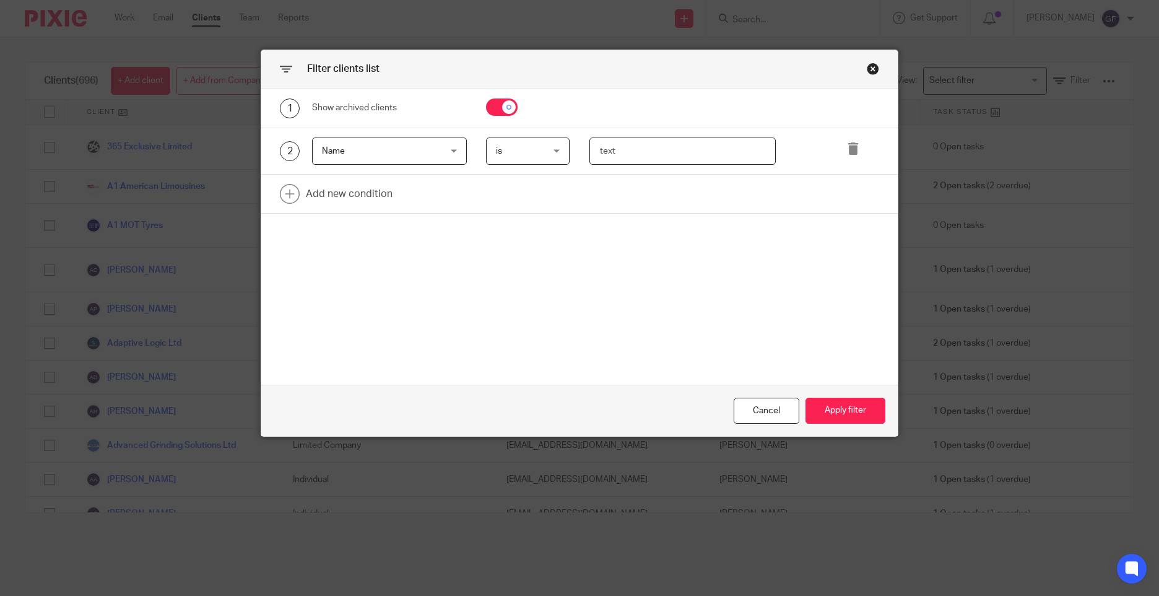
click at [657, 161] on input "text" at bounding box center [682, 151] width 187 height 28
type input "cgd"
click at [856, 398] on button "Apply filter" at bounding box center [846, 411] width 80 height 27
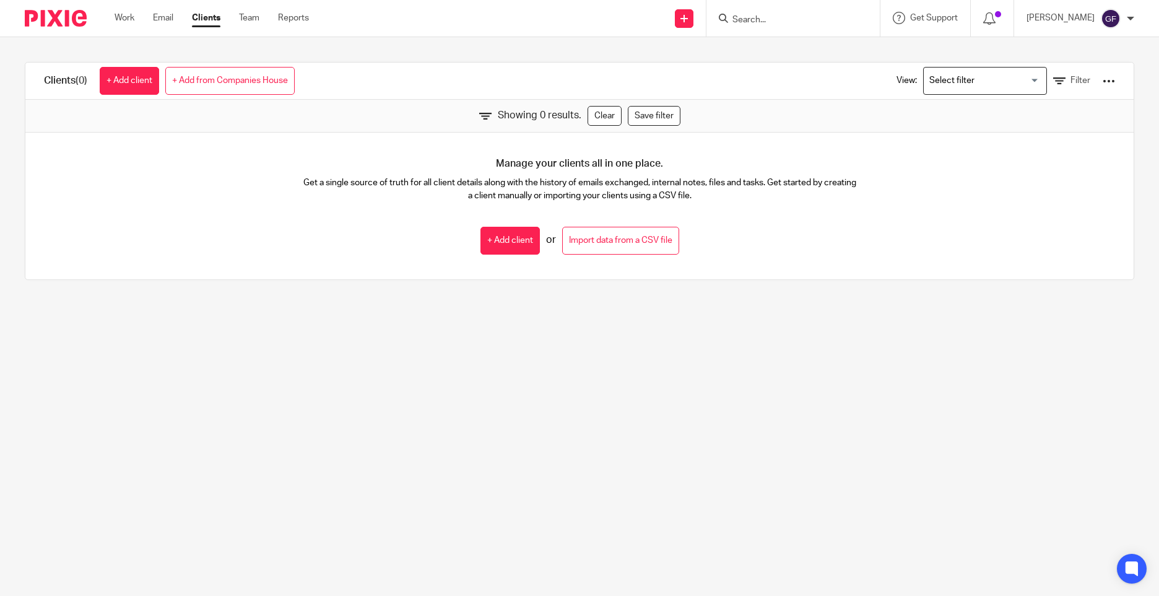
click at [1066, 88] on div "View: Loading... Filter" at bounding box center [996, 81] width 237 height 37
click at [1053, 76] on link "Filter" at bounding box center [1071, 80] width 37 height 13
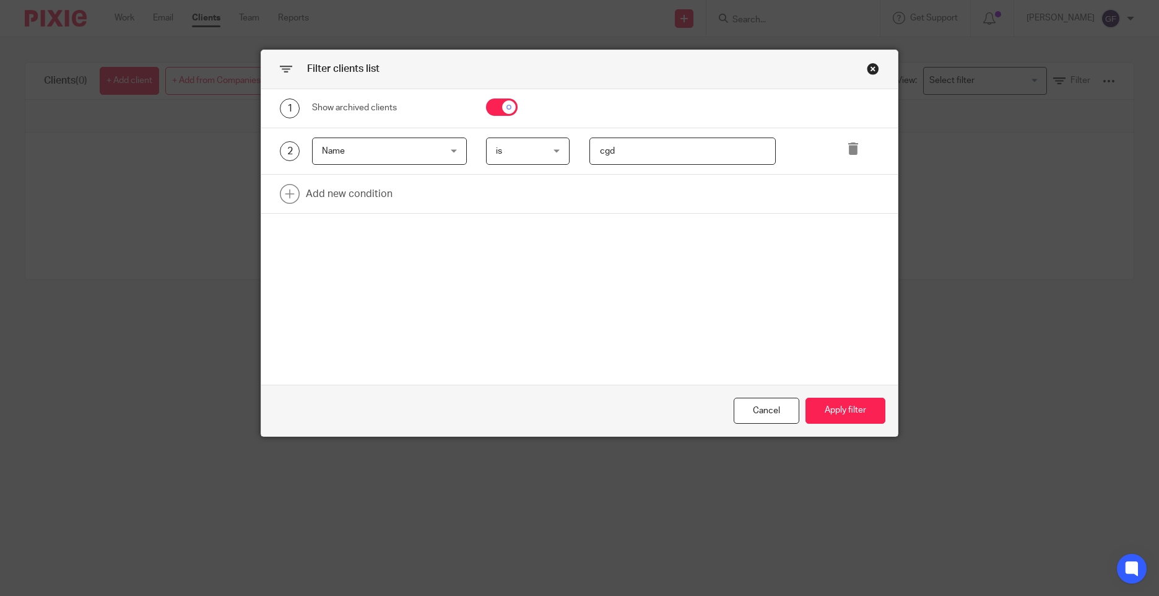
drag, startPoint x: 615, startPoint y: 152, endPoint x: 572, endPoint y: 151, distance: 42.7
click at [570, 146] on div "cgd" at bounding box center [673, 151] width 206 height 28
type input "[GEOGRAPHIC_DATA]"
click at [857, 416] on button "Apply filter" at bounding box center [846, 411] width 80 height 27
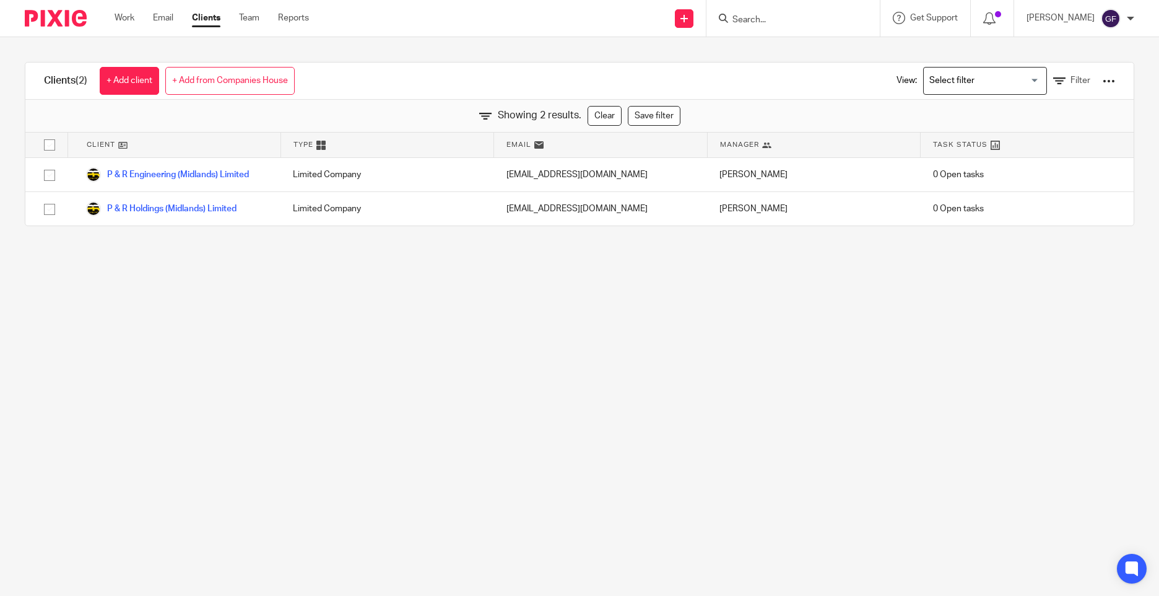
click at [715, 385] on main "Clients (2) + Add client + Add from Companies House View: Loading... Filter Sho…" at bounding box center [579, 298] width 1159 height 596
click at [752, 21] on input "Search" at bounding box center [786, 20] width 111 height 11
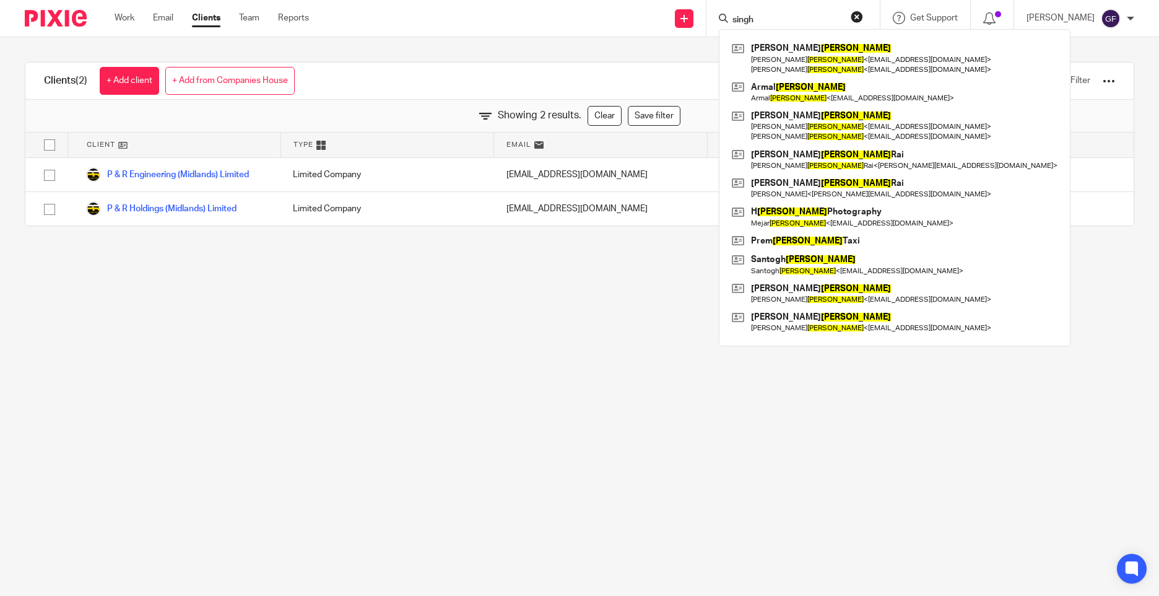
type input "singh"
drag, startPoint x: 772, startPoint y: 14, endPoint x: 715, endPoint y: 28, distance: 59.3
click at [715, 28] on div "Send new email Create task Add client Request signature [PERSON_NAME] [PERSON_N…" at bounding box center [744, 18] width 832 height 37
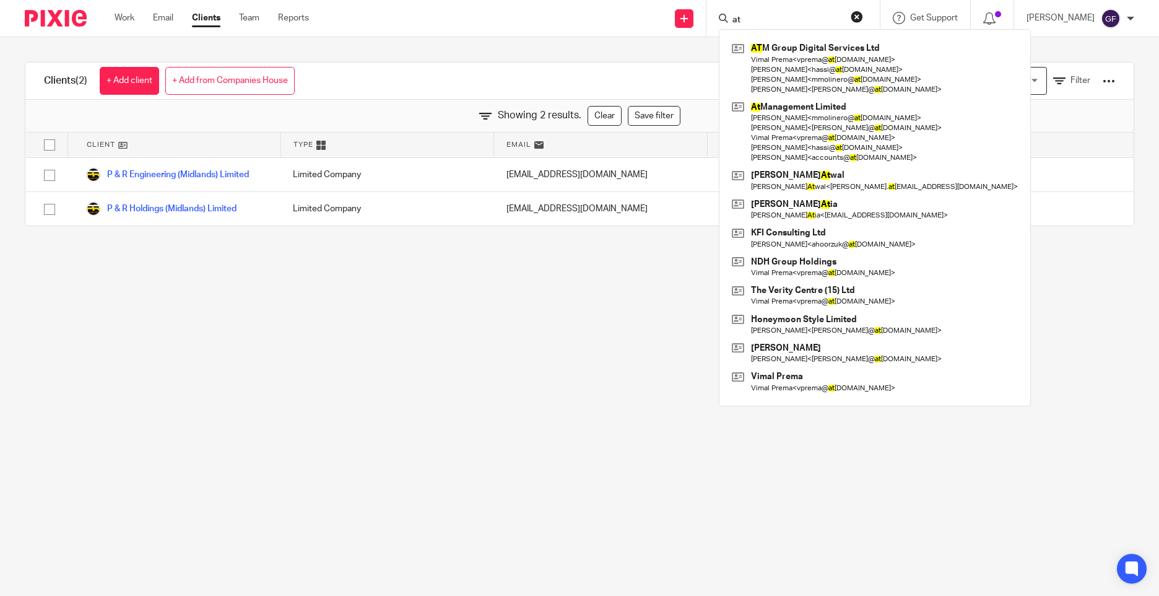
type input "at"
click at [549, 325] on main "Clients (2) + Add client + Add from Companies House View: Loading... Filter Sho…" at bounding box center [579, 298] width 1159 height 596
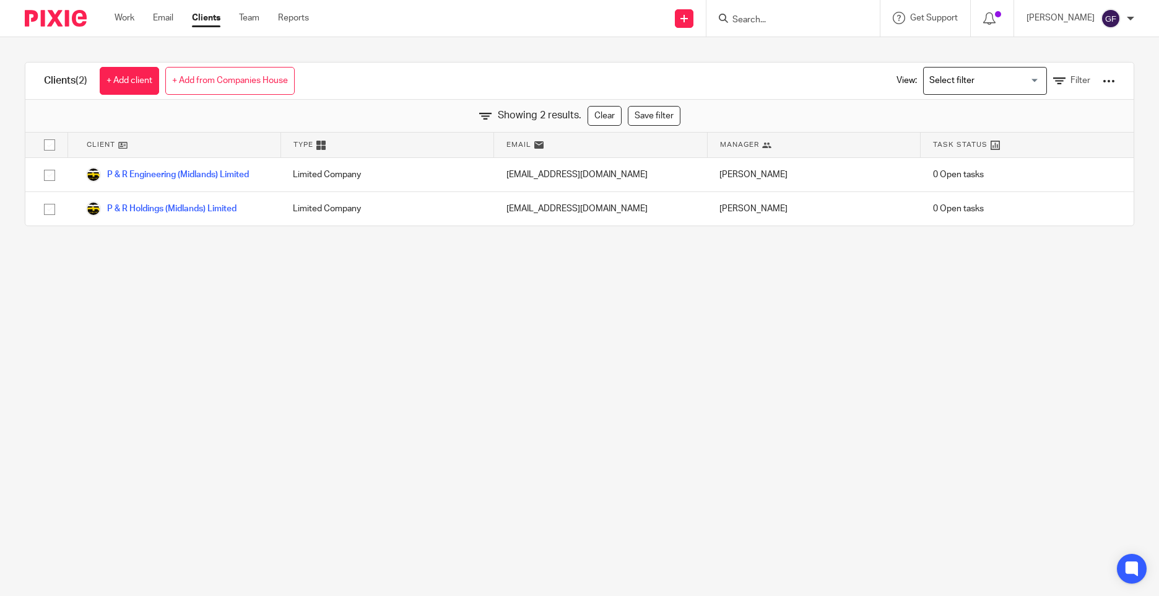
click at [755, 19] on input "Search" at bounding box center [786, 20] width 111 height 11
type input "a"
click at [663, 409] on main "Clients (2) + Add client + Add from Companies House View: Loading... Filter Sho…" at bounding box center [579, 298] width 1159 height 596
click at [801, 403] on main "Clients (2) + Add client + Add from Companies House View: Loading... Filter Sho…" at bounding box center [579, 298] width 1159 height 596
click at [323, 464] on main "Clients (2) + Add client + Add from Companies House View: Loading... Filter Sho…" at bounding box center [579, 298] width 1159 height 596
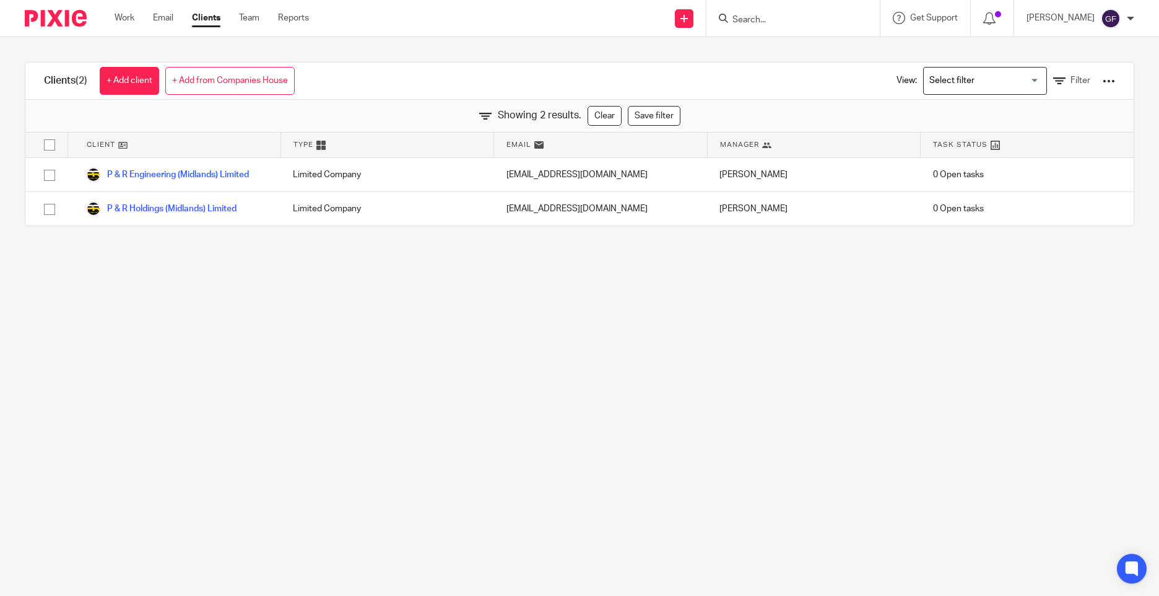
click at [983, 321] on main "Clients (2) + Add client + Add from Companies House View: Loading... Filter Sho…" at bounding box center [579, 298] width 1159 height 596
click at [624, 402] on main "Clients (2) + Add client + Add from Companies House View: Loading... Filter Sho…" at bounding box center [579, 298] width 1159 height 596
